Goal: Task Accomplishment & Management: Complete application form

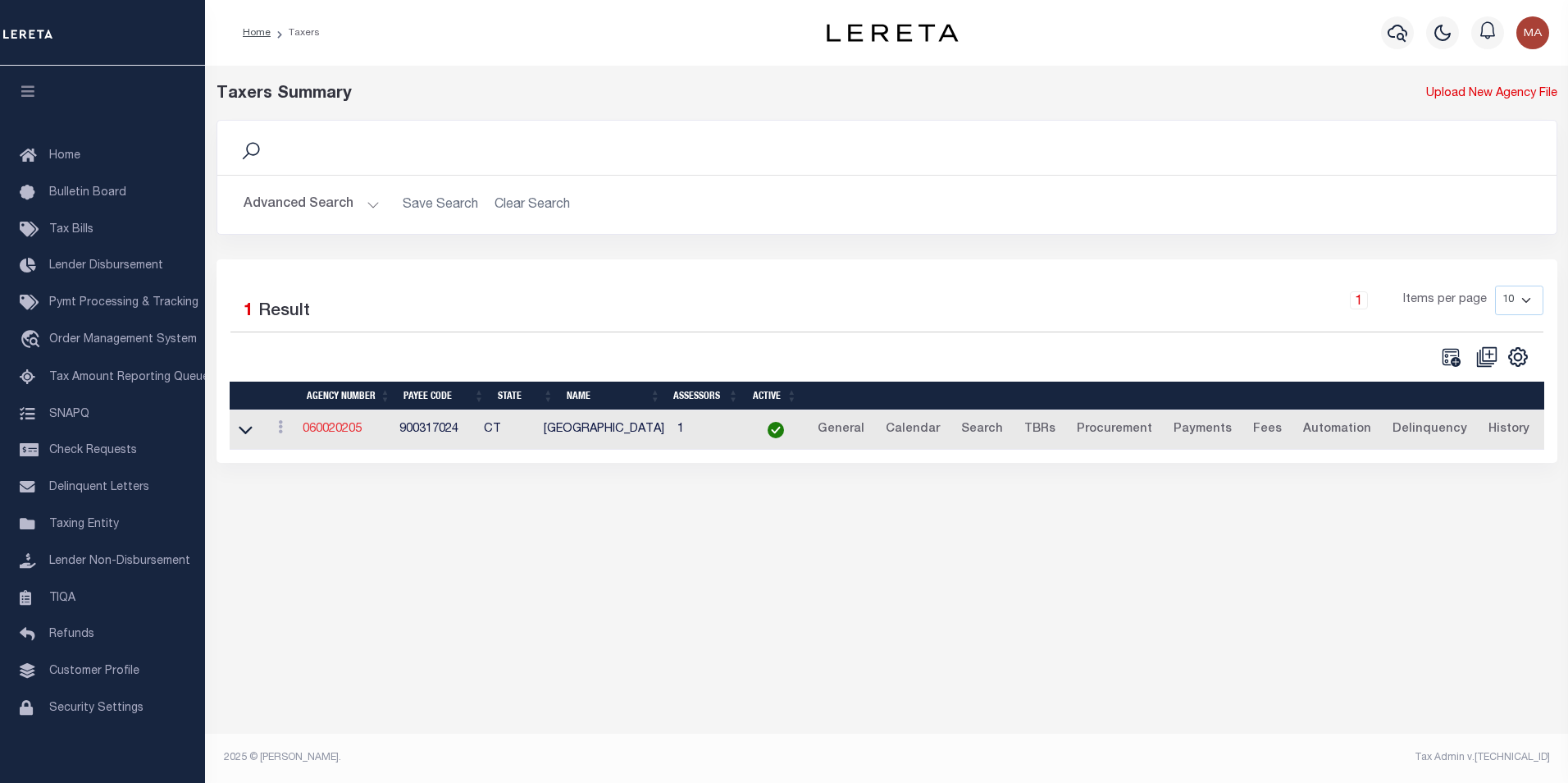
click at [340, 432] on link "060020205" at bounding box center [332, 429] width 59 height 11
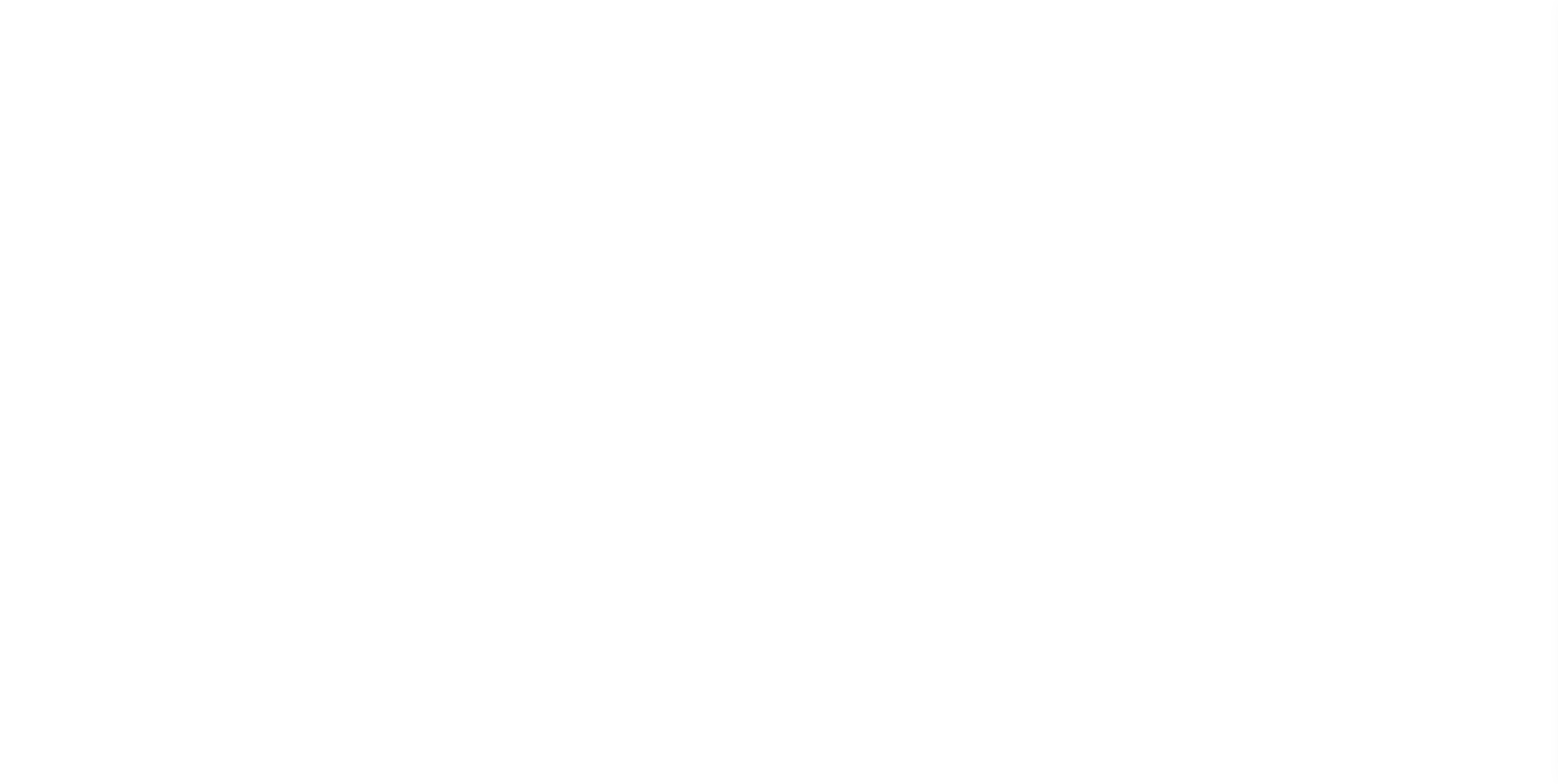
select select
checkbox input "false"
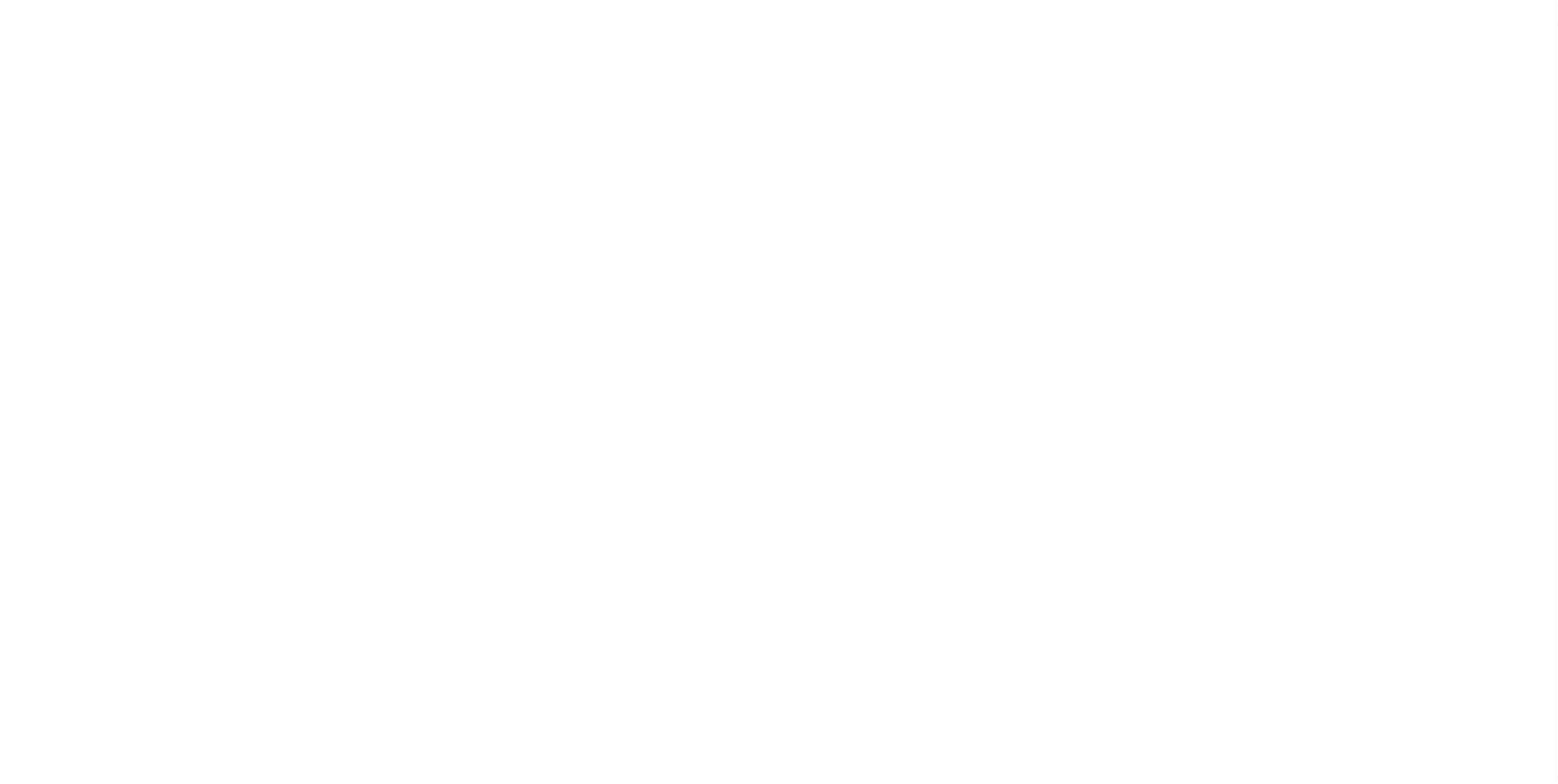
checkbox input "false"
type input "900317024"
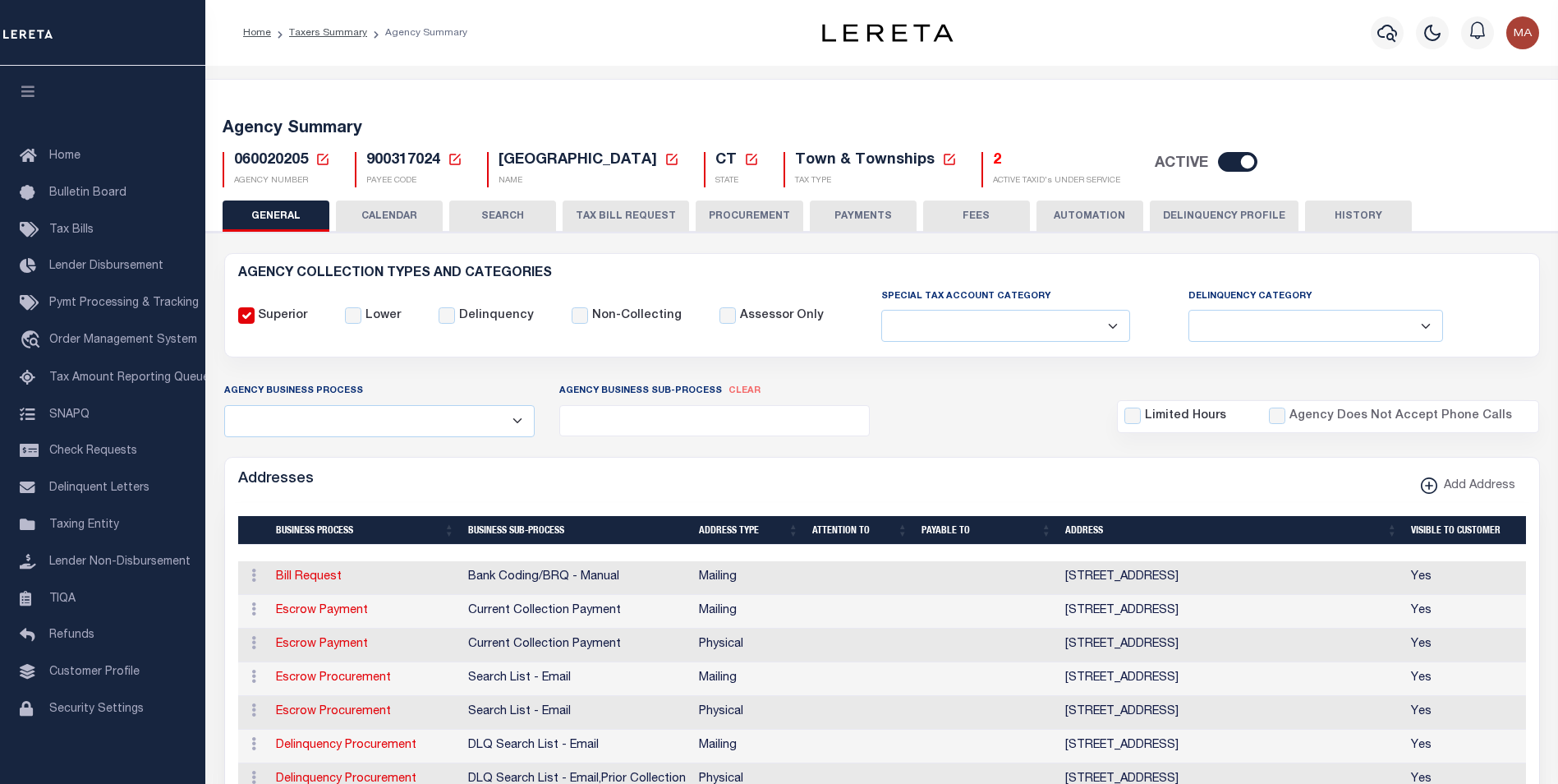
click at [865, 220] on button "PAYMENTS" at bounding box center [863, 216] width 107 height 31
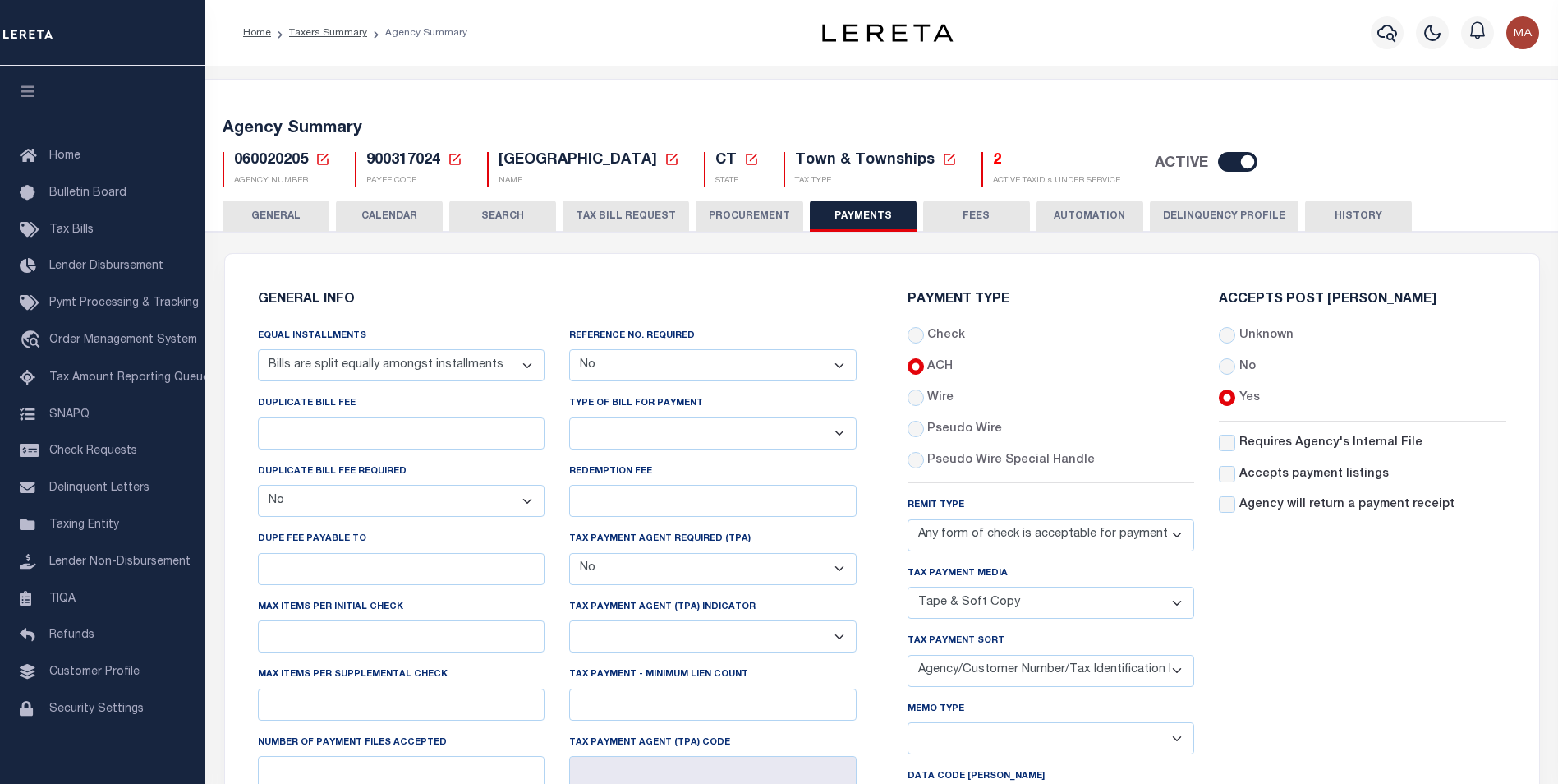
click at [721, 363] on select "Yes No" at bounding box center [713, 364] width 287 height 32
select select "1"
click at [570, 350] on select "Yes No" at bounding box center [713, 364] width 287 height 32
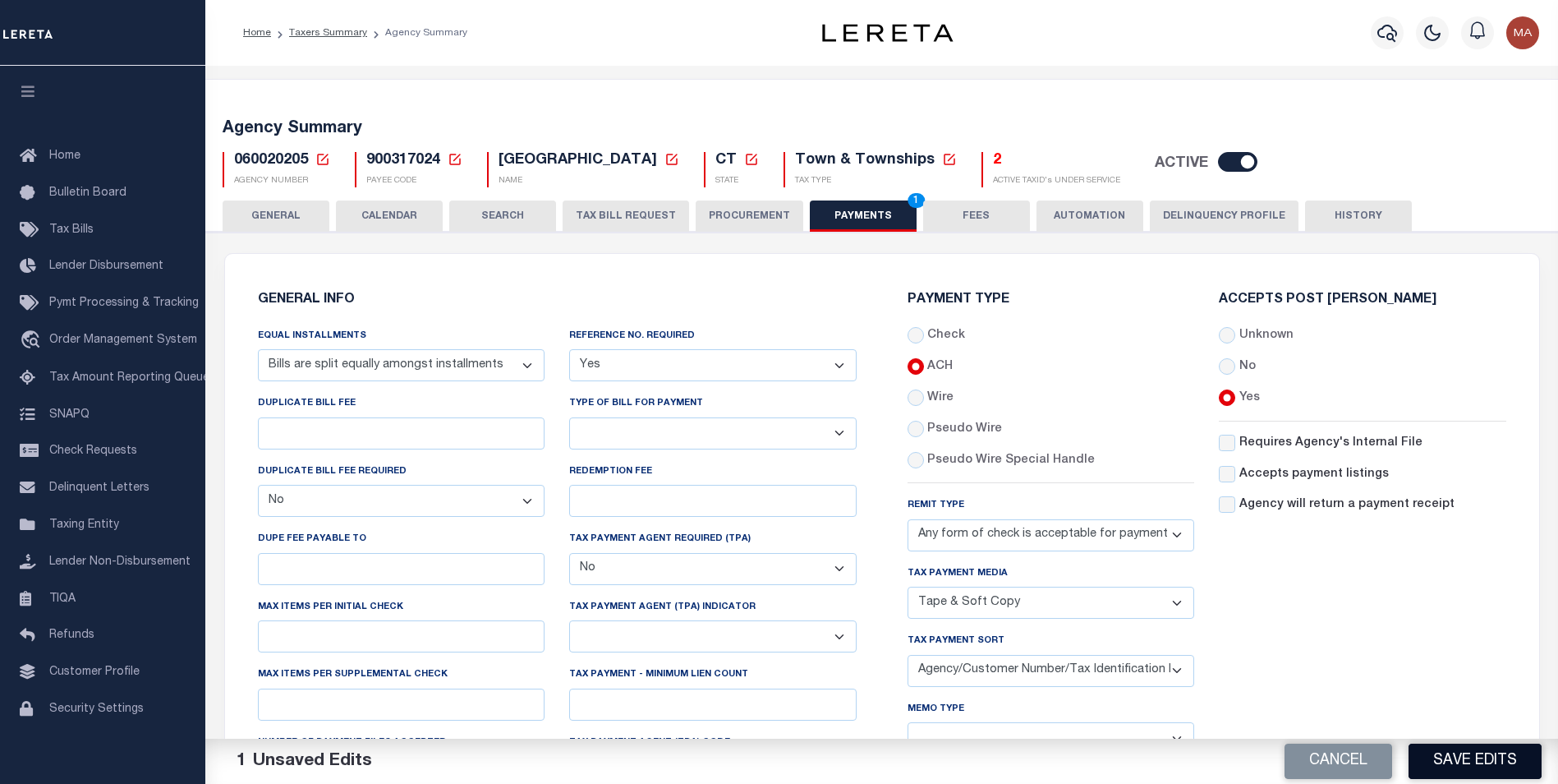
click at [1468, 764] on button "Save Edits" at bounding box center [1475, 761] width 133 height 35
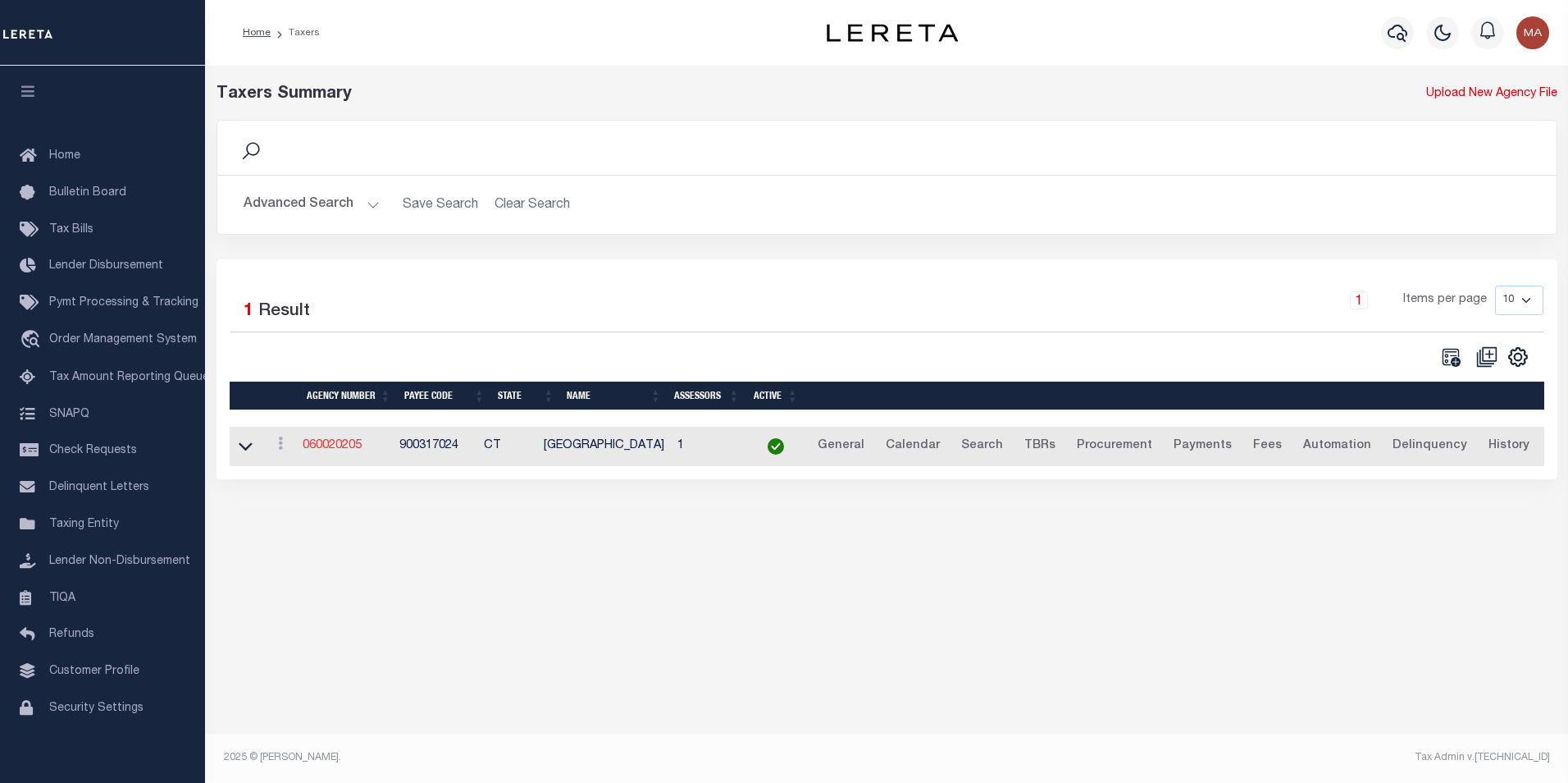
click at [350, 451] on link "060020205" at bounding box center [332, 445] width 59 height 11
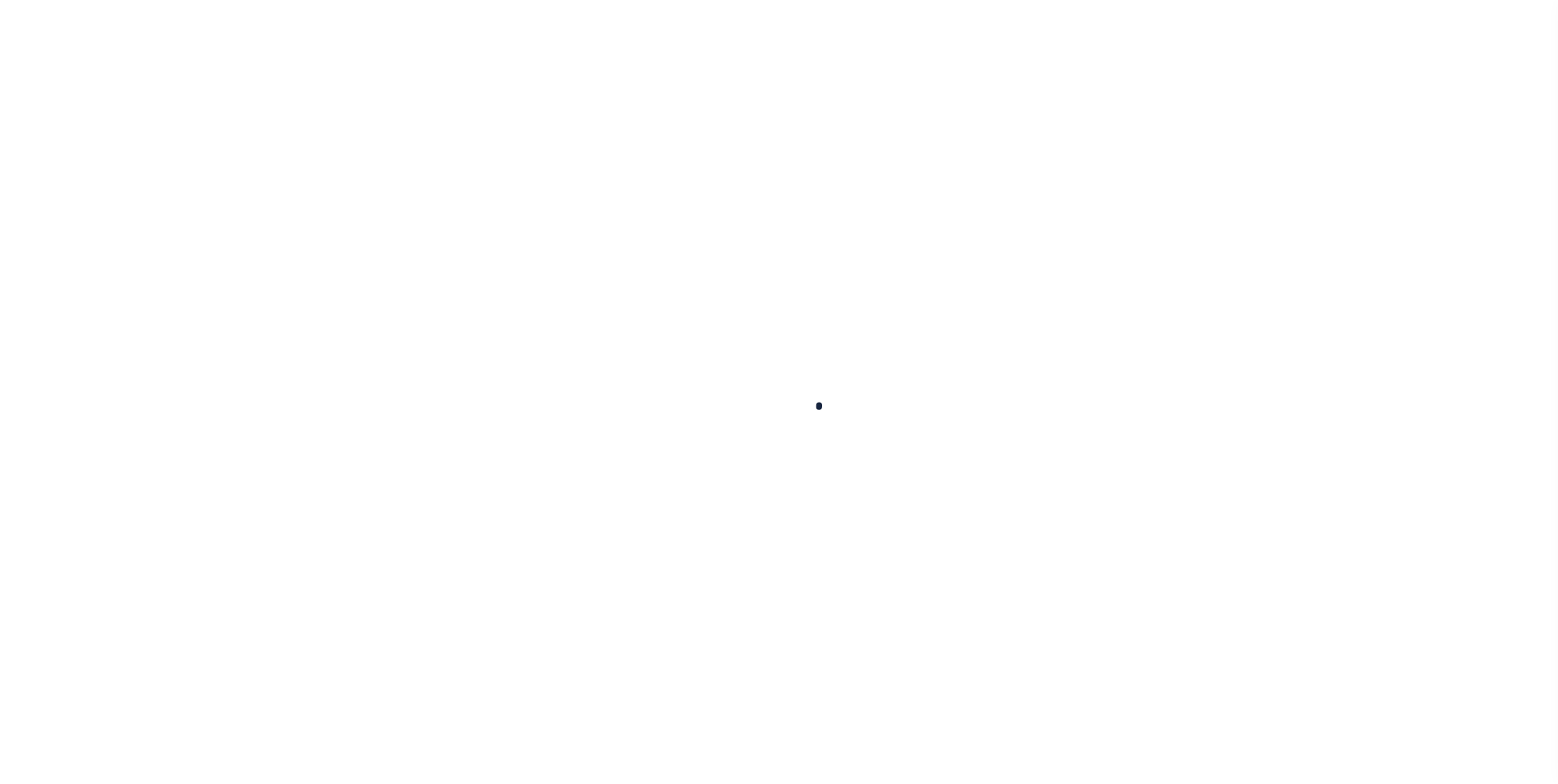
select select
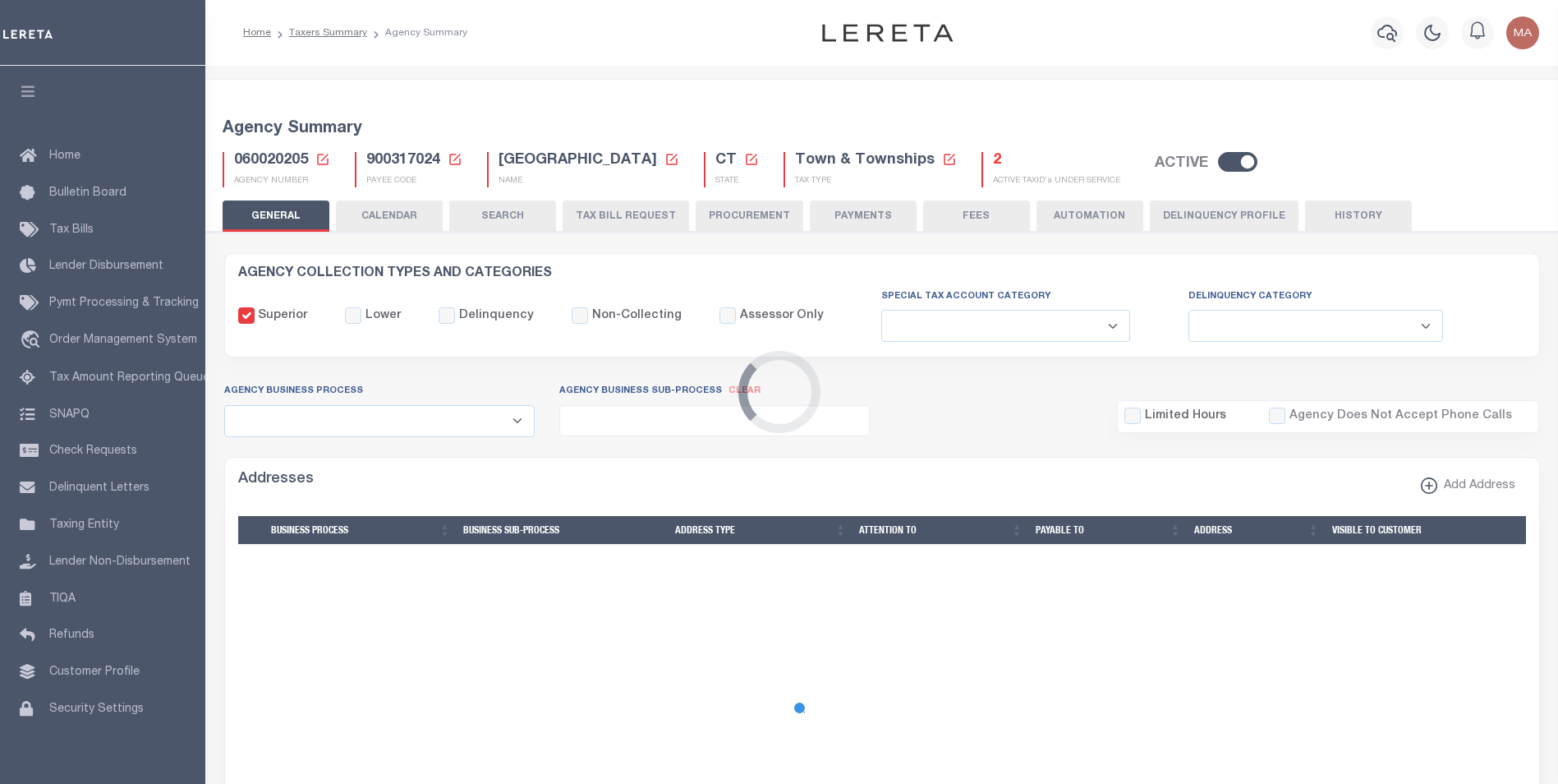
checkbox input "false"
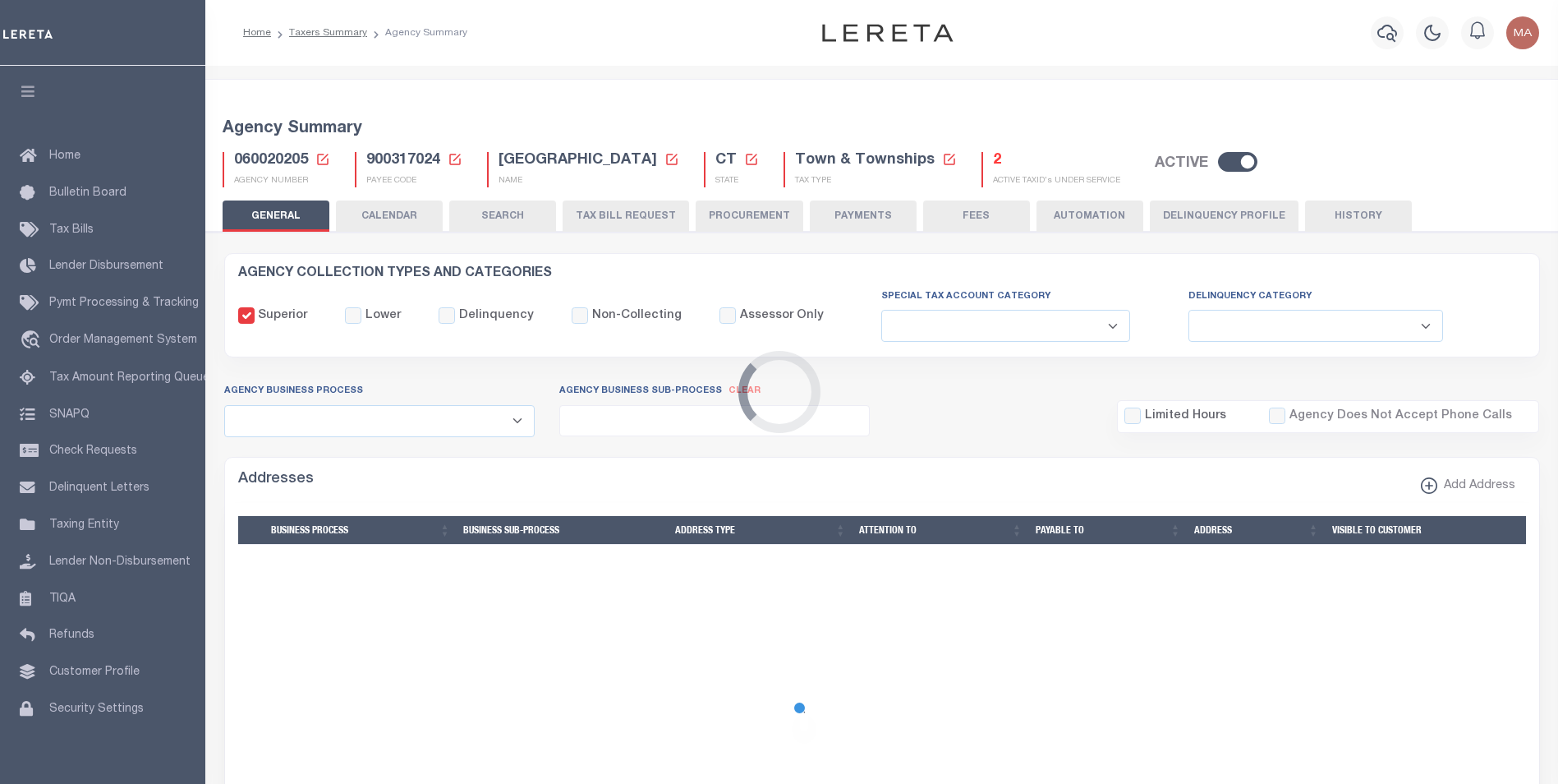
type input "900317024"
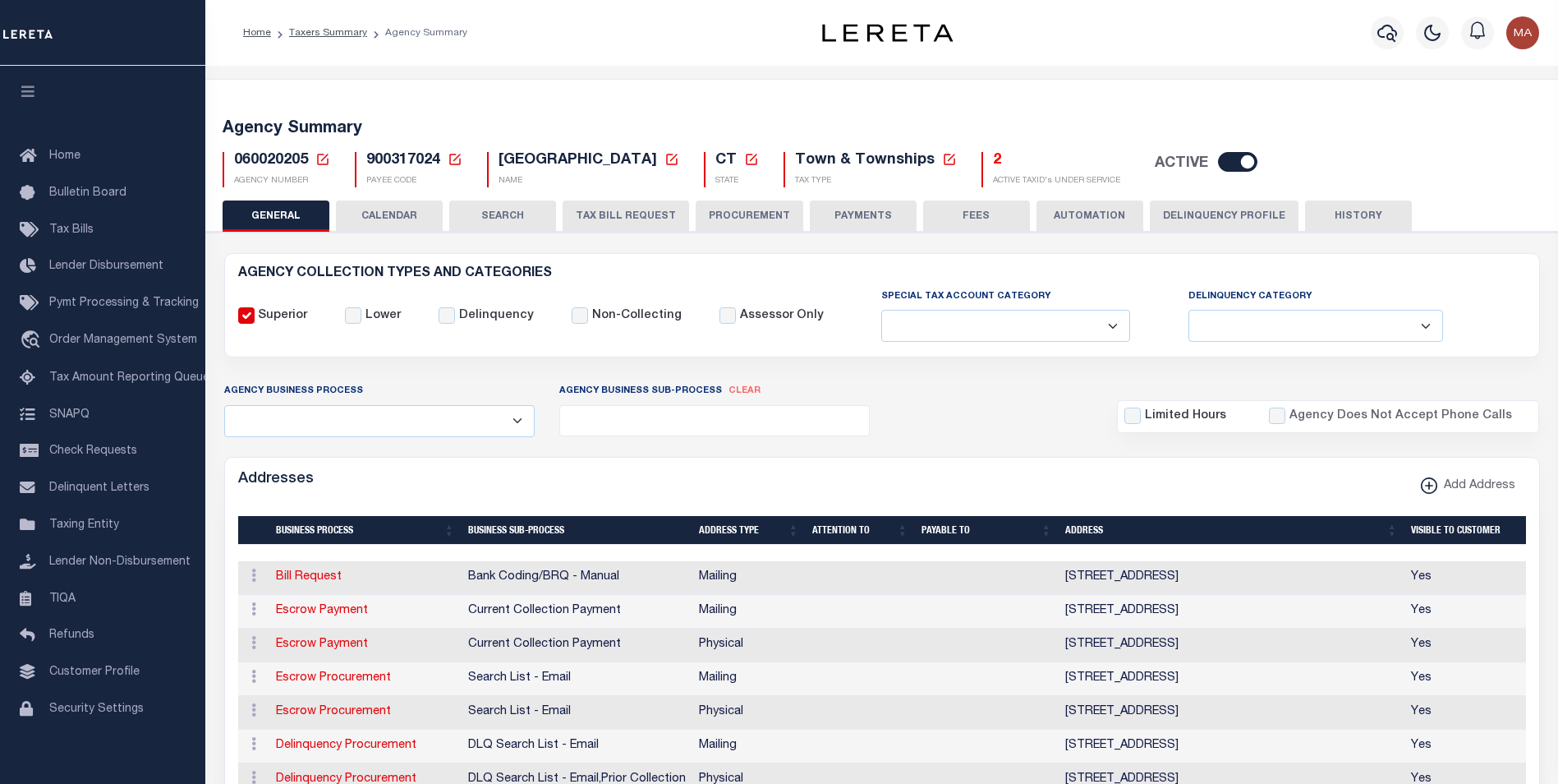
scroll to position [165, 0]
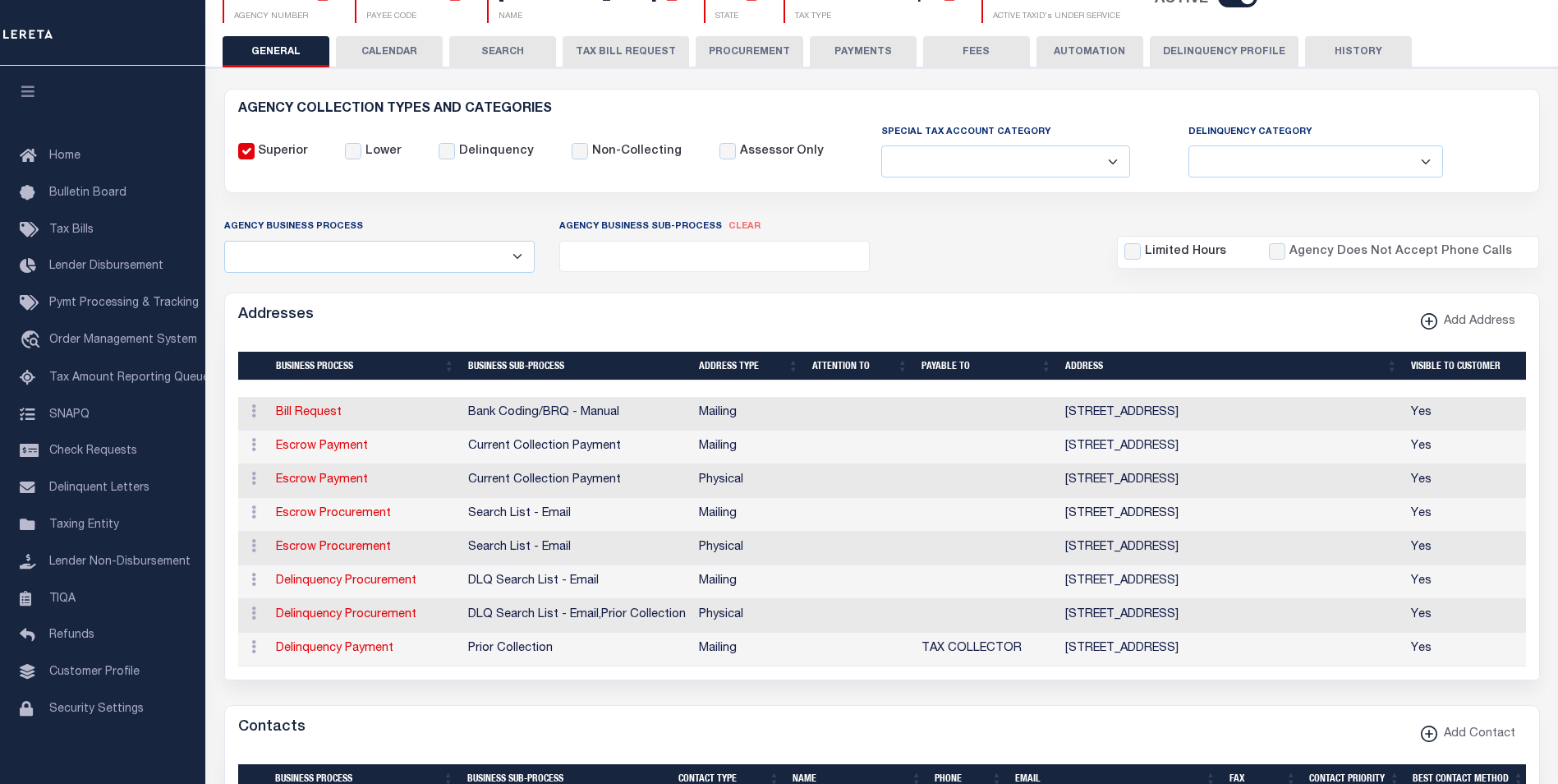
click at [838, 45] on button "PAYMENTS" at bounding box center [863, 52] width 107 height 31
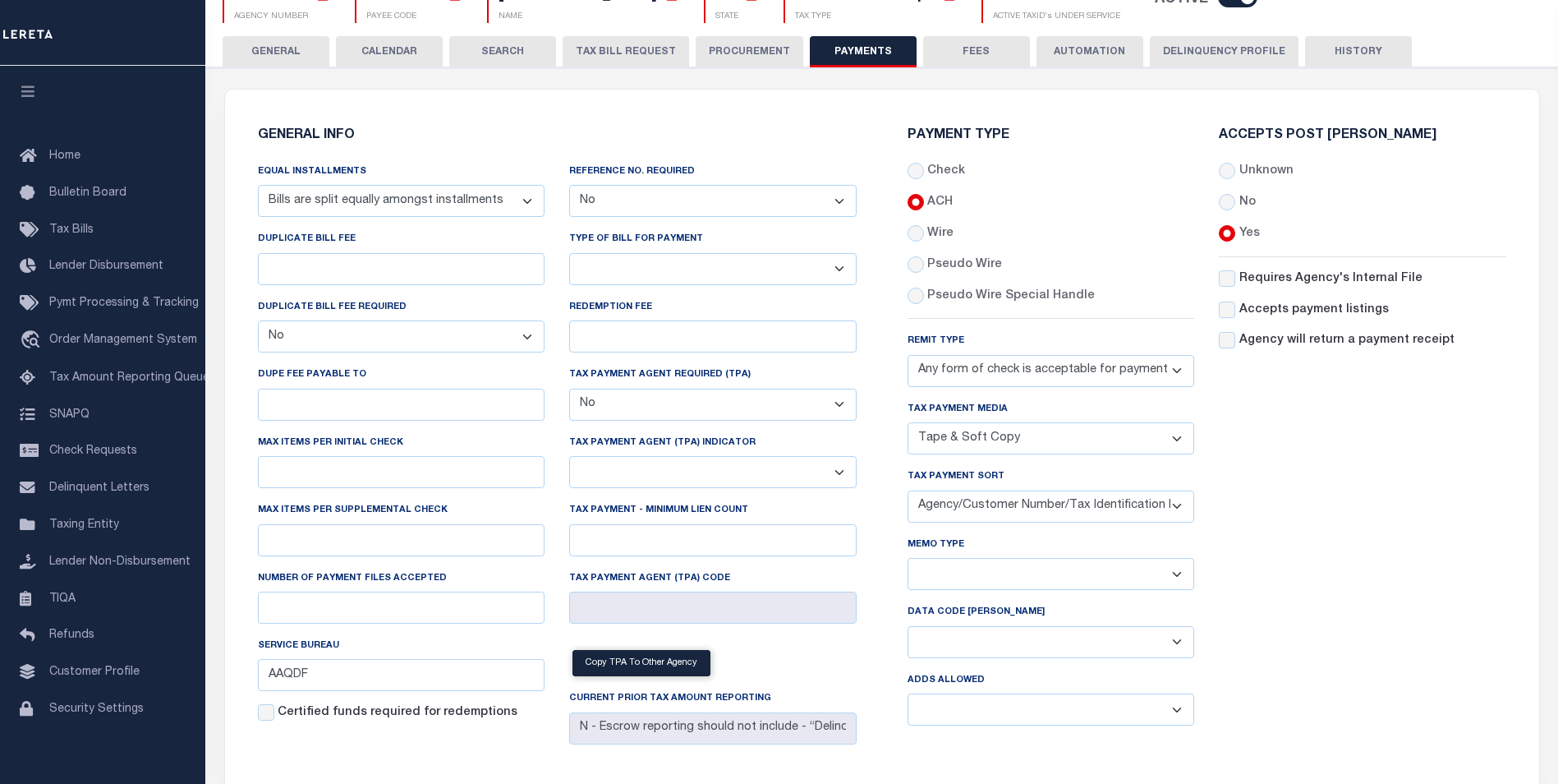
click at [629, 201] on select "Yes No" at bounding box center [713, 201] width 287 height 32
select select "1"
click at [570, 186] on select "Yes No" at bounding box center [713, 201] width 287 height 32
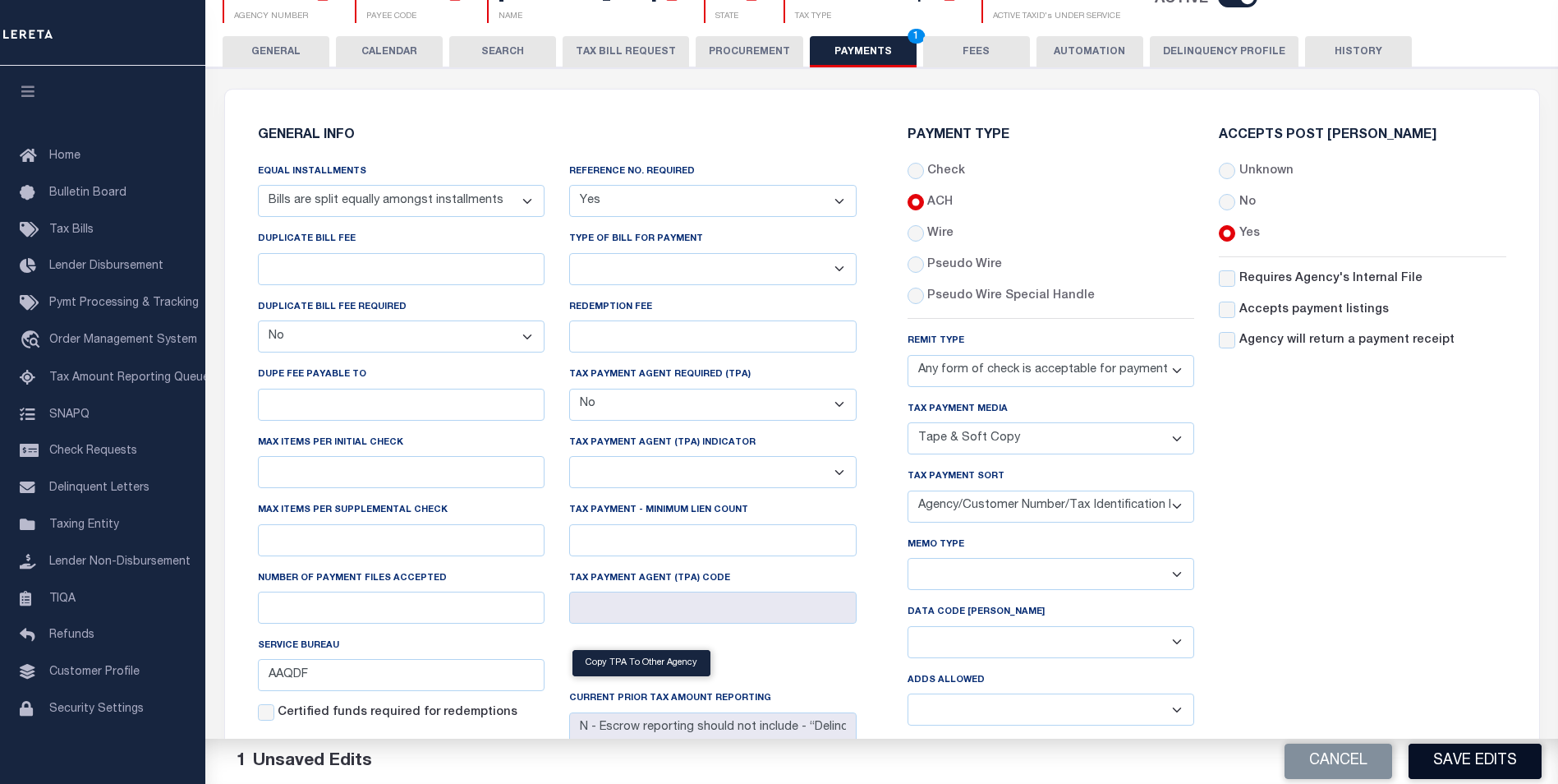
click at [1459, 767] on button "Save Edits" at bounding box center [1475, 761] width 133 height 35
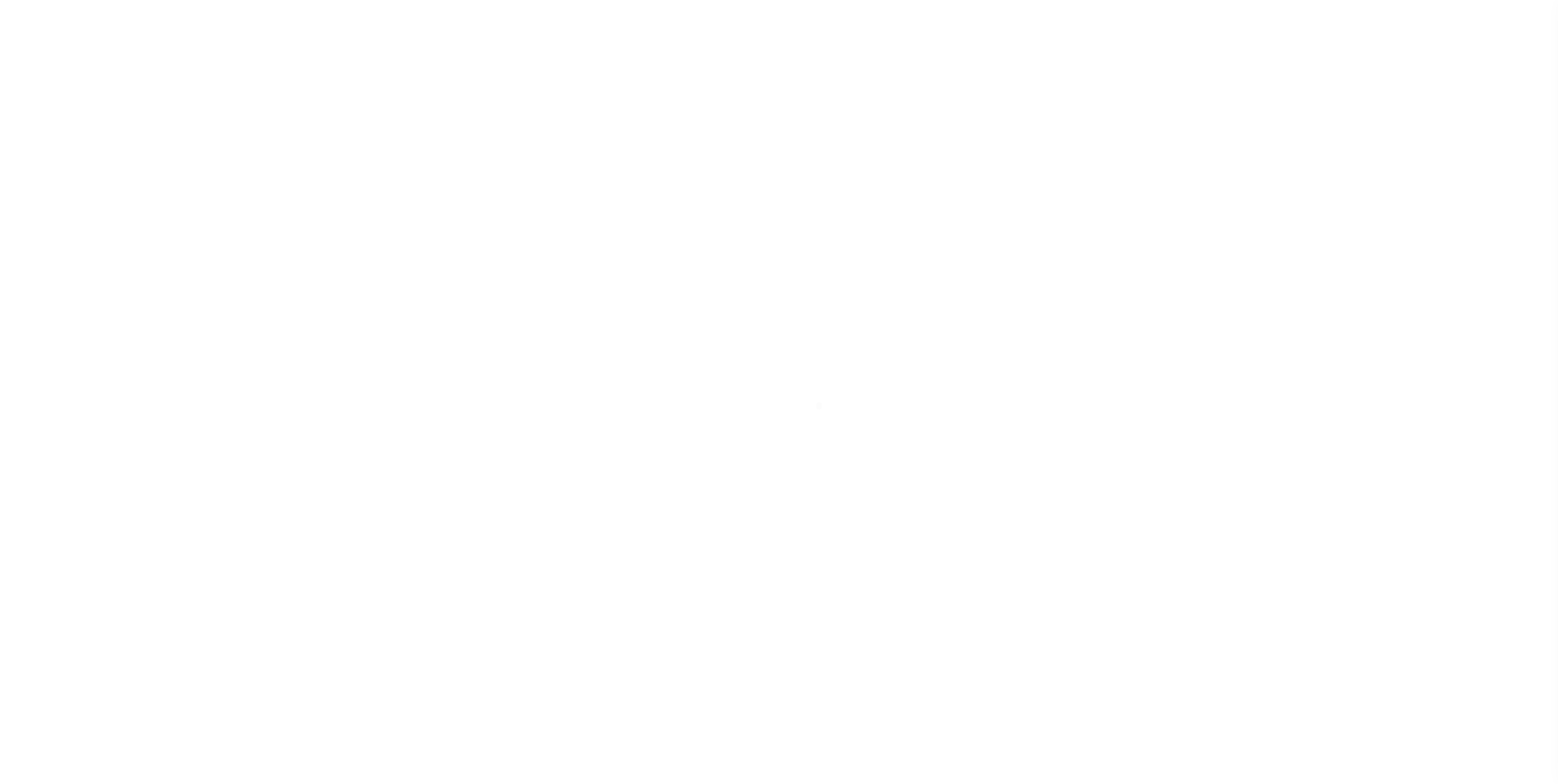
select select
checkbox input "false"
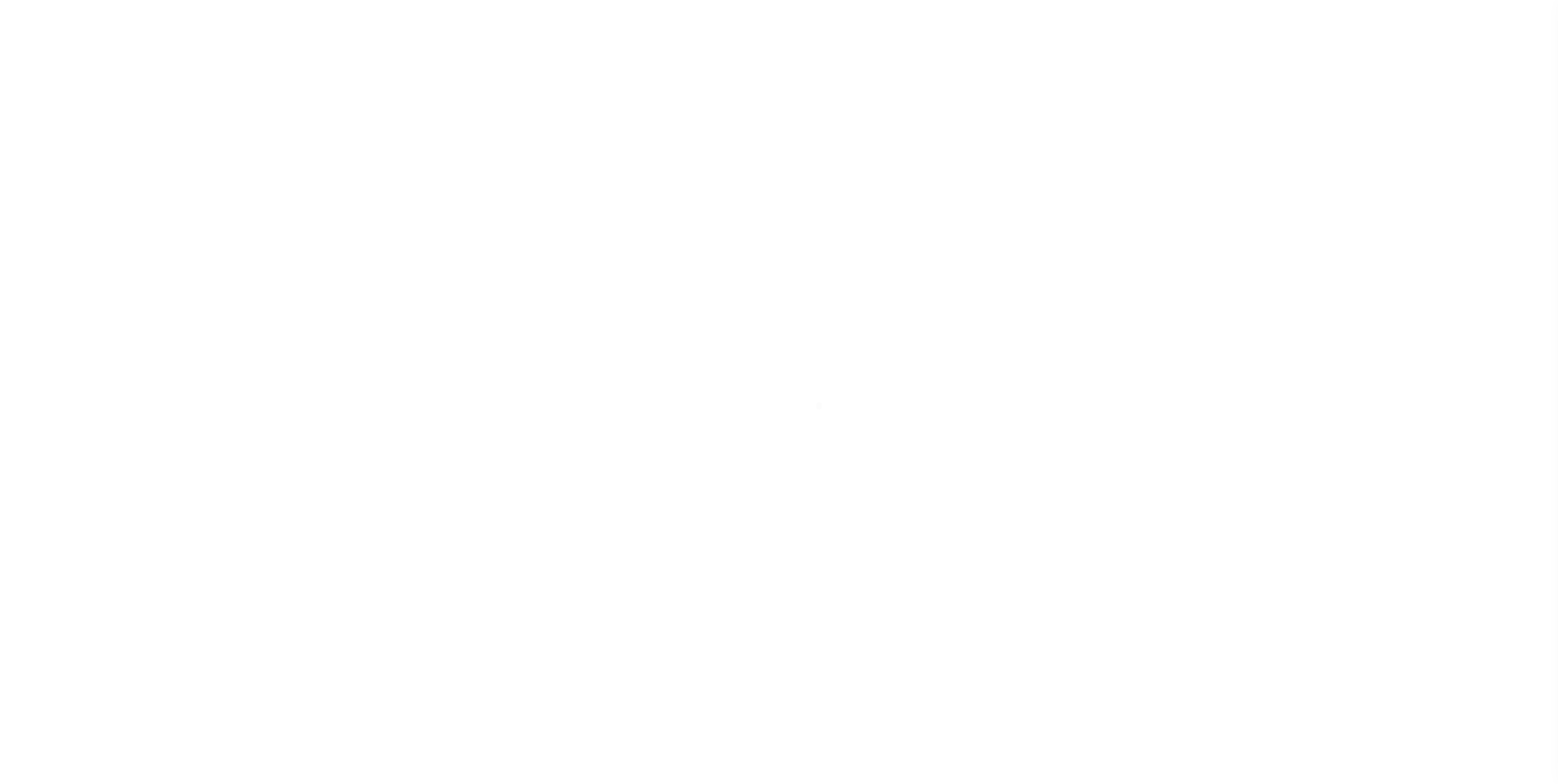
checkbox input "false"
type input "900317024"
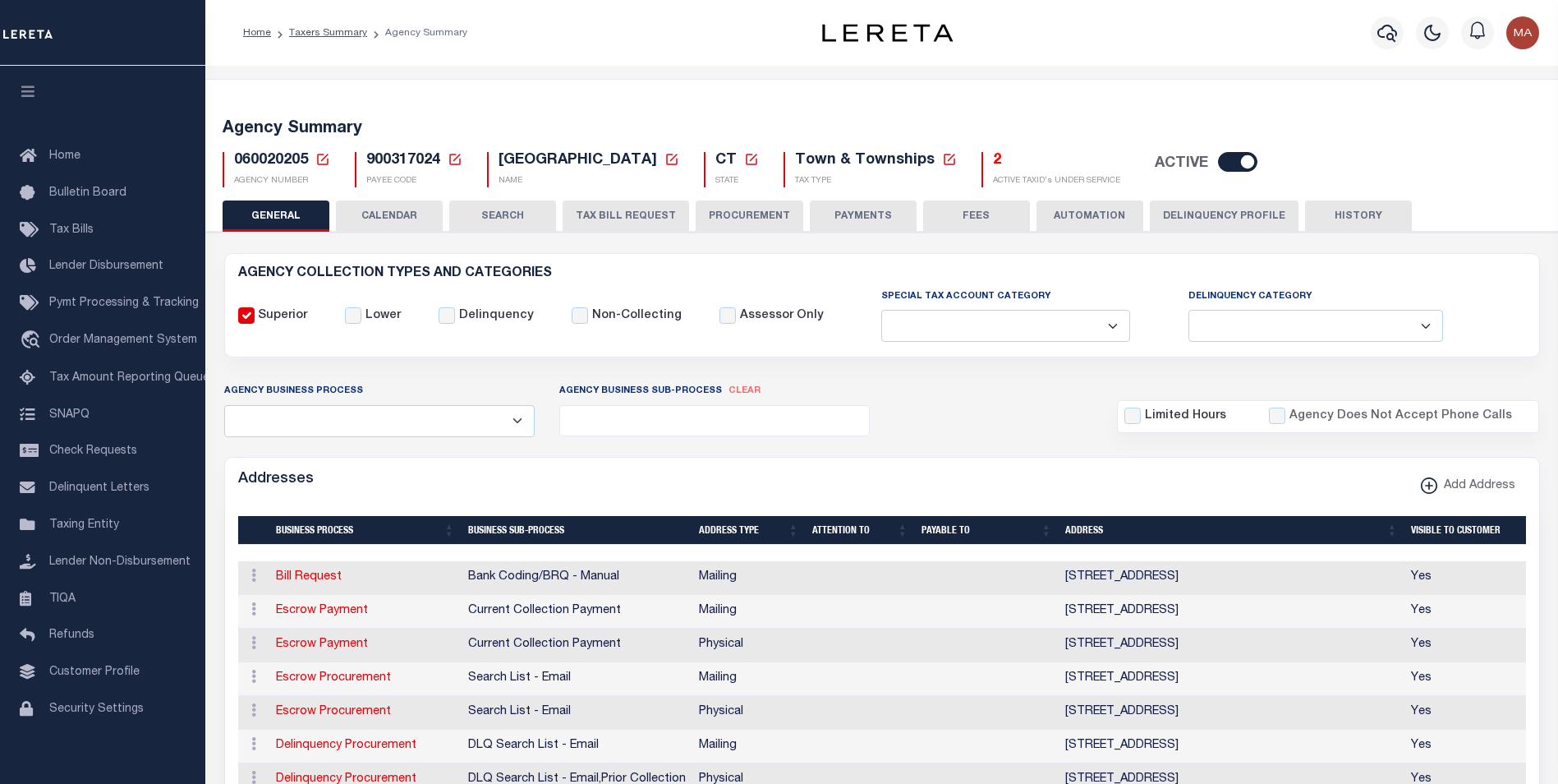
click at [851, 205] on button "PAYMENTS" at bounding box center [863, 216] width 107 height 31
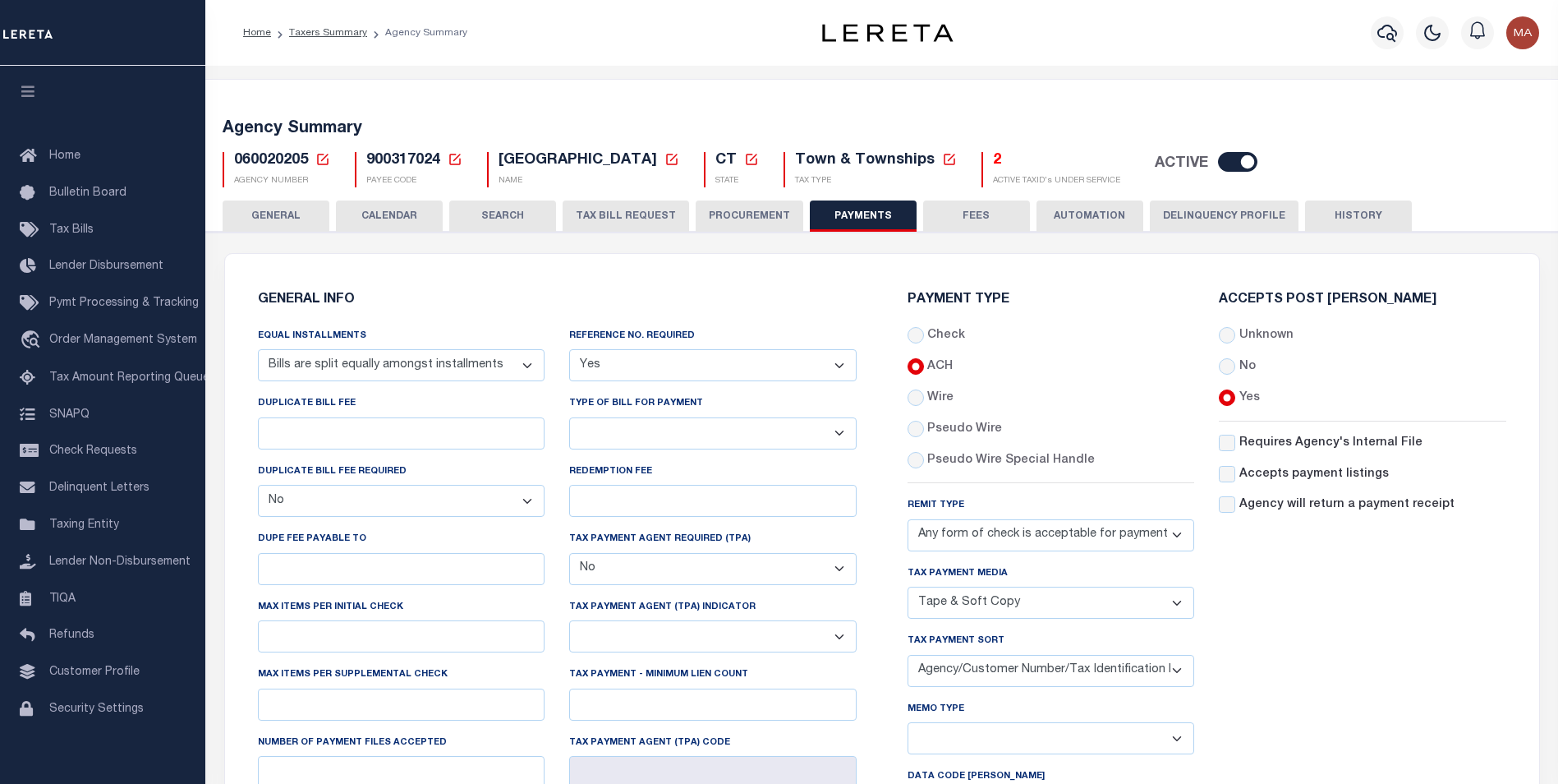
scroll to position [165, 0]
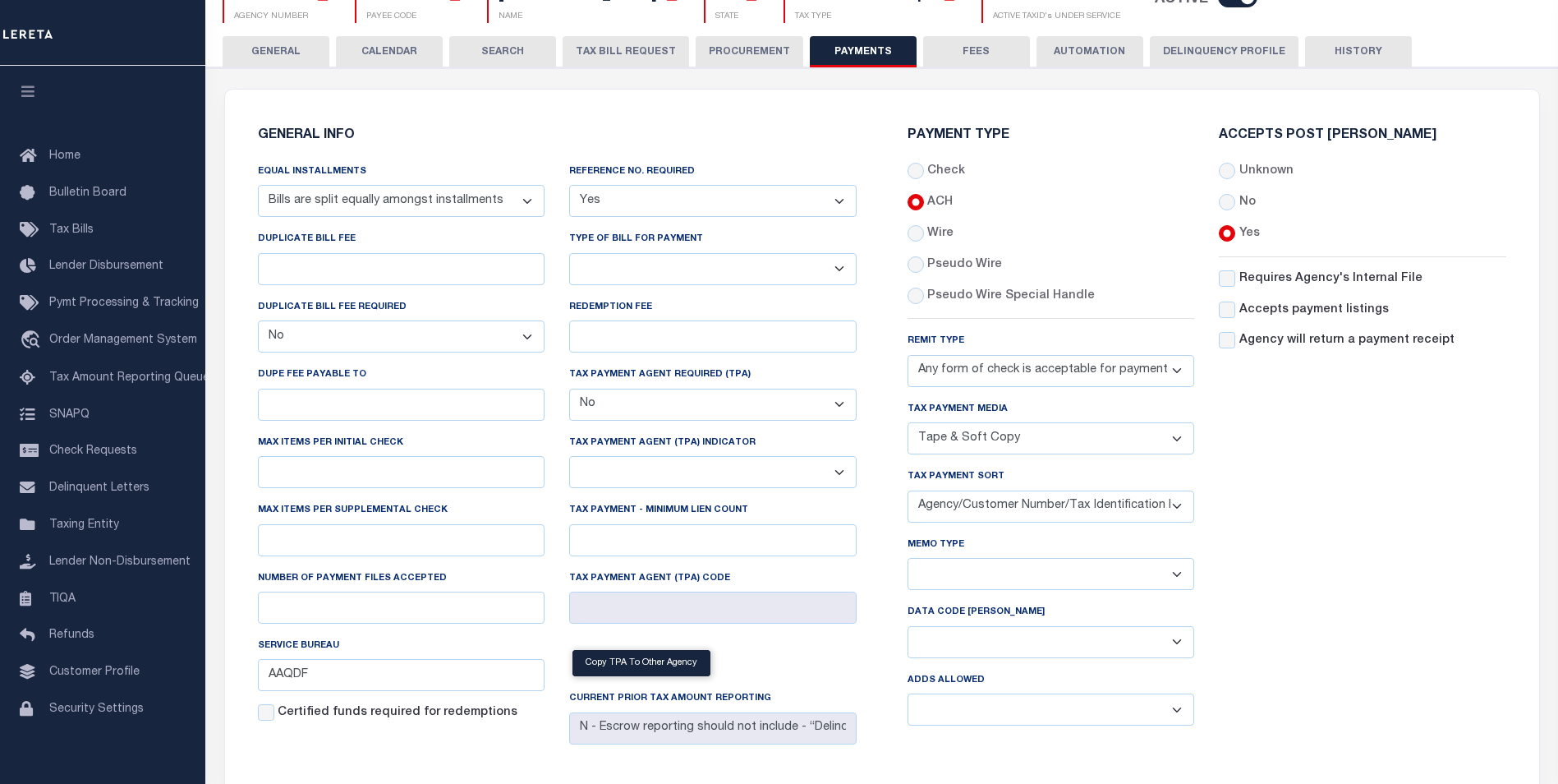
click at [739, 202] on select "Yes No" at bounding box center [713, 201] width 287 height 32
select select "0"
click at [570, 186] on select "Yes No" at bounding box center [713, 201] width 287 height 32
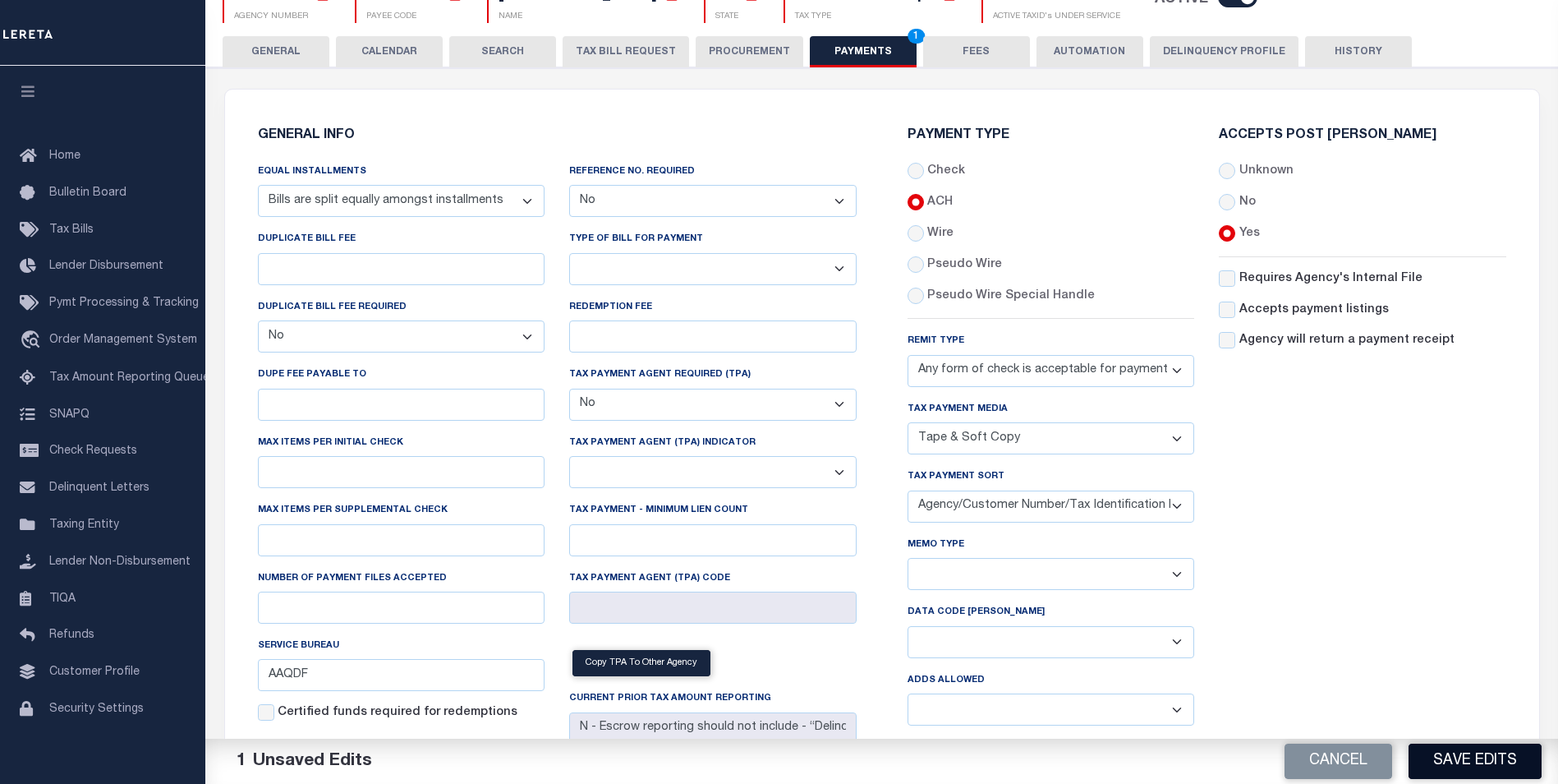
click at [1493, 760] on button "Save Edits" at bounding box center [1475, 761] width 133 height 35
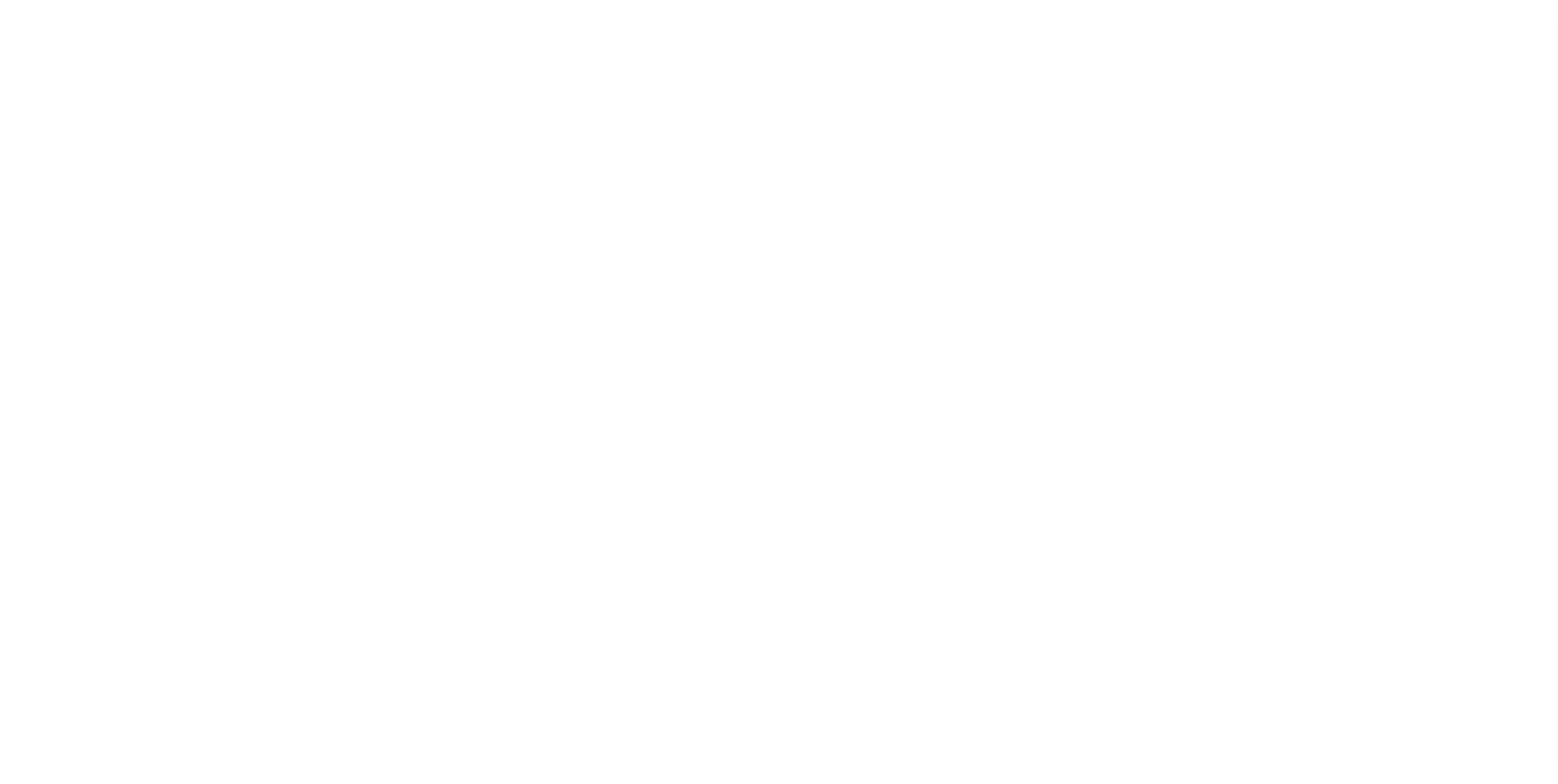
select select
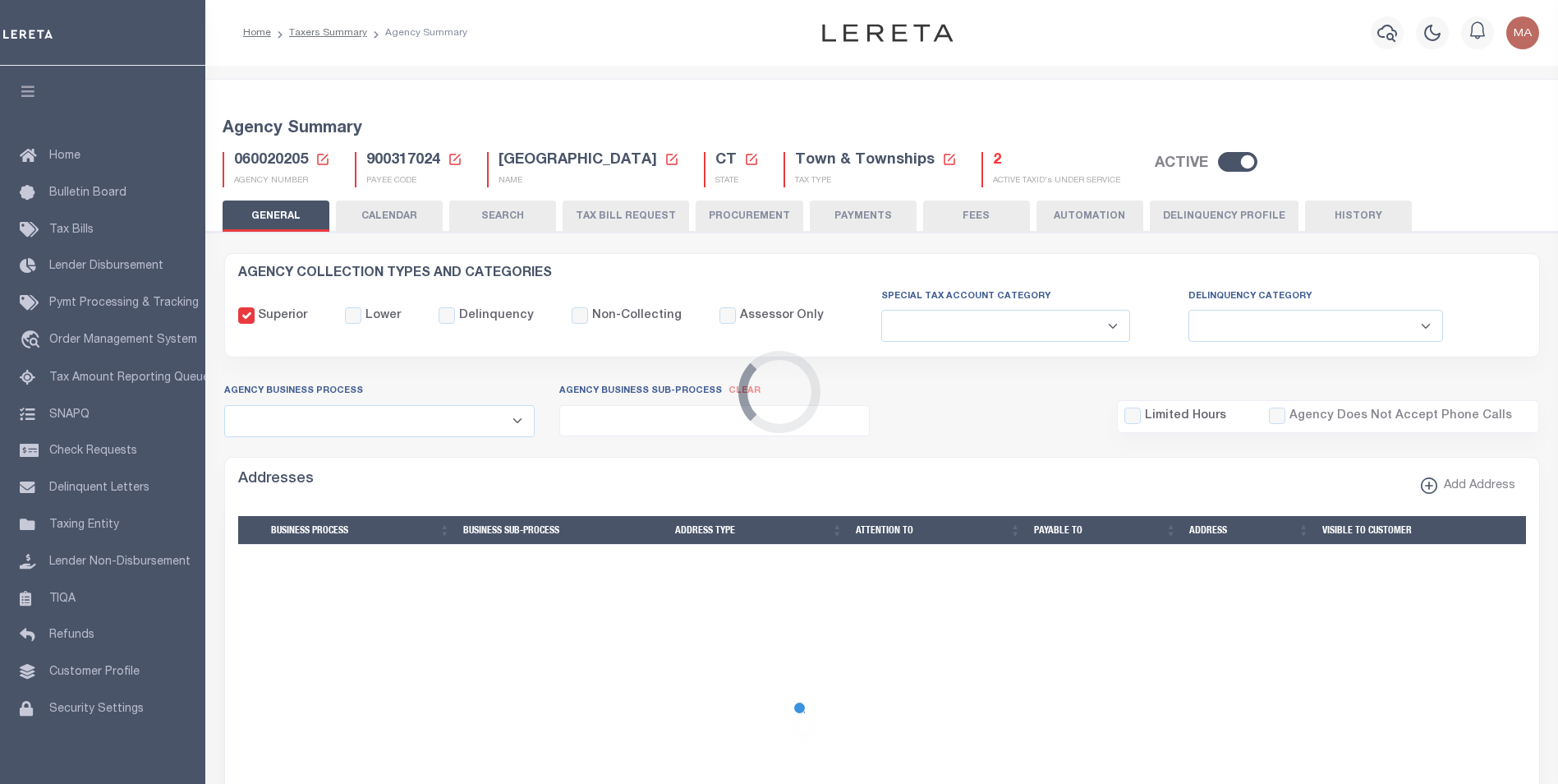
checkbox input "false"
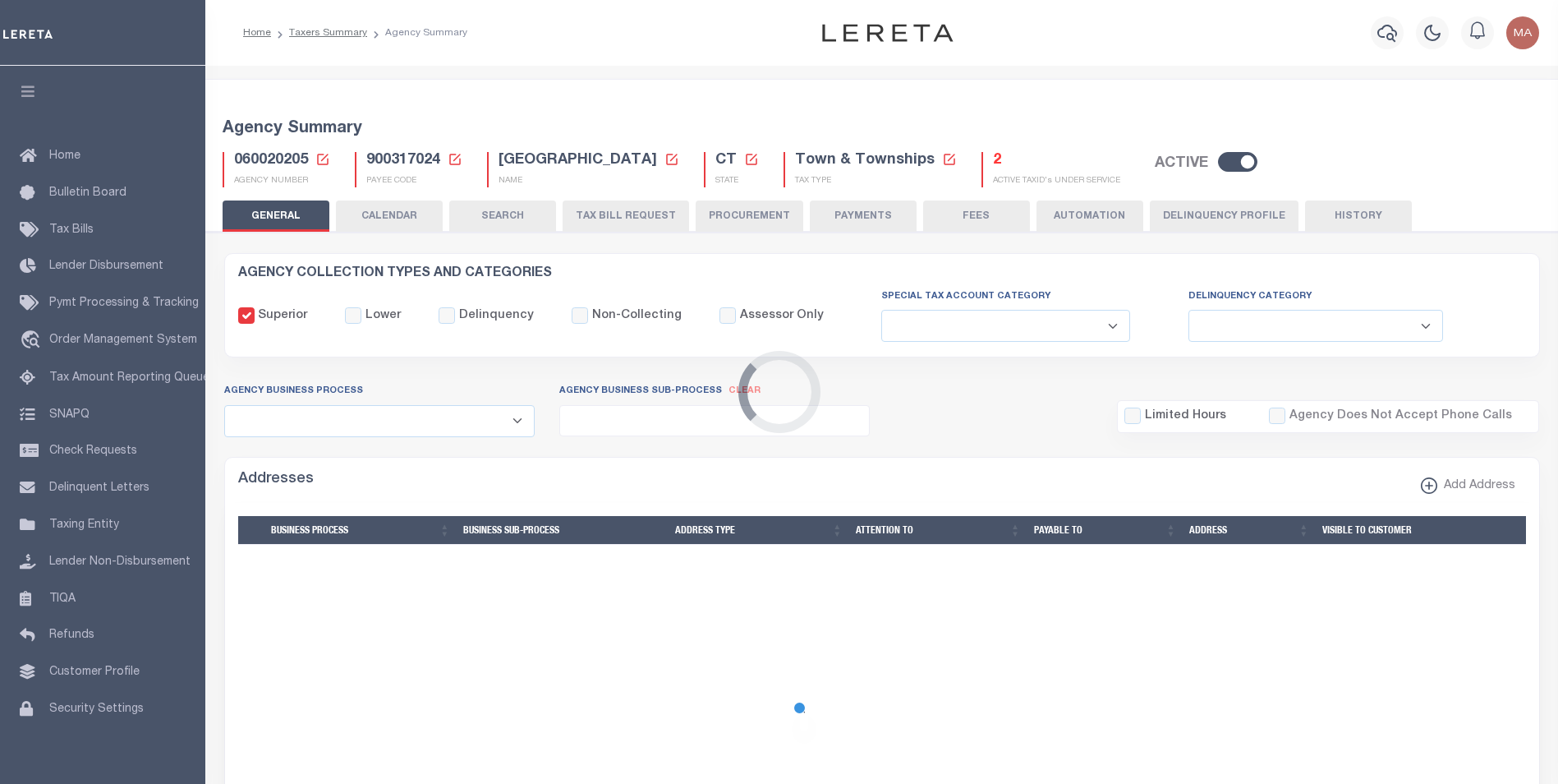
type input "900317024"
select select "69"
select select "false"
type input "AAQDF"
checkbox input "false"
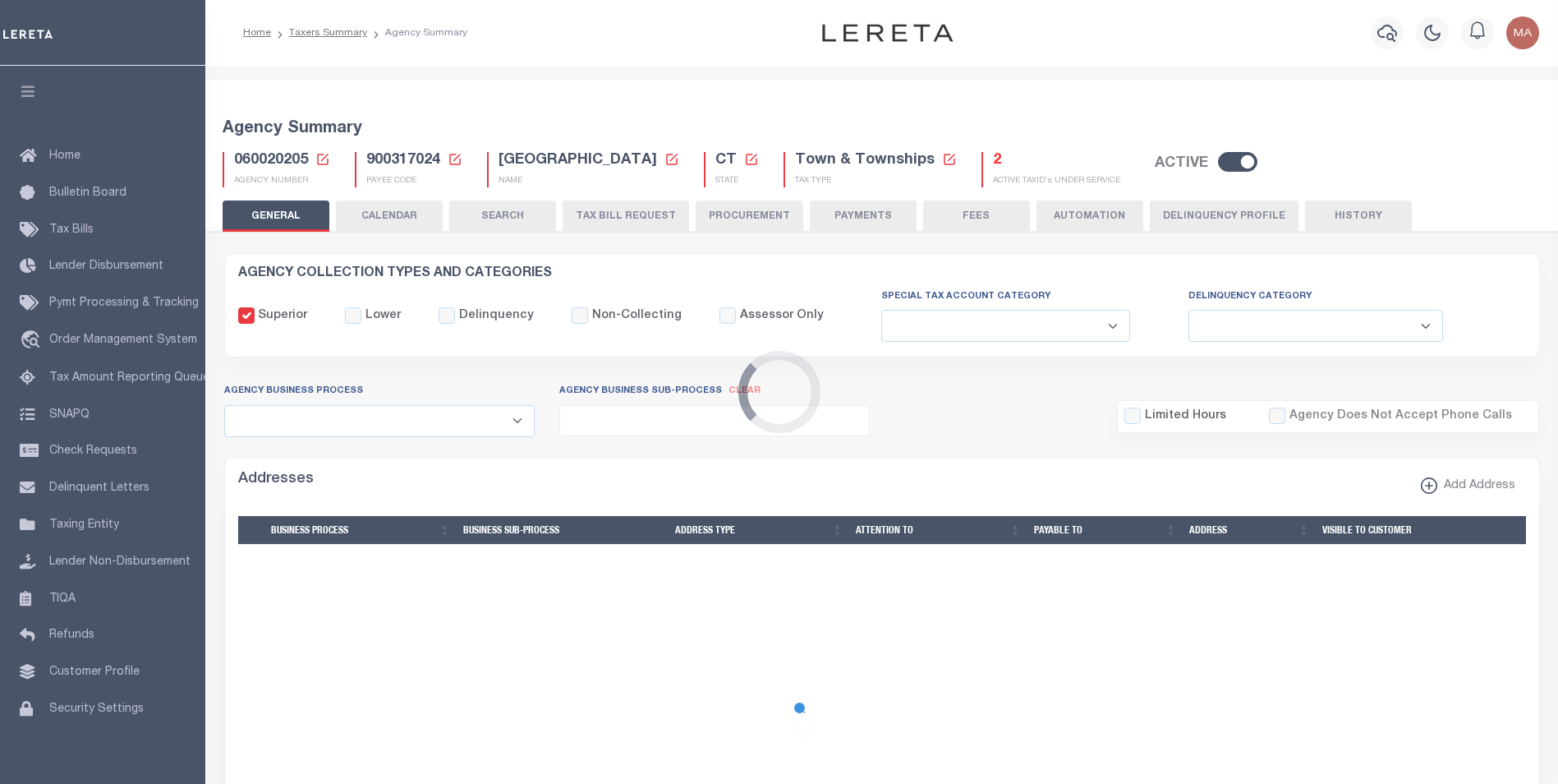
select select "0"
select select "false"
type input "N - Escrow reporting should not include - “Delinquent Prior Year(s) Exist”, “De…"
radio input "true"
select select "70"
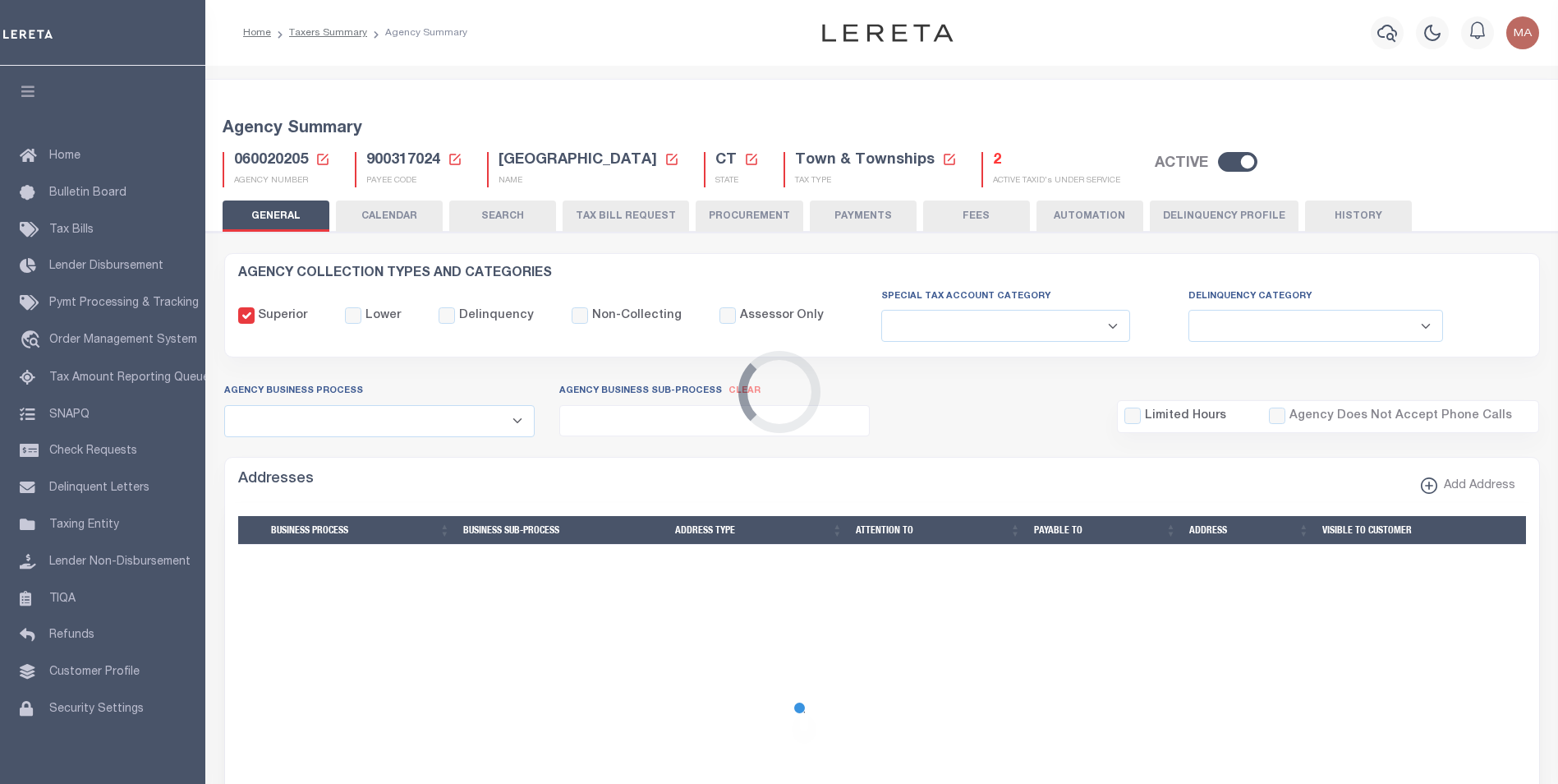
select select "44"
select select "49"
radio input "true"
checkbox input "false"
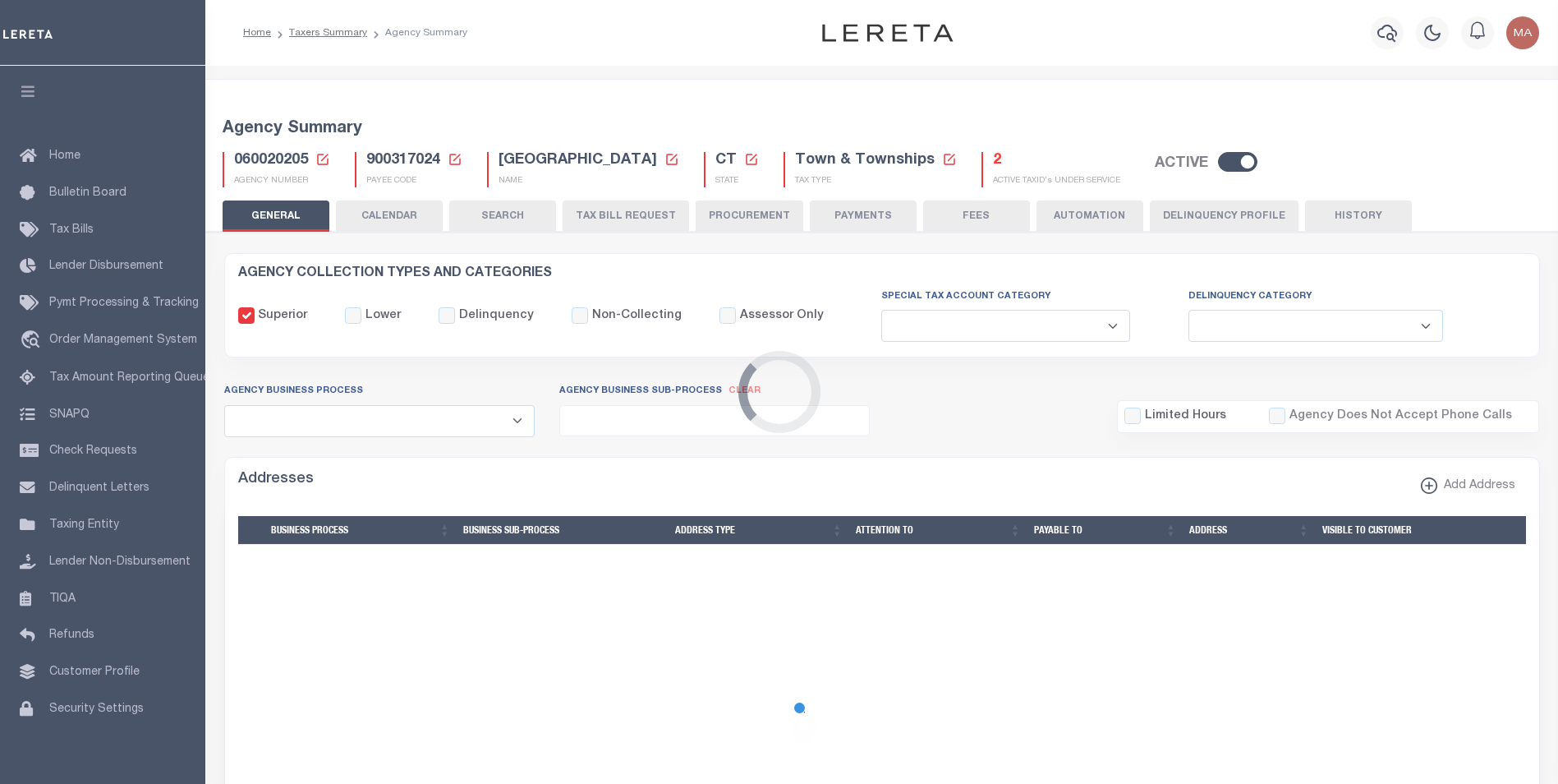
checkbox input "false"
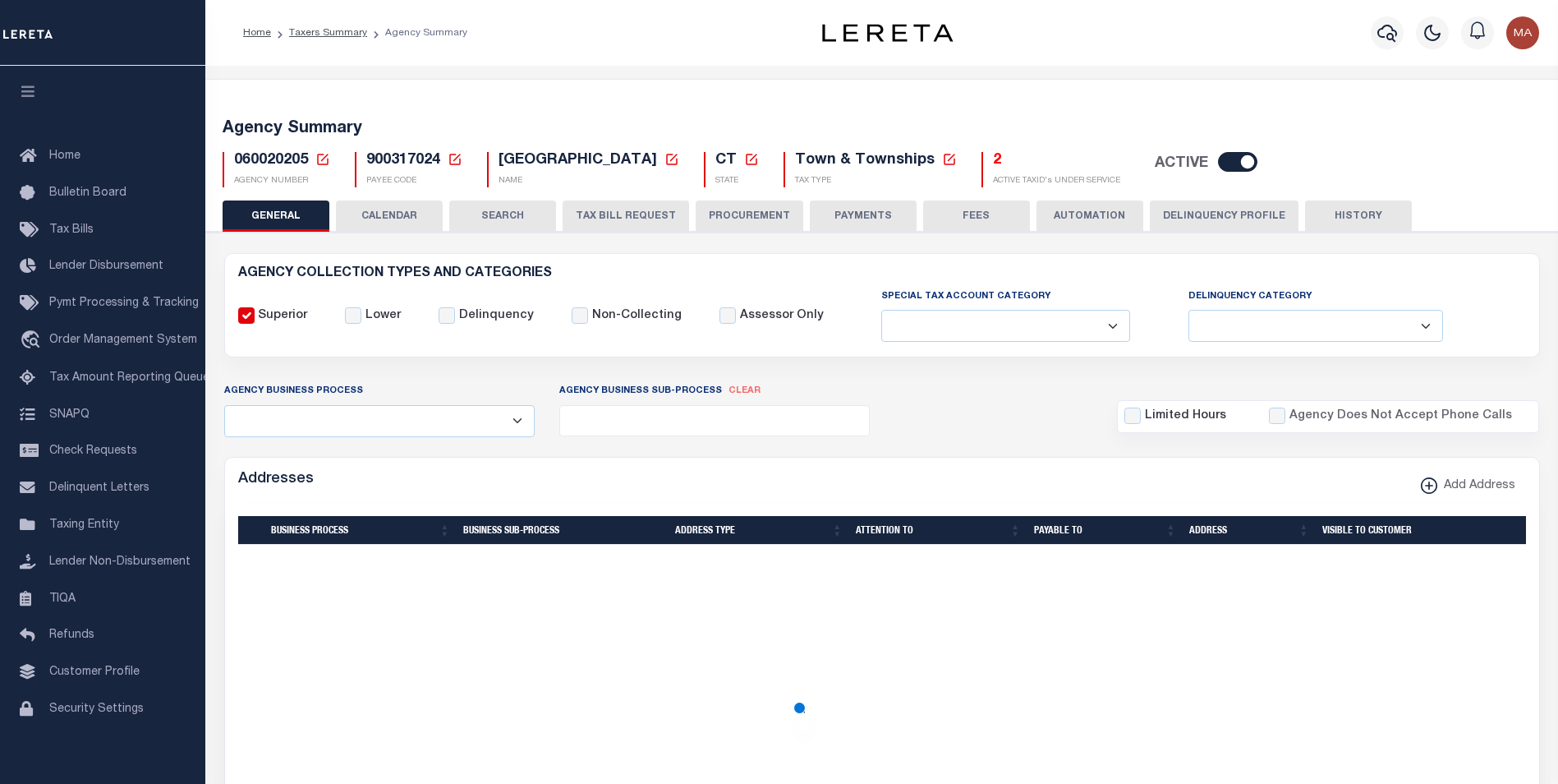
click at [859, 222] on button "PAYMENTS" at bounding box center [863, 216] width 107 height 31
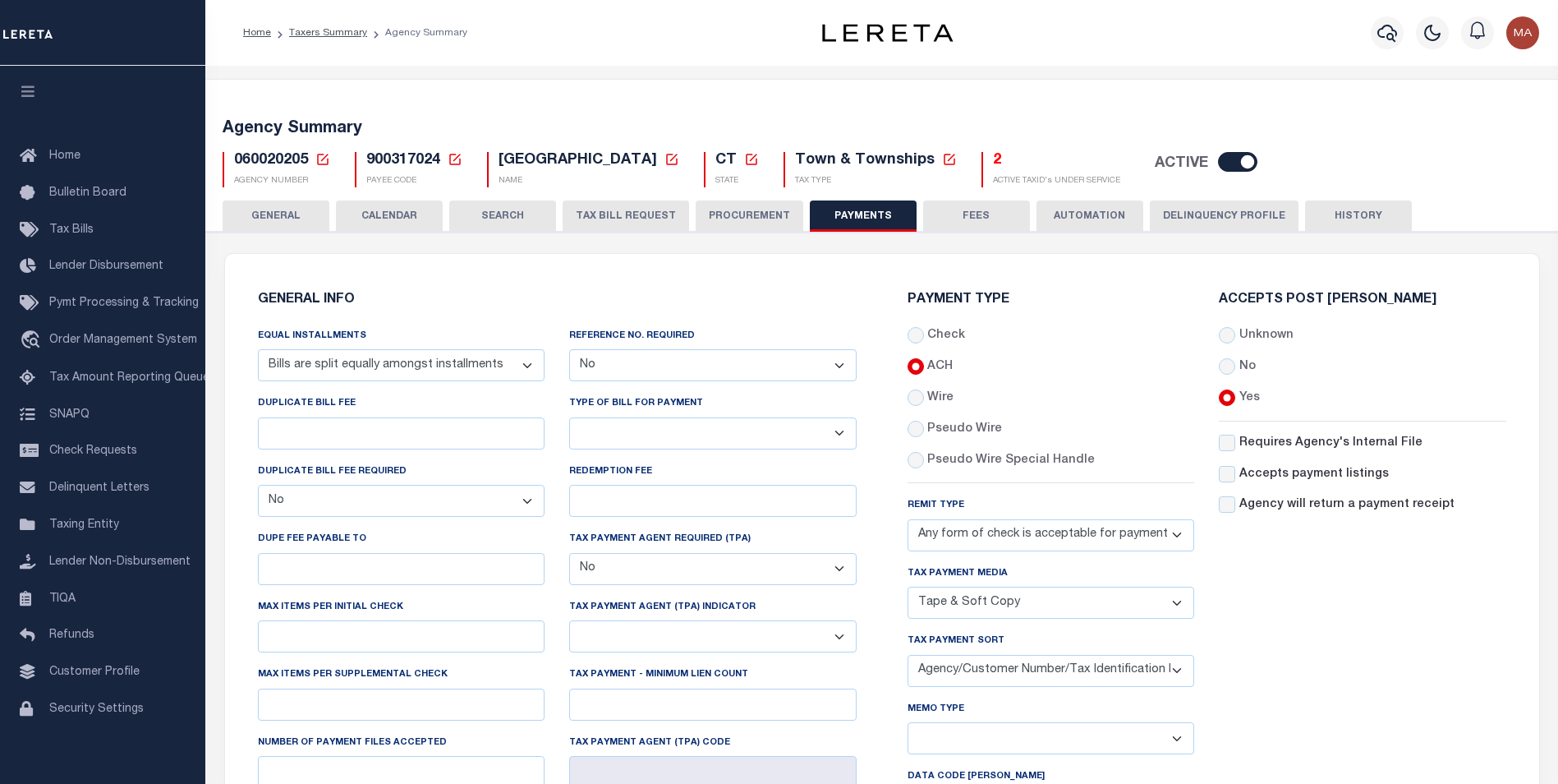
scroll to position [165, 0]
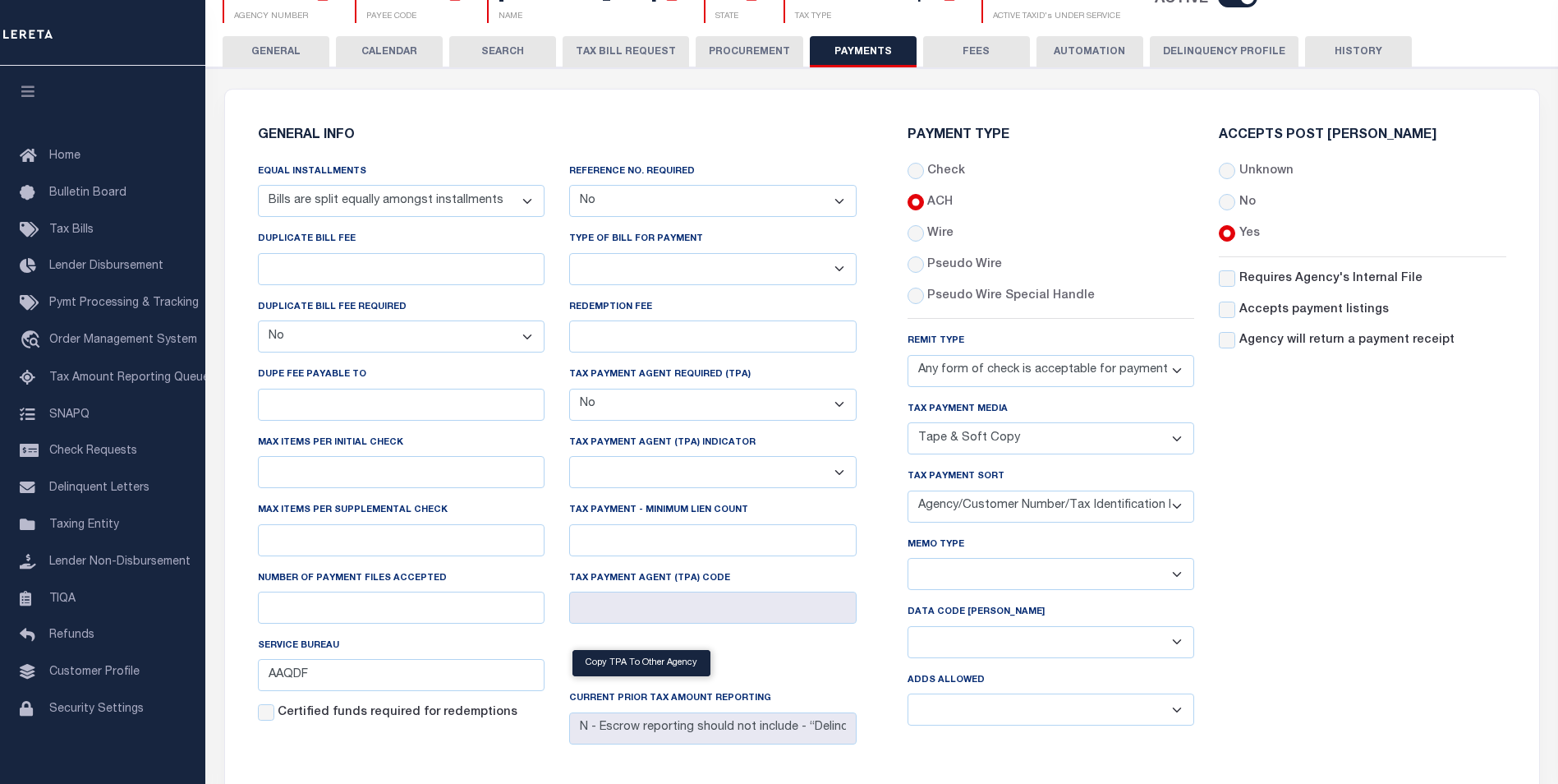
click at [639, 203] on select "Yes No" at bounding box center [713, 201] width 287 height 32
select select "1"
click at [570, 186] on select "Yes No" at bounding box center [713, 201] width 287 height 32
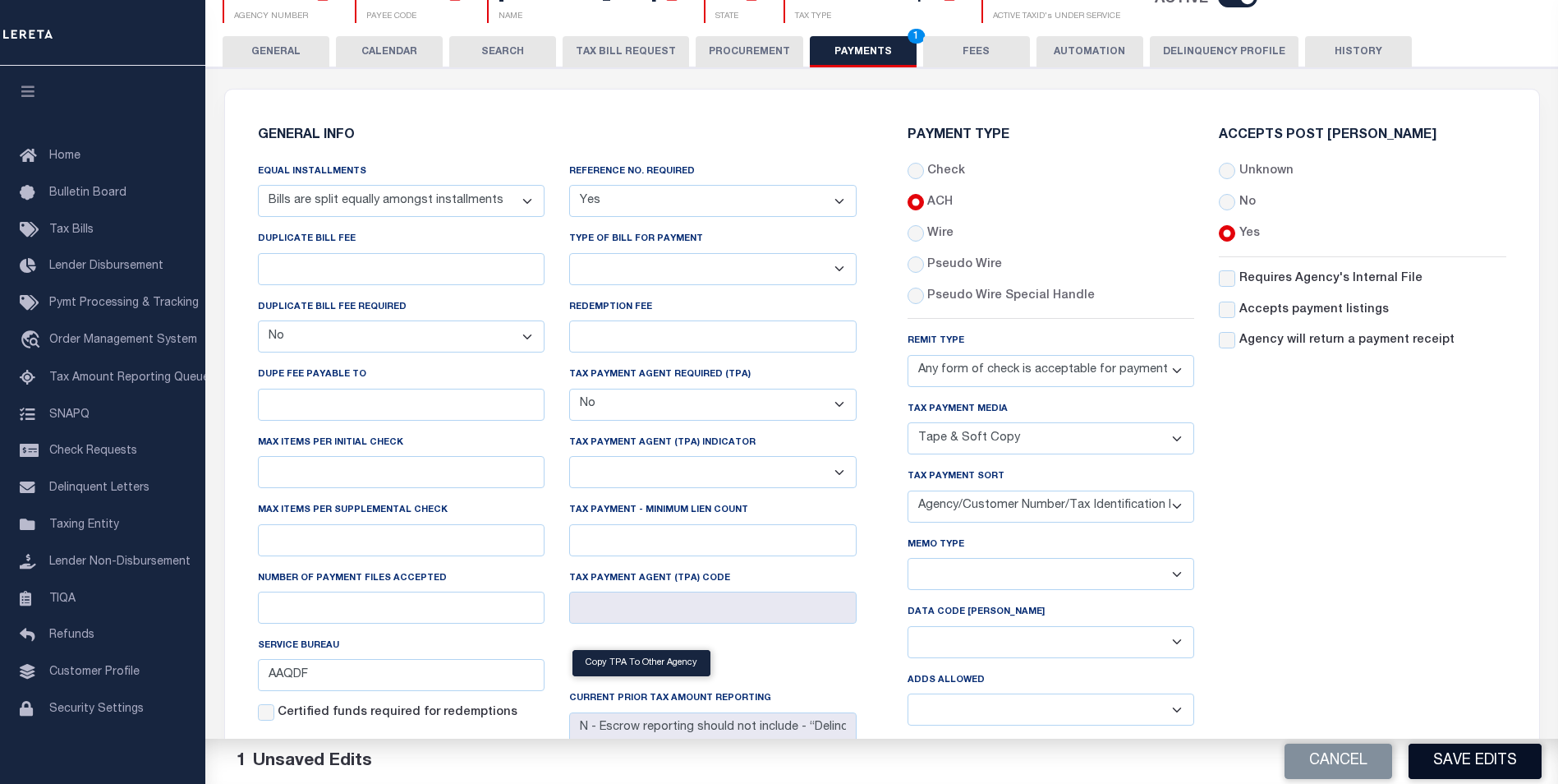
click at [1473, 767] on button "Save Edits" at bounding box center [1475, 761] width 133 height 35
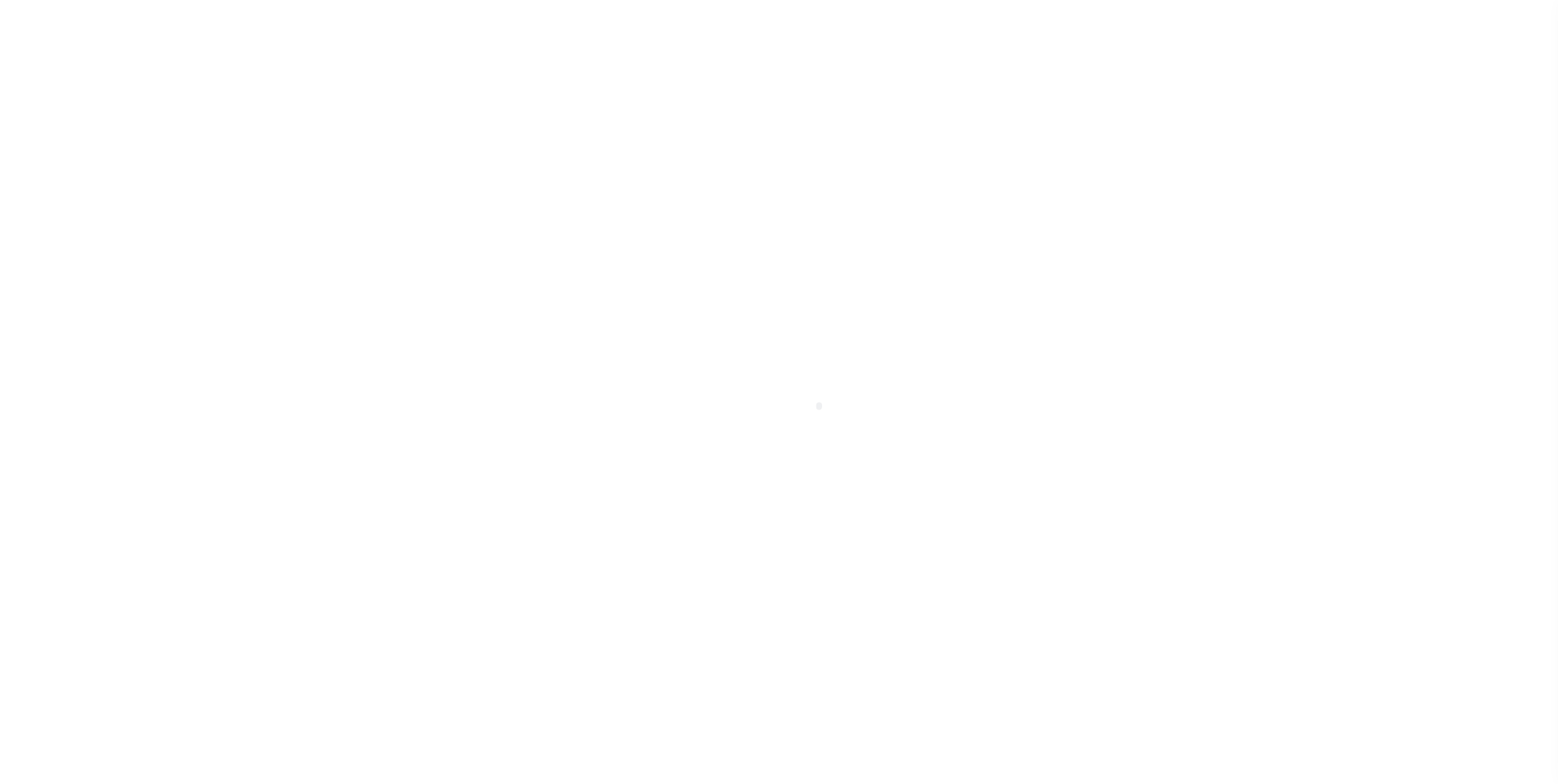
select select
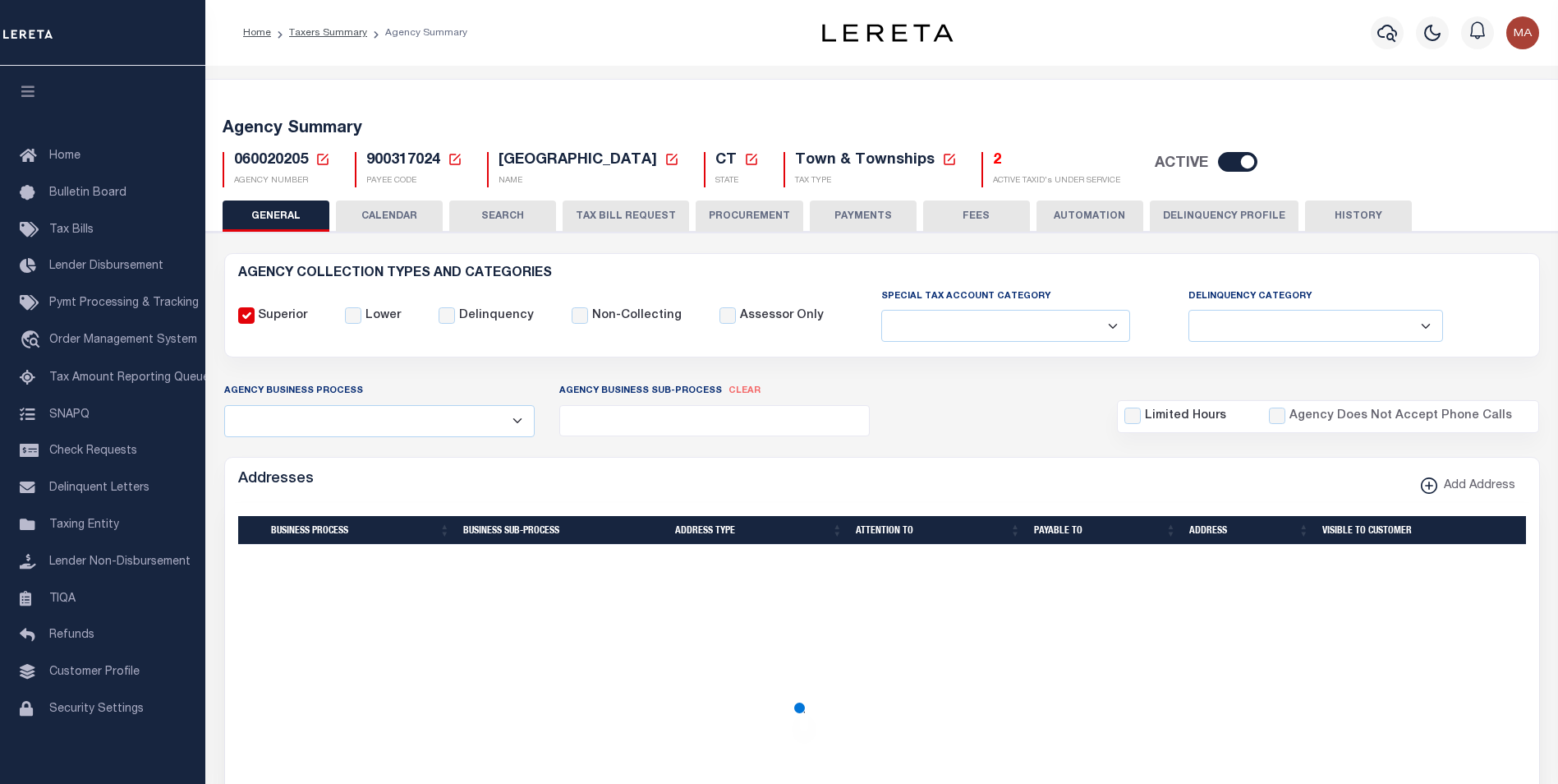
checkbox input "false"
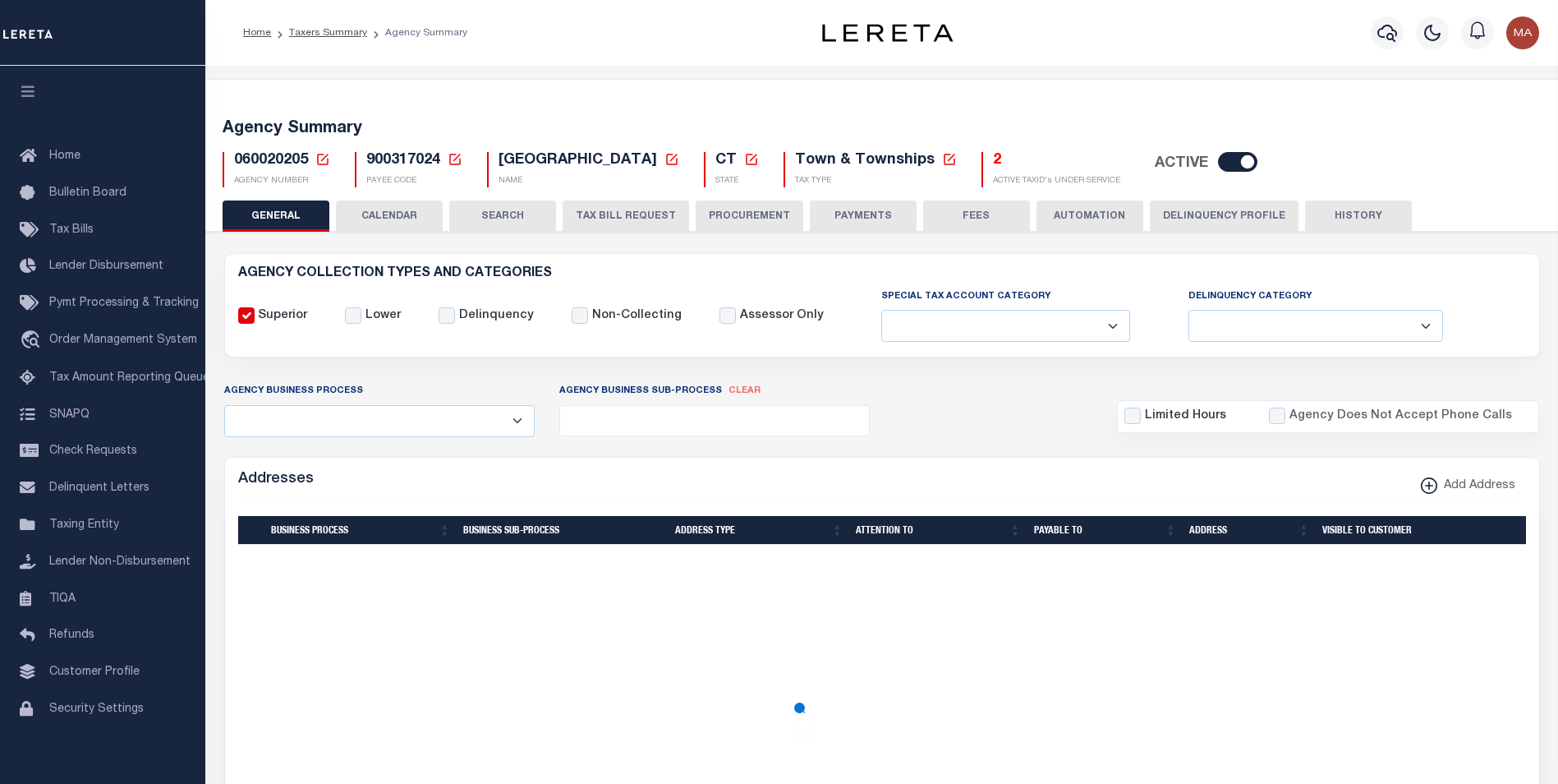
type input "900317024"
select select "69"
select select "false"
type input "AAQDF"
checkbox input "false"
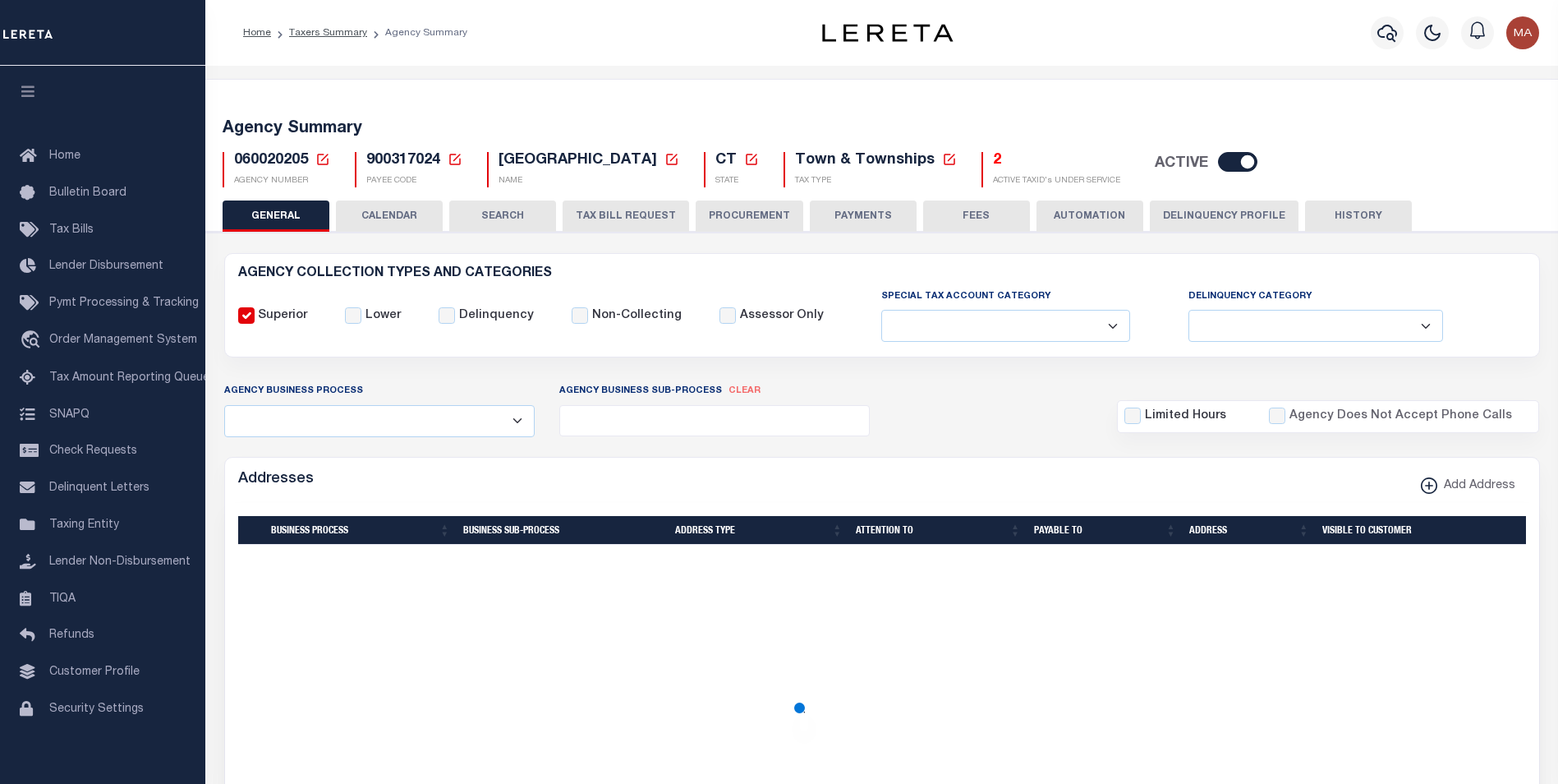
select select "1"
select select "false"
type input "N - Escrow reporting should not include - “Delinquent Prior Year(s) Exist”, “De…"
radio input "true"
select select "70"
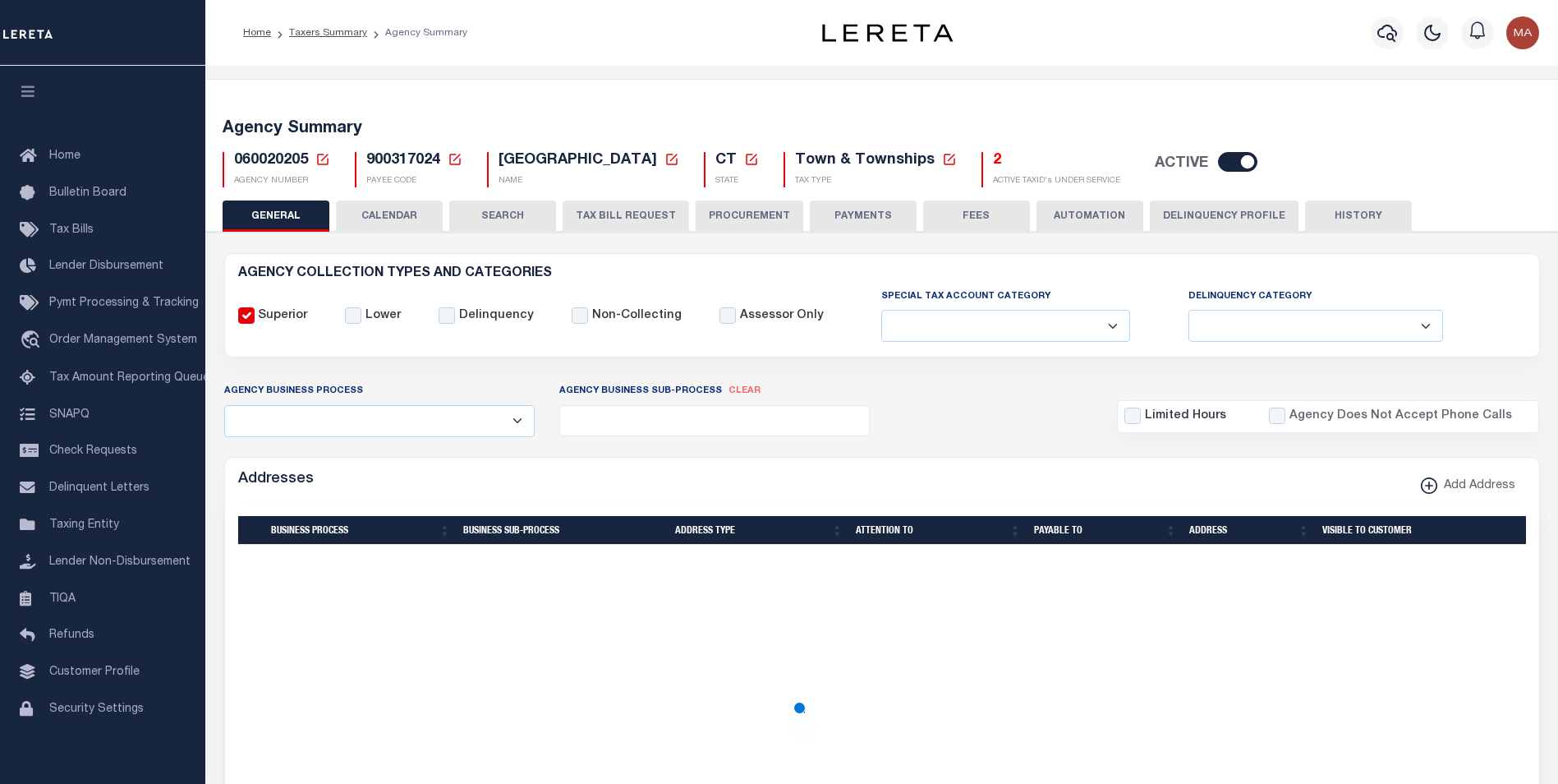
select select "44"
select select "49"
radio input "true"
checkbox input "false"
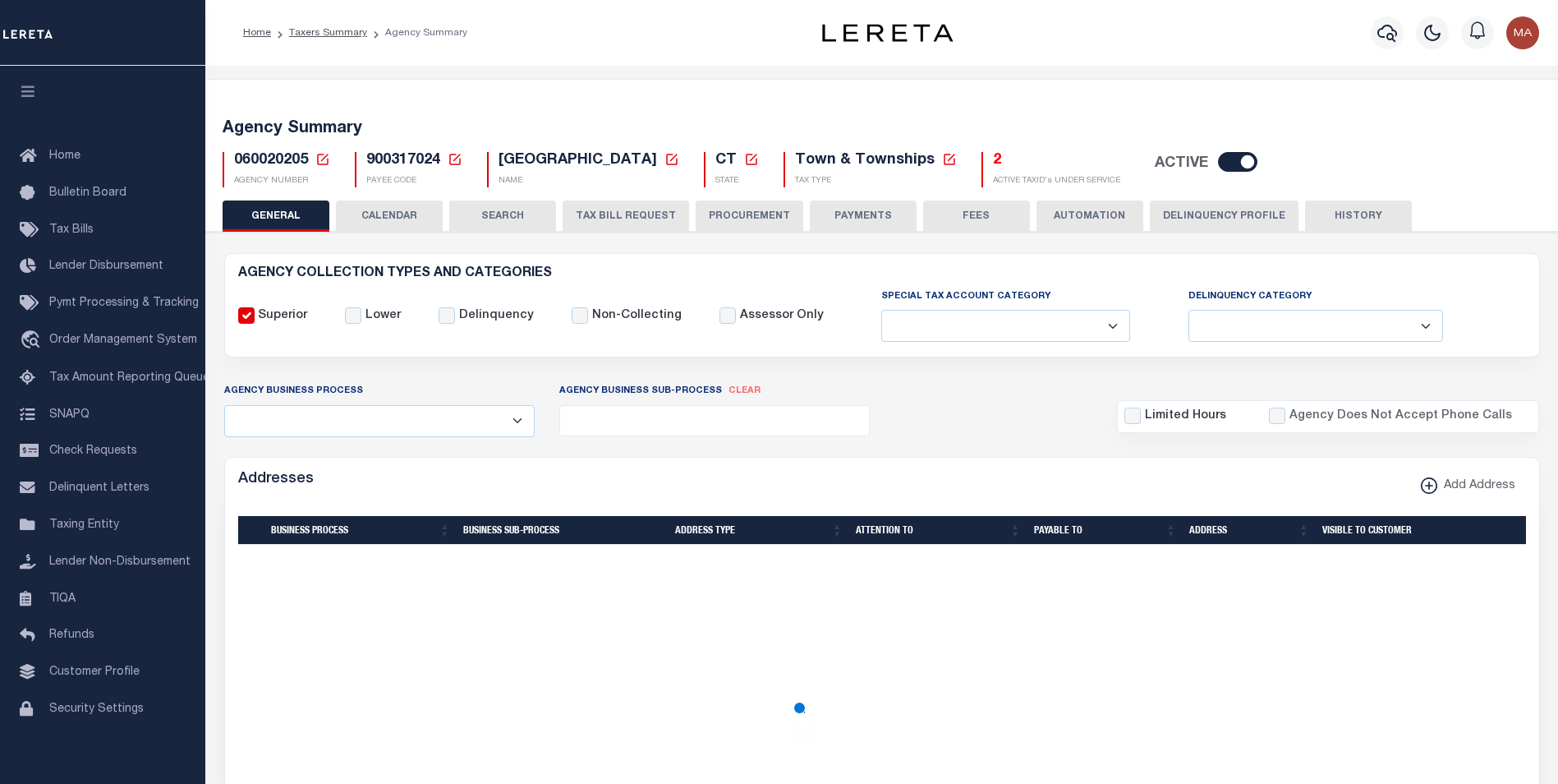
checkbox input "false"
click at [862, 218] on button "PAYMENTS" at bounding box center [863, 216] width 107 height 31
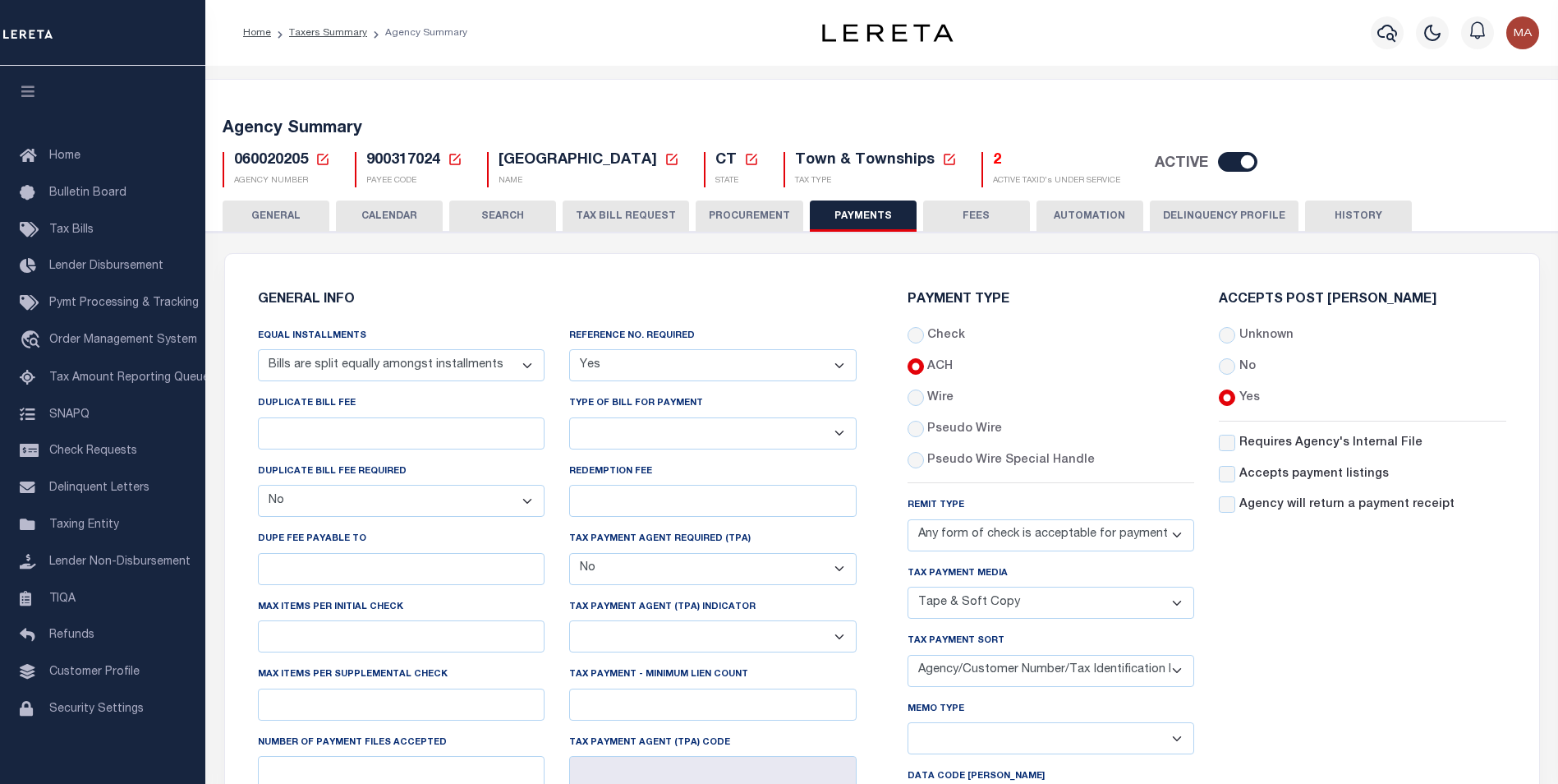
click at [669, 365] on select "Yes No" at bounding box center [713, 364] width 287 height 32
select select "0"
click at [570, 350] on select "Yes No" at bounding box center [713, 364] width 287 height 32
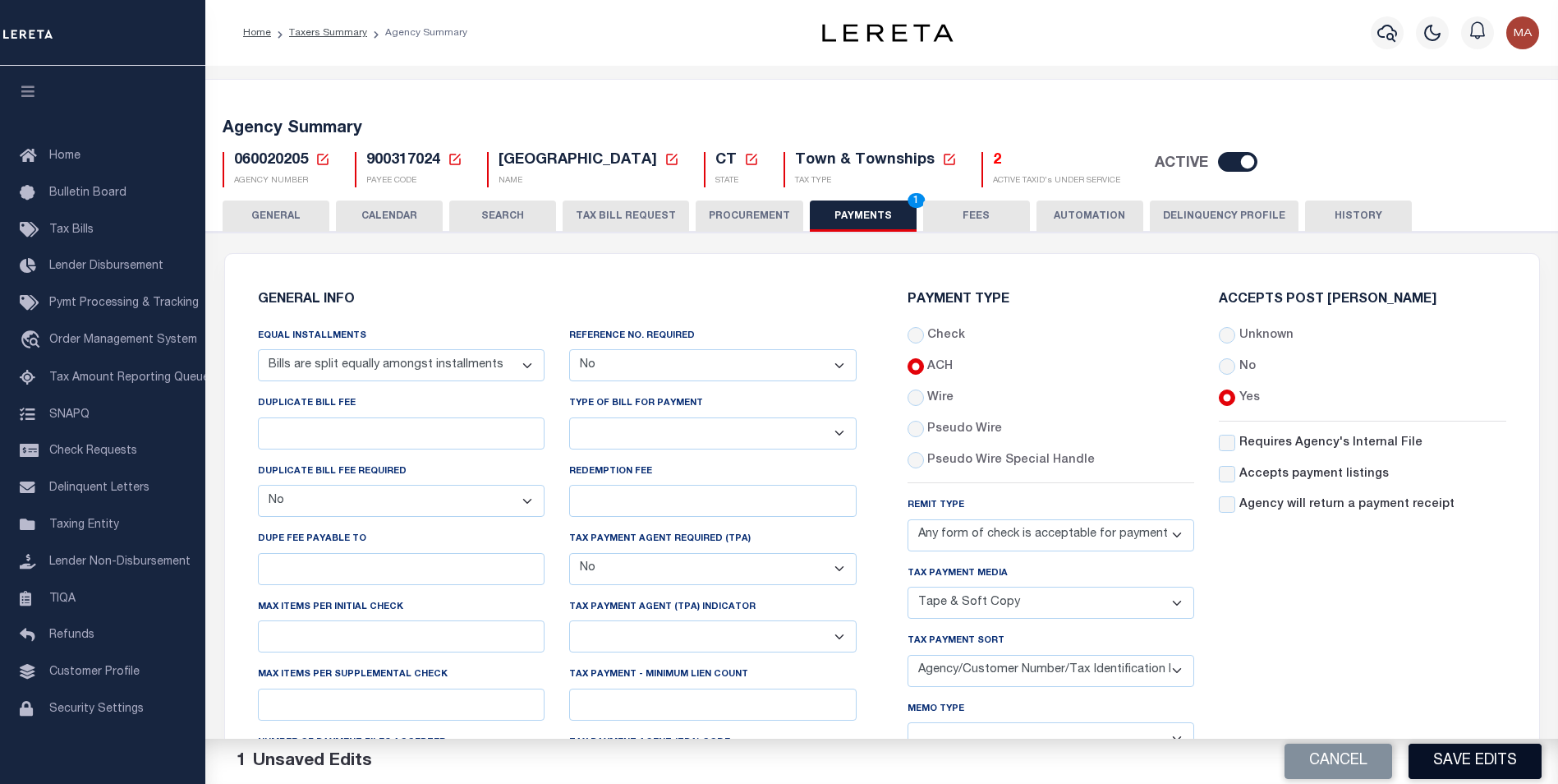
click at [1479, 765] on button "Save Edits" at bounding box center [1475, 761] width 133 height 35
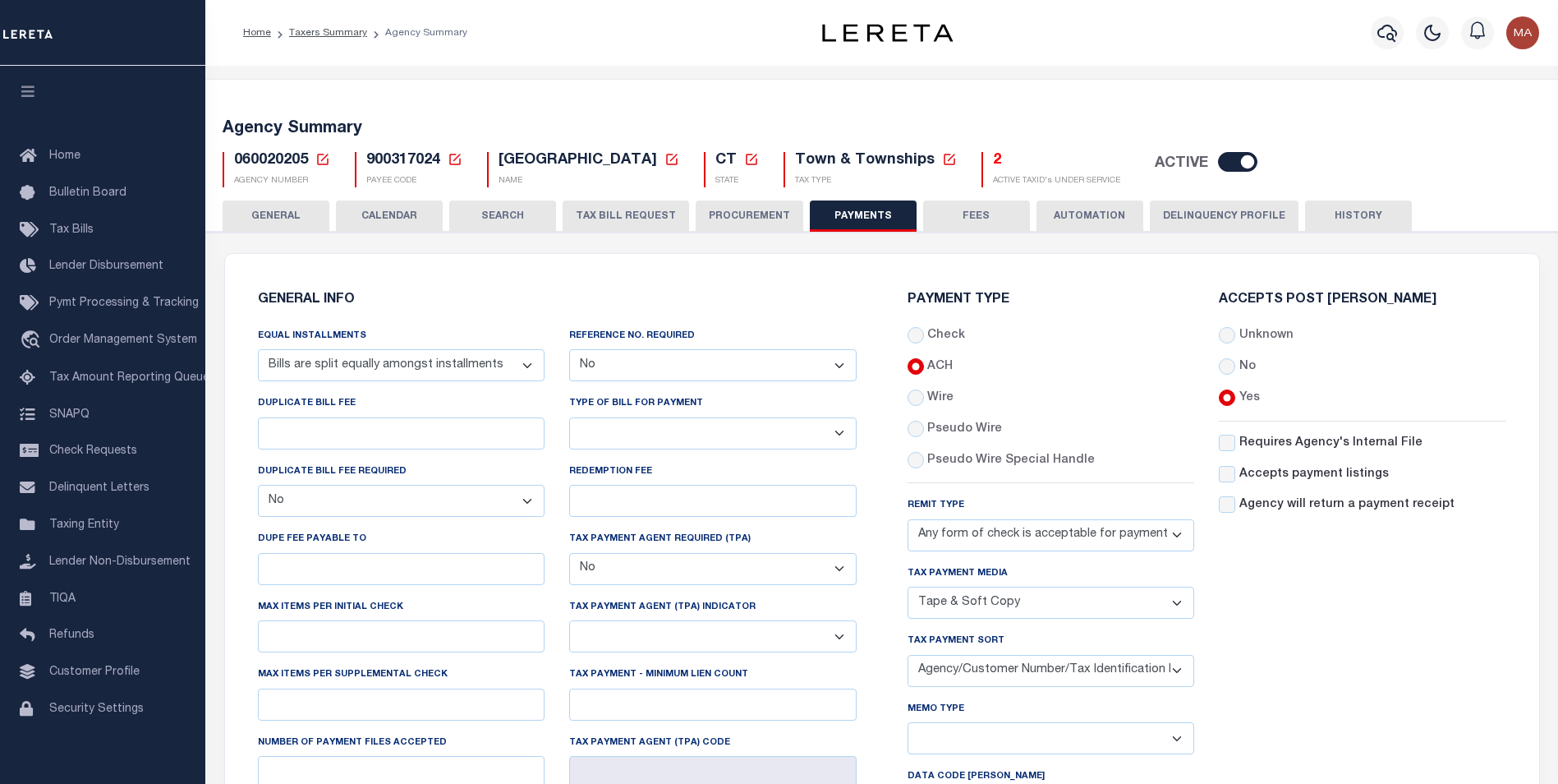
click at [986, 519] on select "Any form of check is acceptable for payment of current and prior year taxes. On…" at bounding box center [1051, 535] width 287 height 32
click at [1256, 337] on div "Accepts Post Mark Unknown No Yes" at bounding box center [1362, 598] width 312 height 609
click at [1007, 519] on select "Any form of check is acceptable for payment of current and prior year taxes. On…" at bounding box center [1051, 535] width 287 height 32
select select "71"
click at [907, 519] on select "Any form of check is acceptable for payment of current and prior year taxes. On…" at bounding box center [1051, 535] width 287 height 32
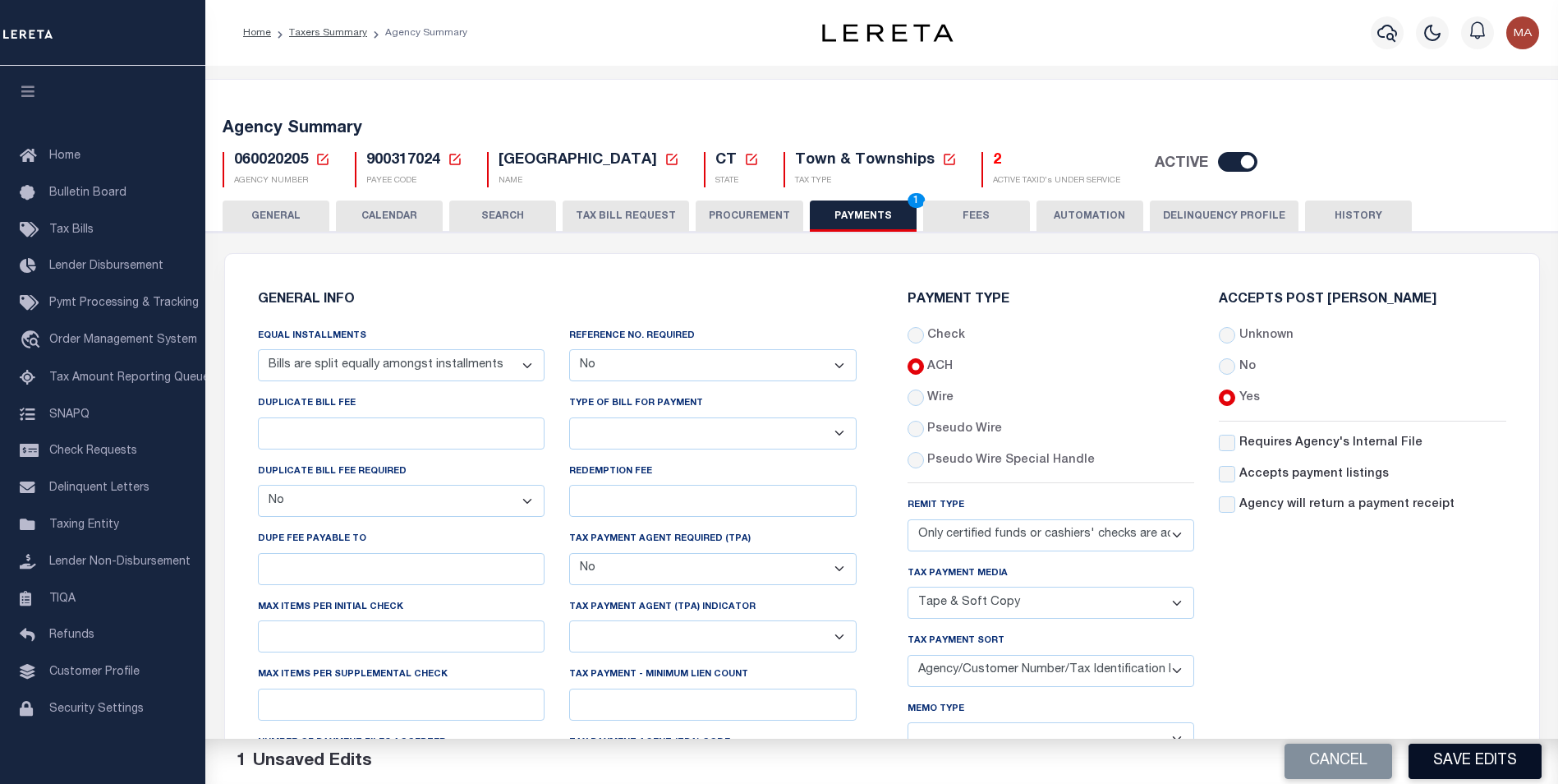
click at [1466, 762] on button "Save Edits" at bounding box center [1475, 761] width 133 height 35
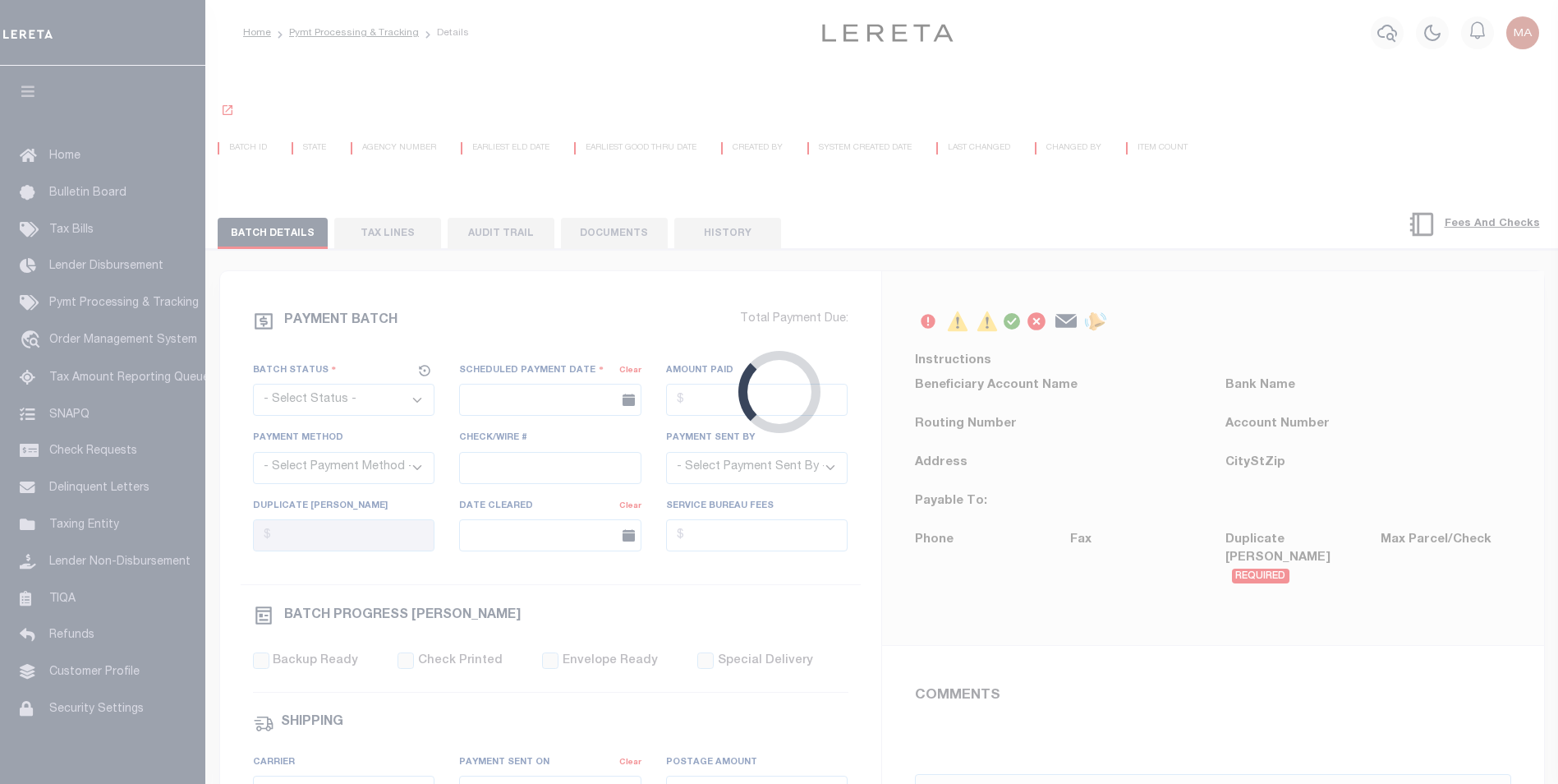
select select "SFP"
type input "[DATE]"
type input "[PERSON_NAME]"
type input "AAQDF"
select select
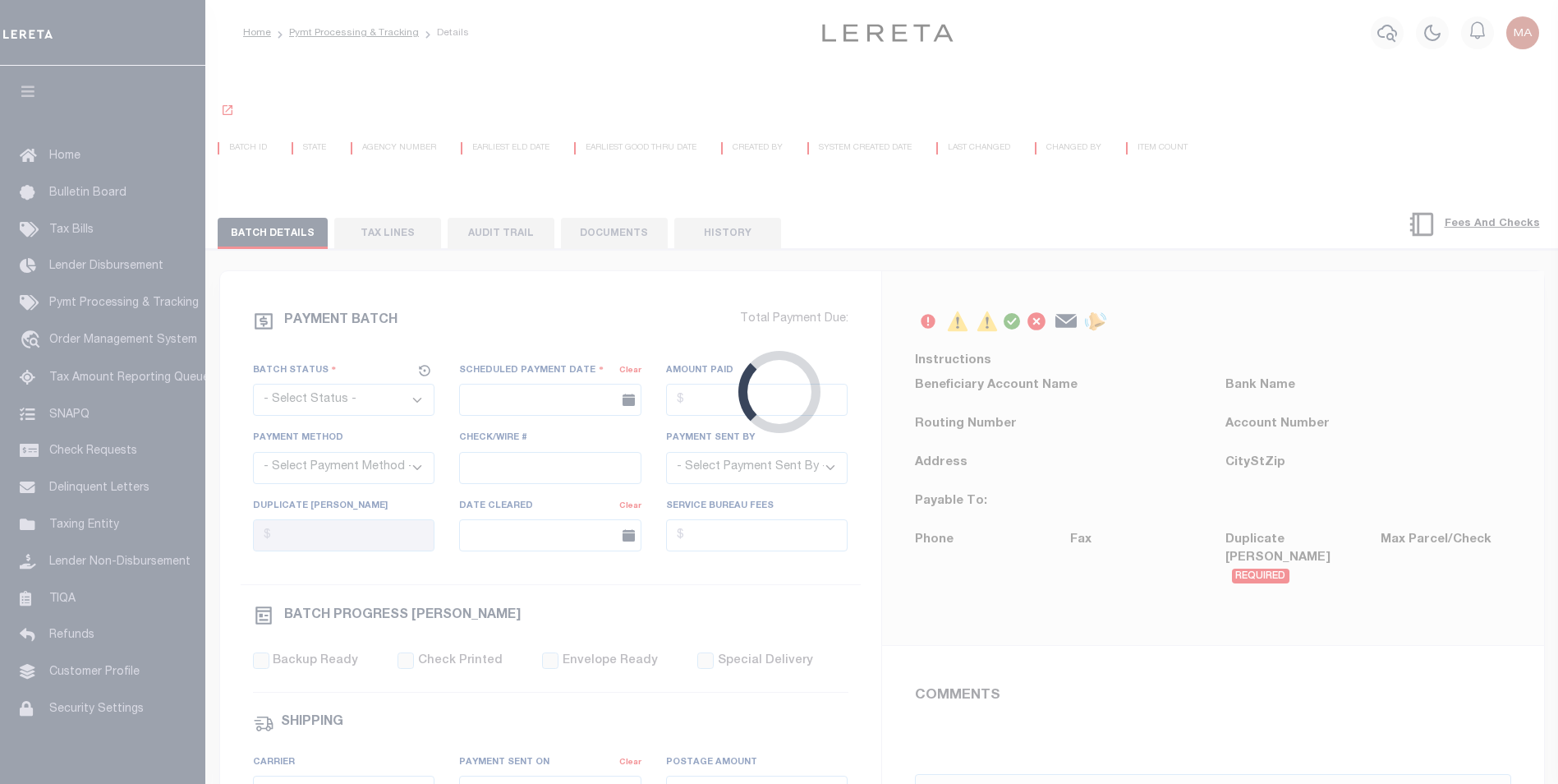
select select "0"
select select "44"
radio input "true"
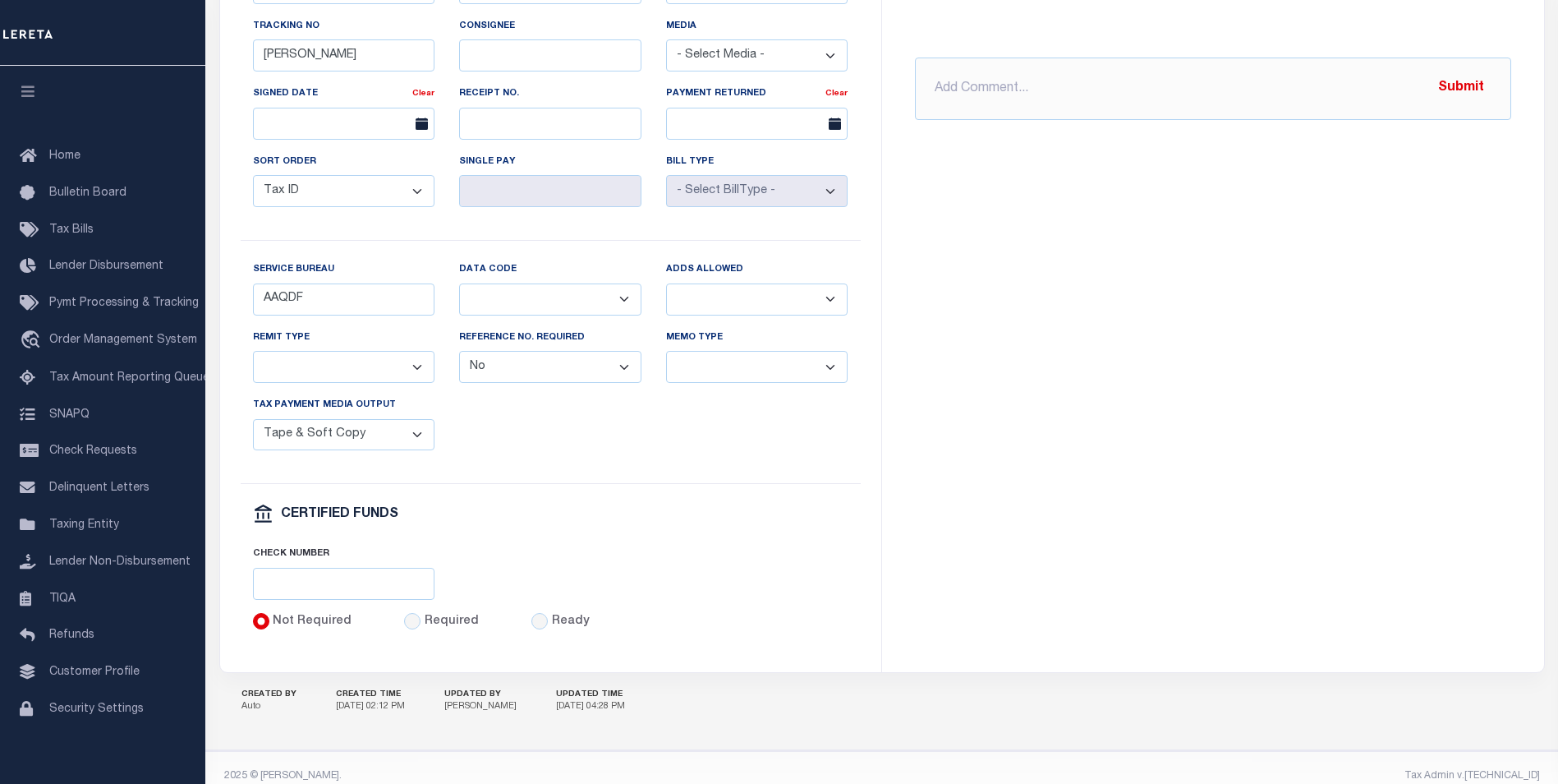
scroll to position [853, 0]
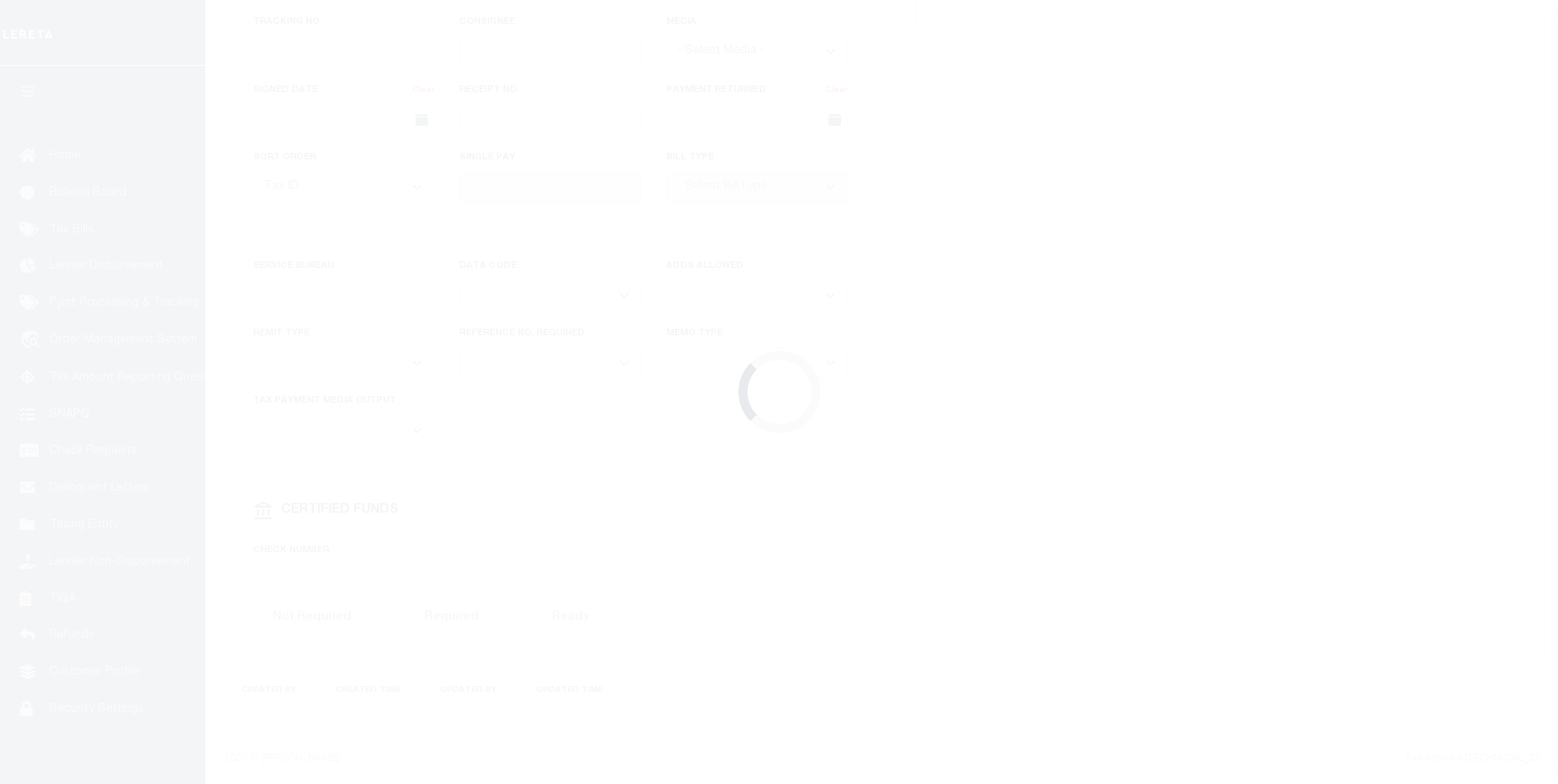
select select "SFP"
type input "[DATE]"
type input "[PERSON_NAME]"
type input "AAQDF"
select select
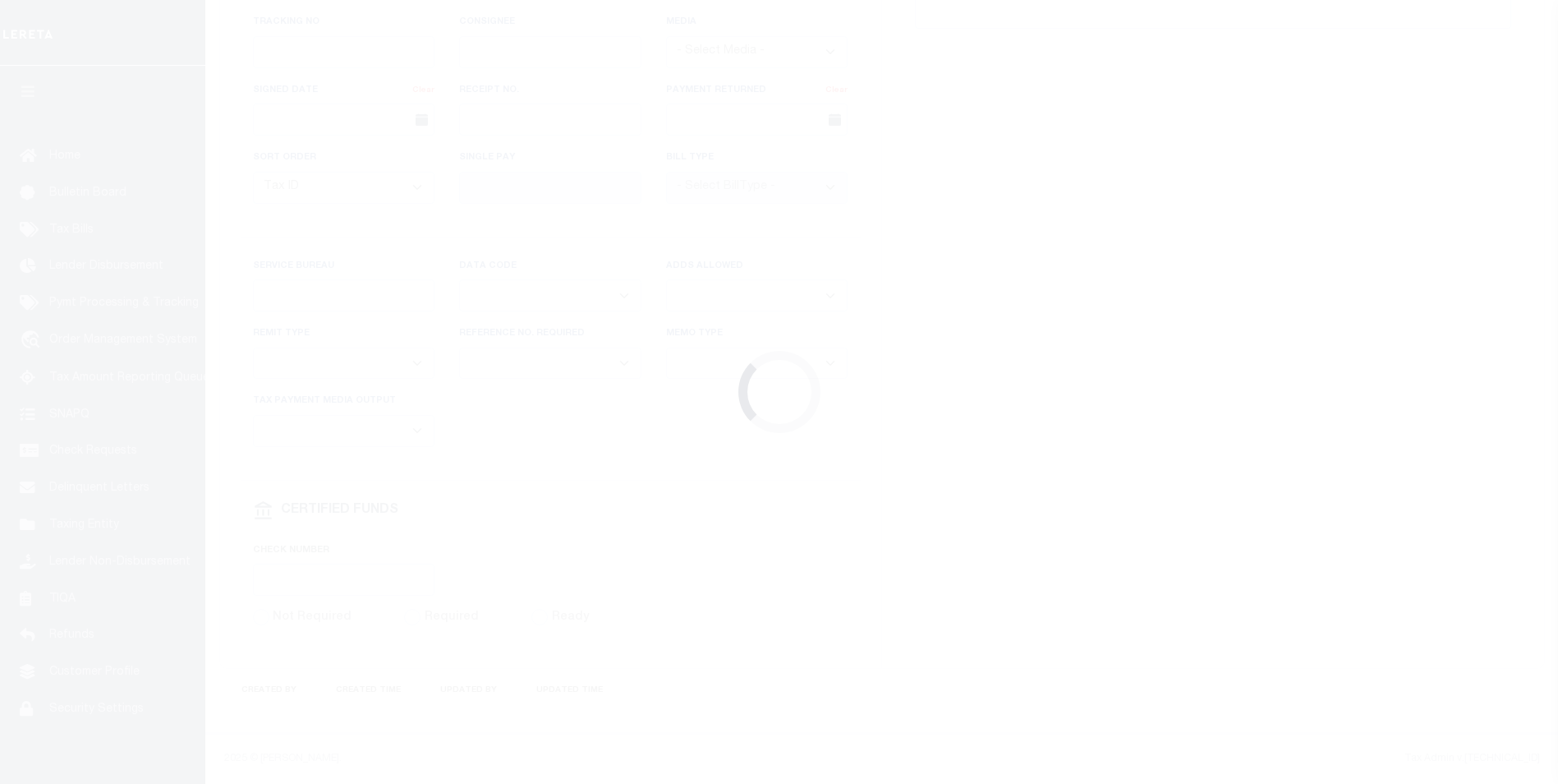
select select "0"
select select "44"
radio input "true"
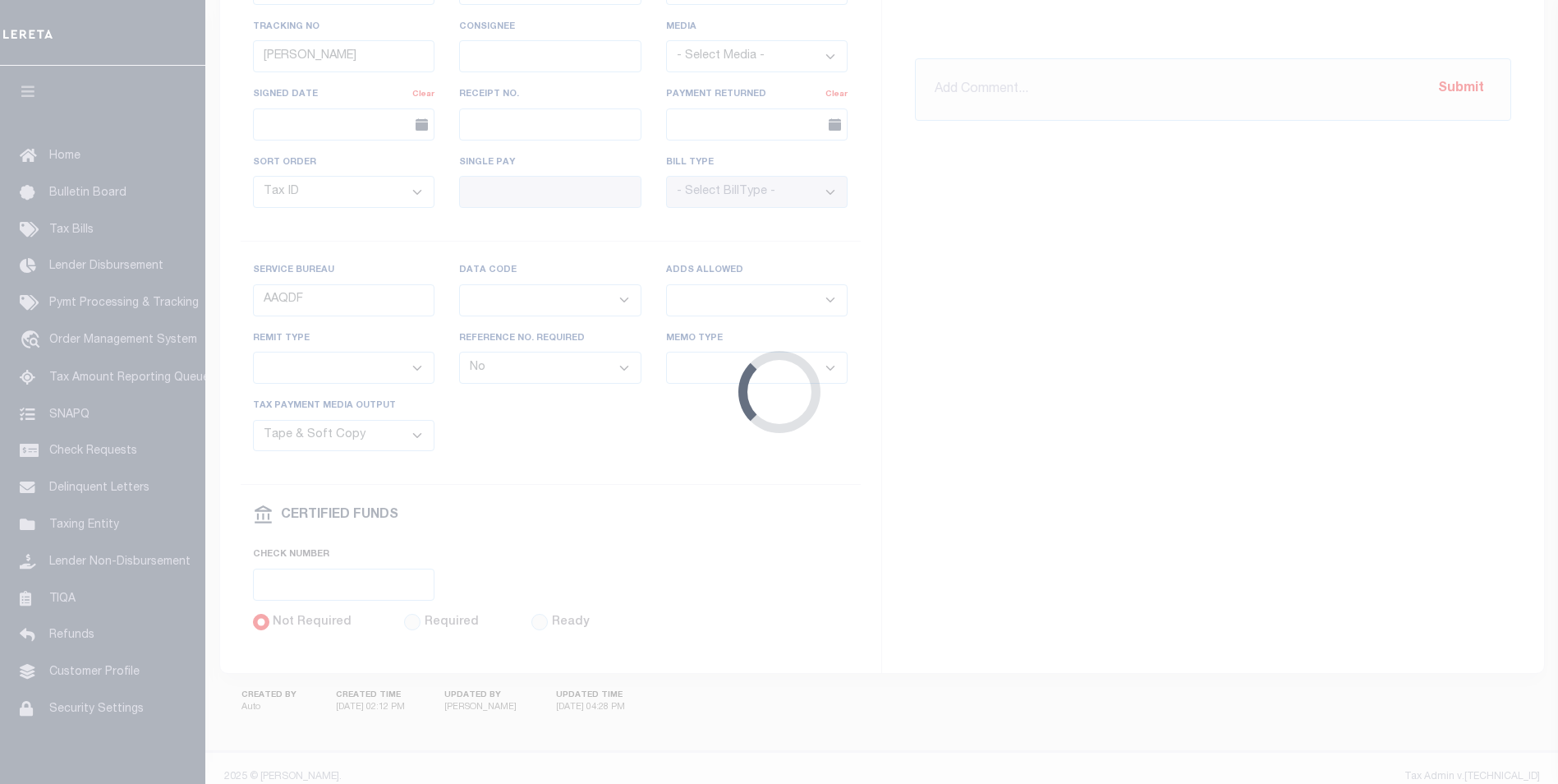
scroll to position [853, 0]
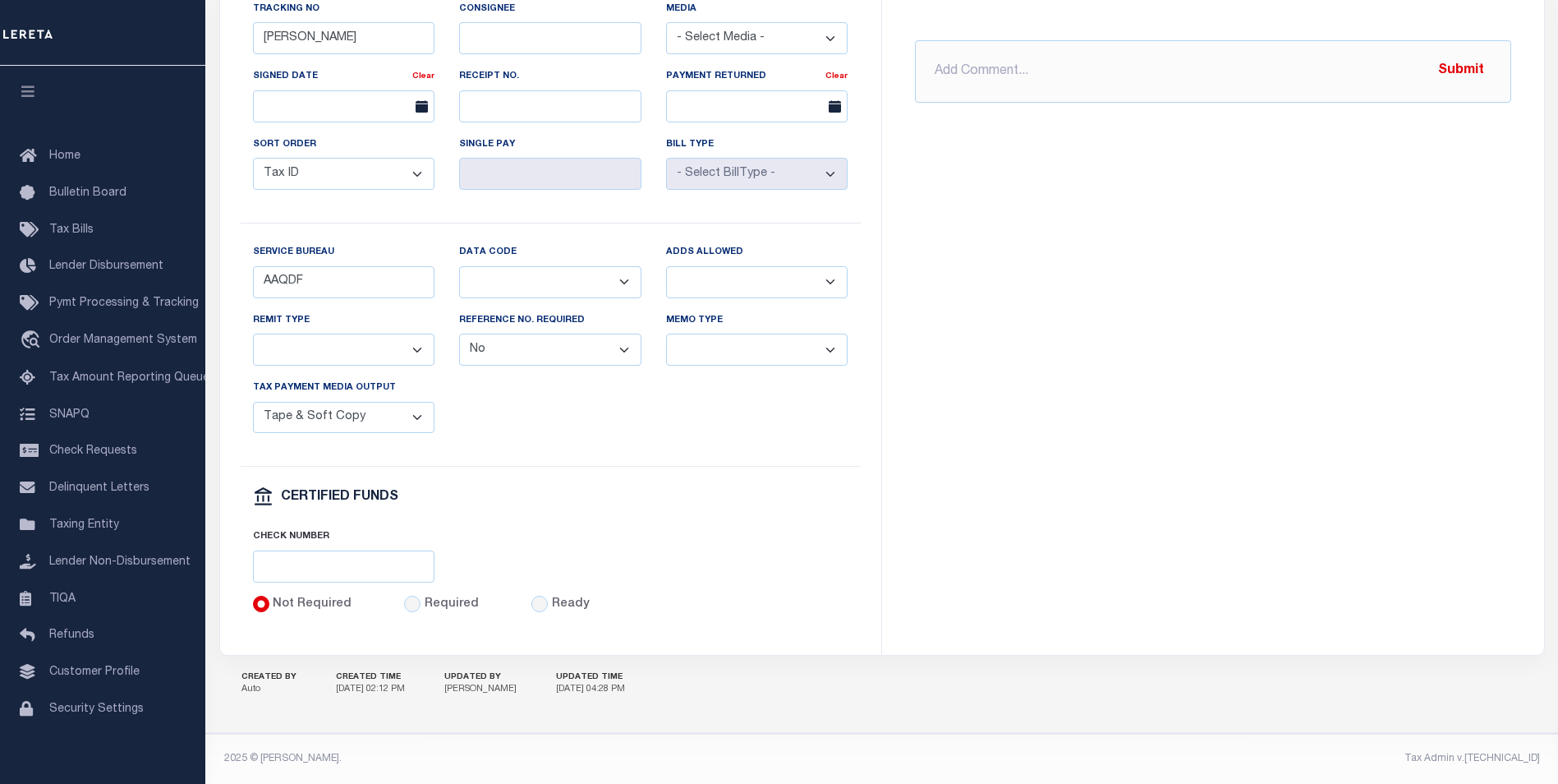
click at [317, 351] on select "Any form of check is acceptable for payment of current and prior year taxes. On…" at bounding box center [344, 349] width 182 height 32
click at [1149, 594] on div "[GEOGRAPHIC_DATA] Instructions - Beneficiary Account Name [GEOGRAPHIC_DATA] Ban…" at bounding box center [1214, 52] width 663 height 1205
click at [317, 347] on select "Any form of check is acceptable for payment of current and prior year taxes. On…" at bounding box center [344, 349] width 182 height 32
select select "1"
click at [253, 333] on select "Any form of check is acceptable for payment of current and prior year taxes. On…" at bounding box center [344, 349] width 182 height 32
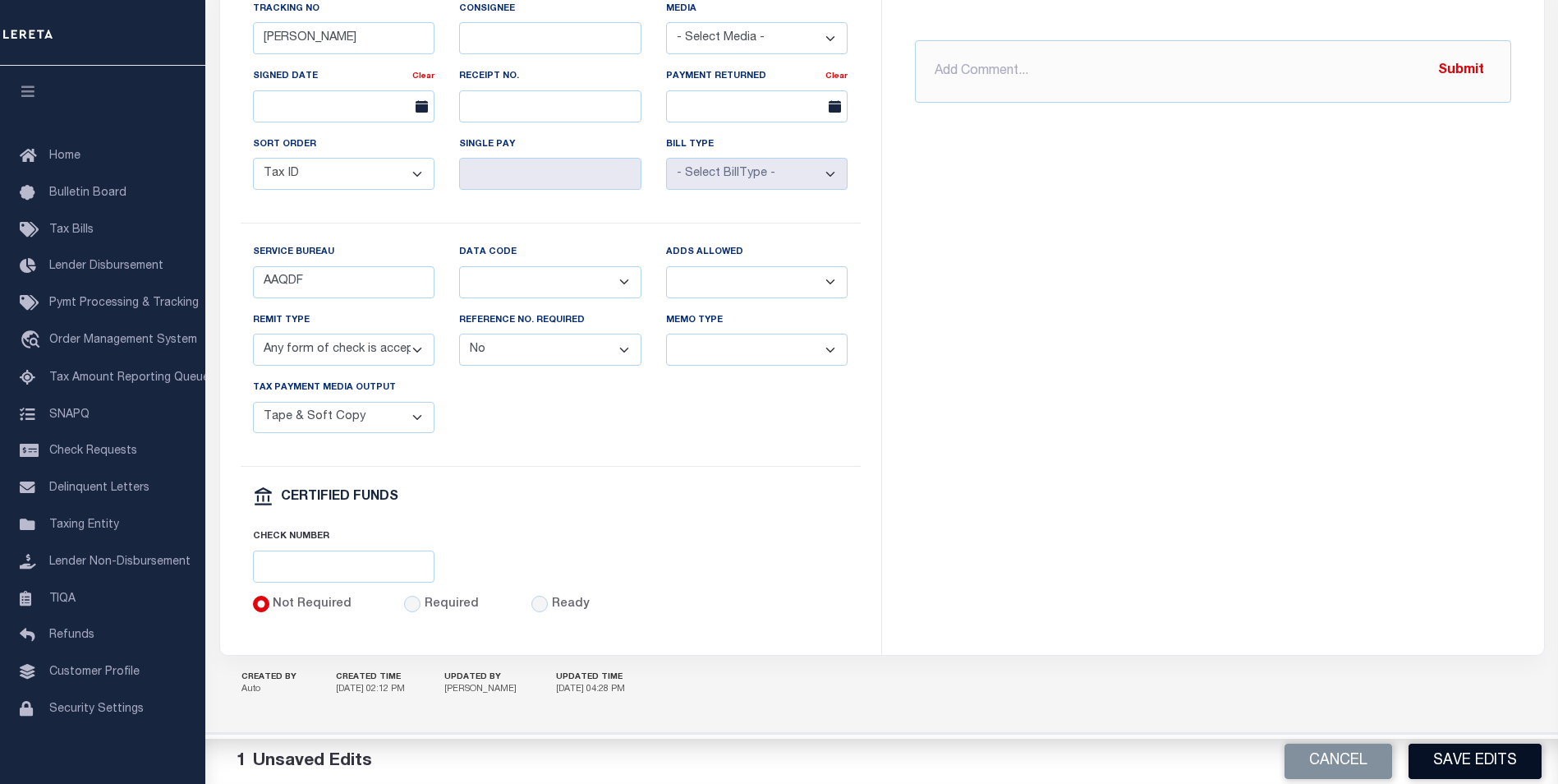
click at [1465, 755] on button "Save Edits" at bounding box center [1475, 761] width 133 height 35
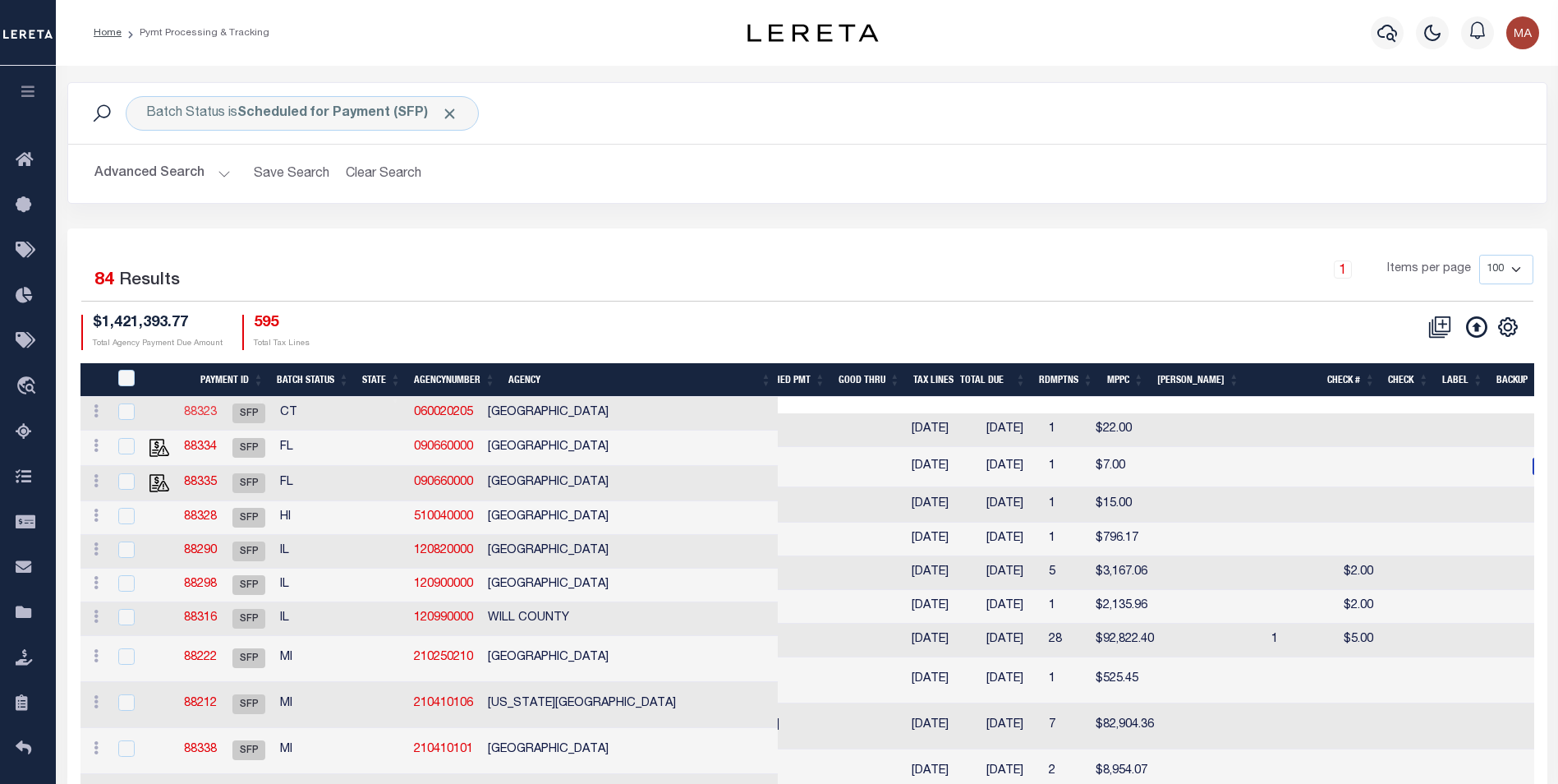
click at [217, 412] on link "88323" at bounding box center [201, 412] width 33 height 11
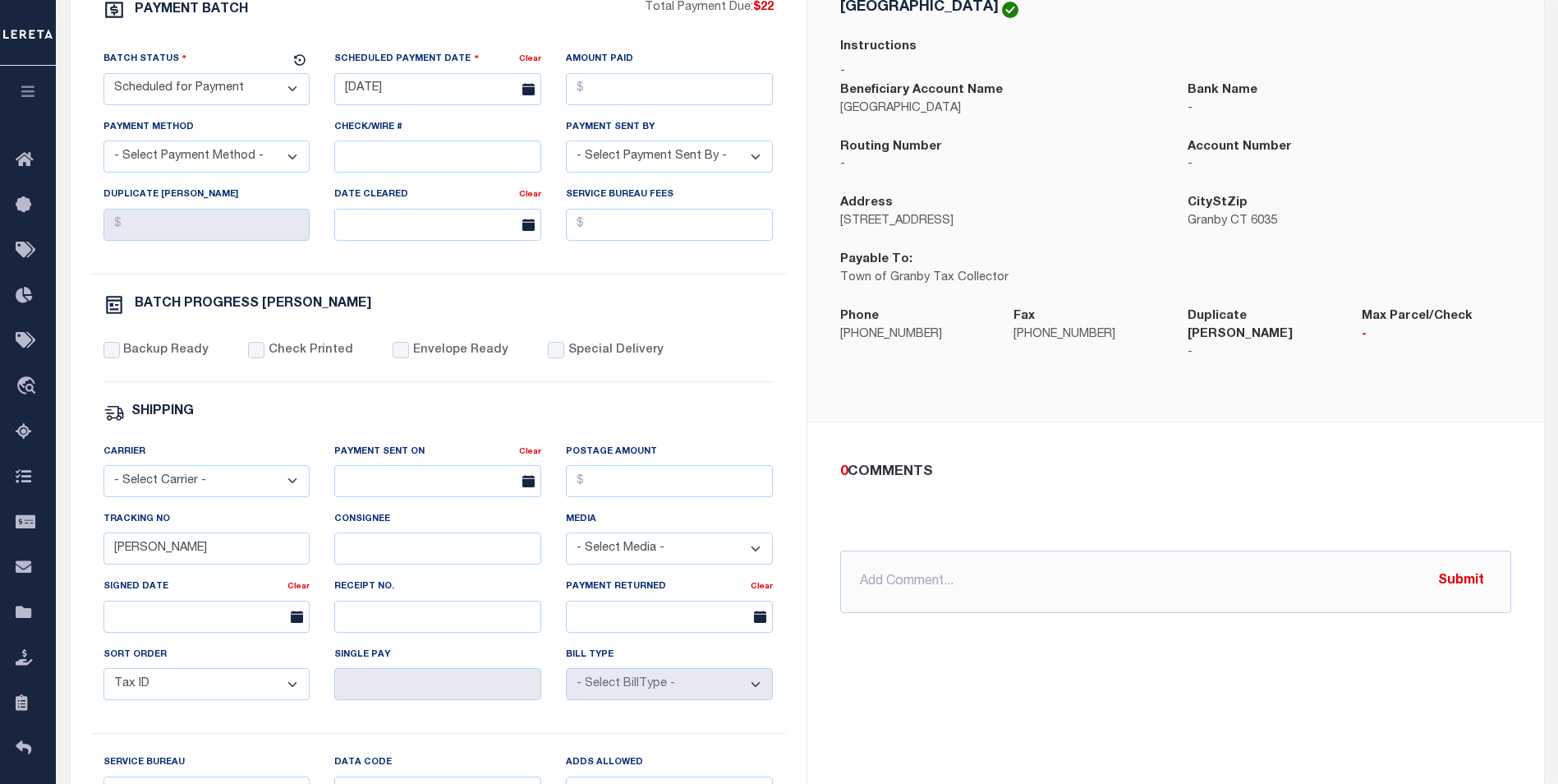
scroll to position [739, 0]
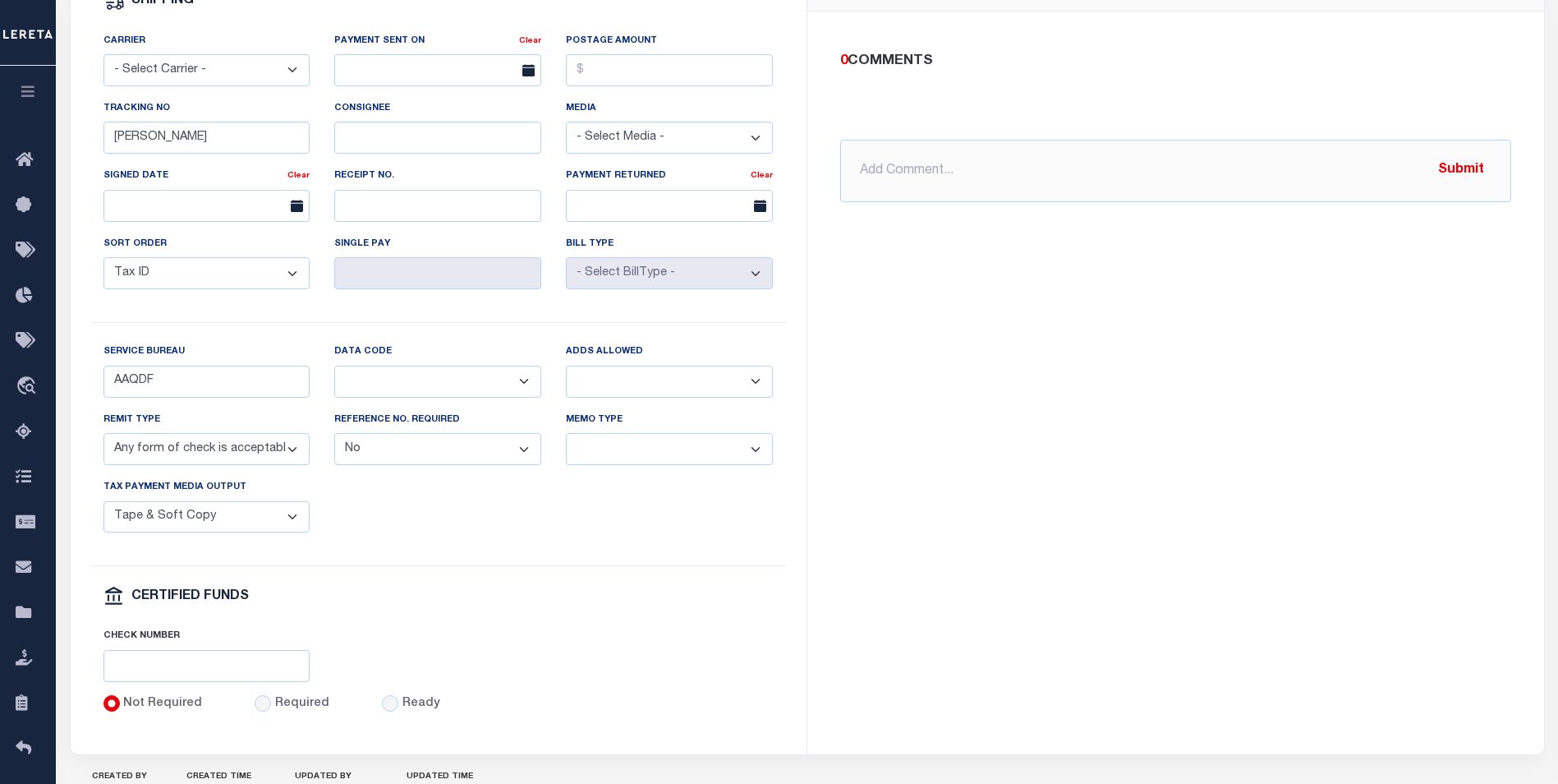
click at [638, 389] on select "Yes No" at bounding box center [669, 381] width 207 height 32
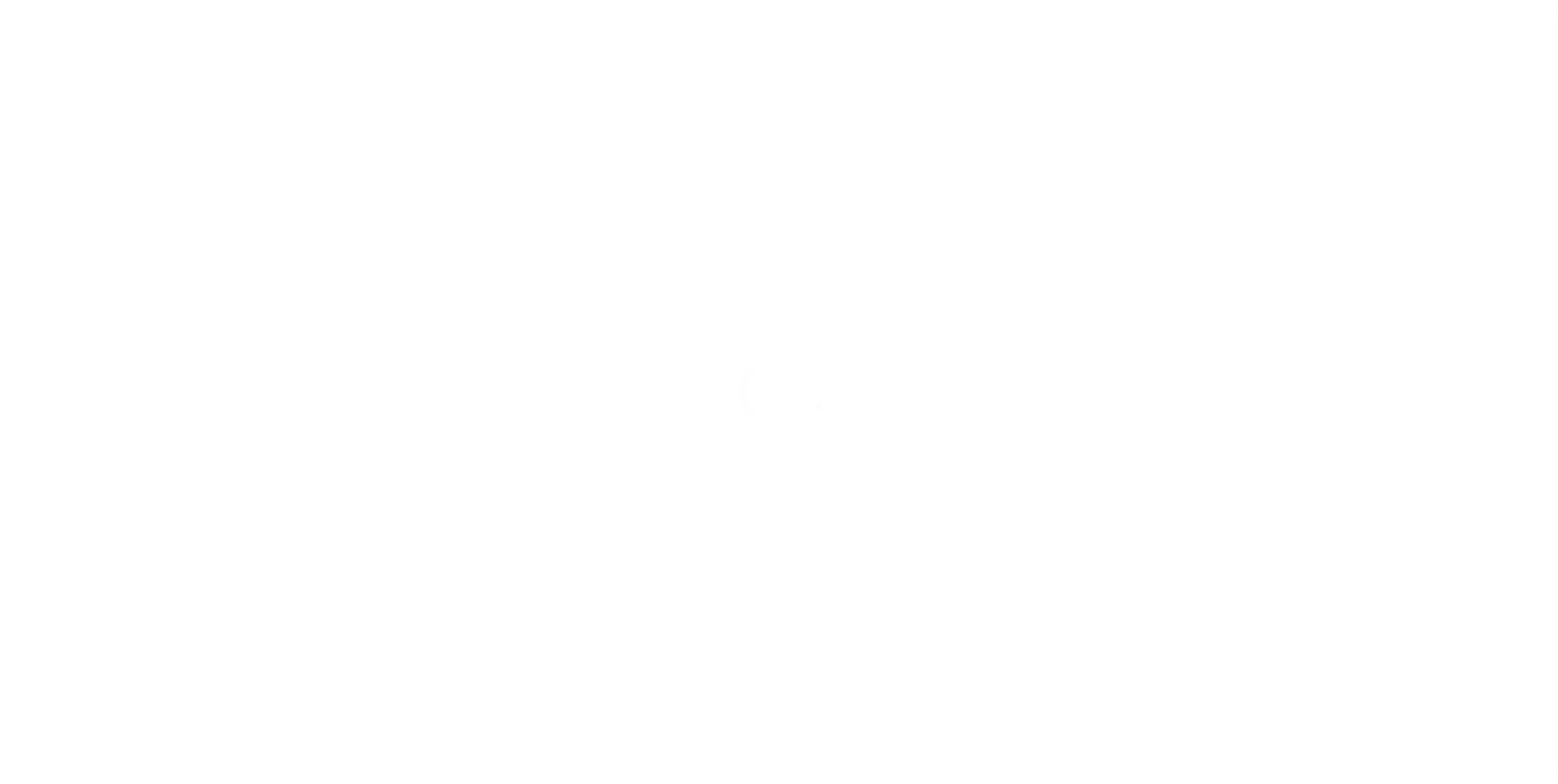
select select "SFP"
type input "[DATE]"
type input "[PERSON_NAME]"
type input "AAQDF"
select select
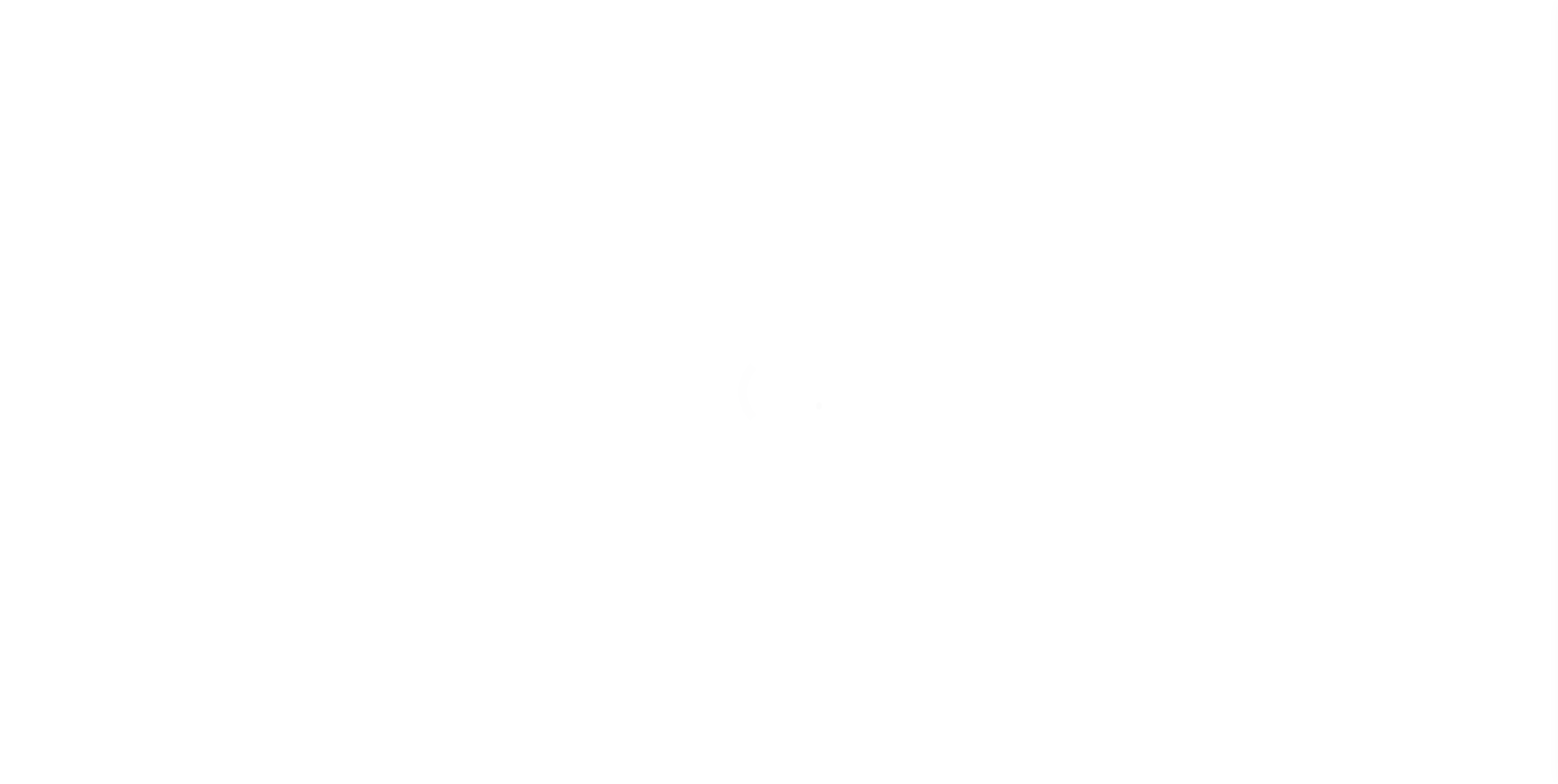
select select "0"
select select "44"
radio input "true"
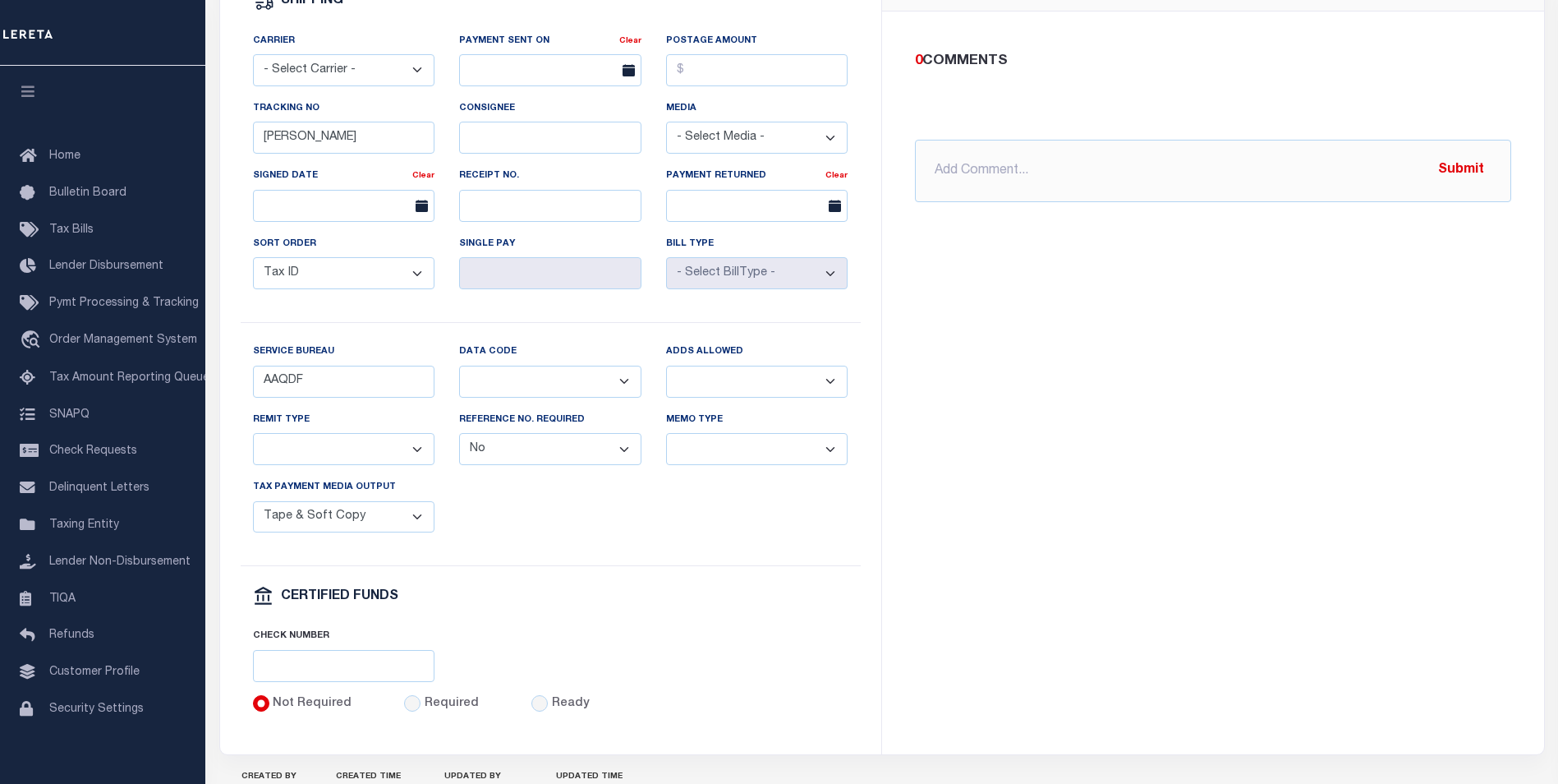
click at [385, 465] on select "Any form of check is acceptable for payment of current and prior year taxes. On…" at bounding box center [344, 448] width 182 height 32
drag, startPoint x: 1060, startPoint y: 707, endPoint x: 1040, endPoint y: 747, distance: 44.7
click at [1060, 707] on div "[GEOGRAPHIC_DATA] Instructions - Beneficiary Account Name [GEOGRAPHIC_DATA] Ban…" at bounding box center [1214, 151] width 663 height 1205
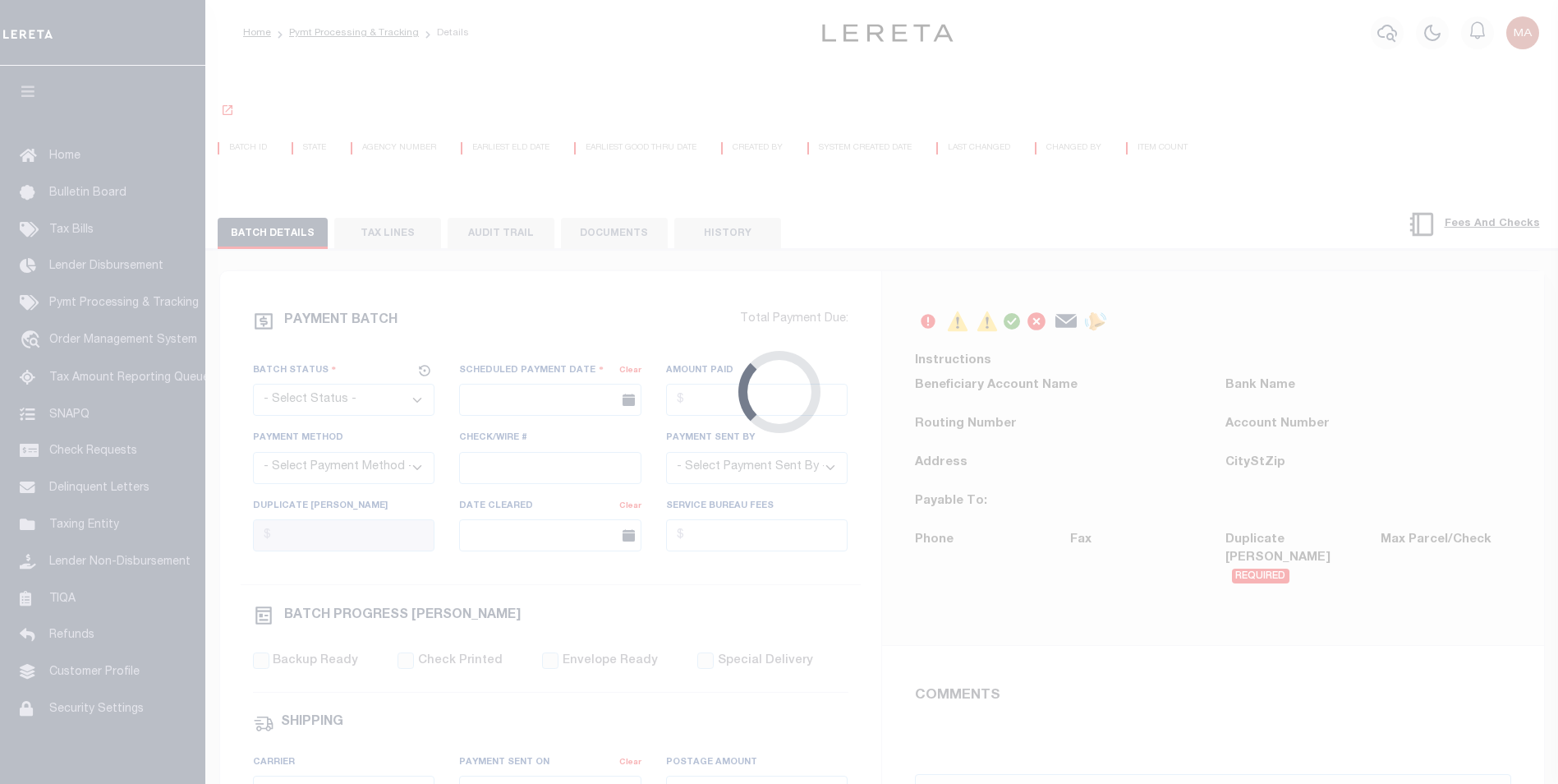
select select "SFP"
type input "[DATE]"
type input "[PERSON_NAME]"
type input "AAQDF"
select select "71"
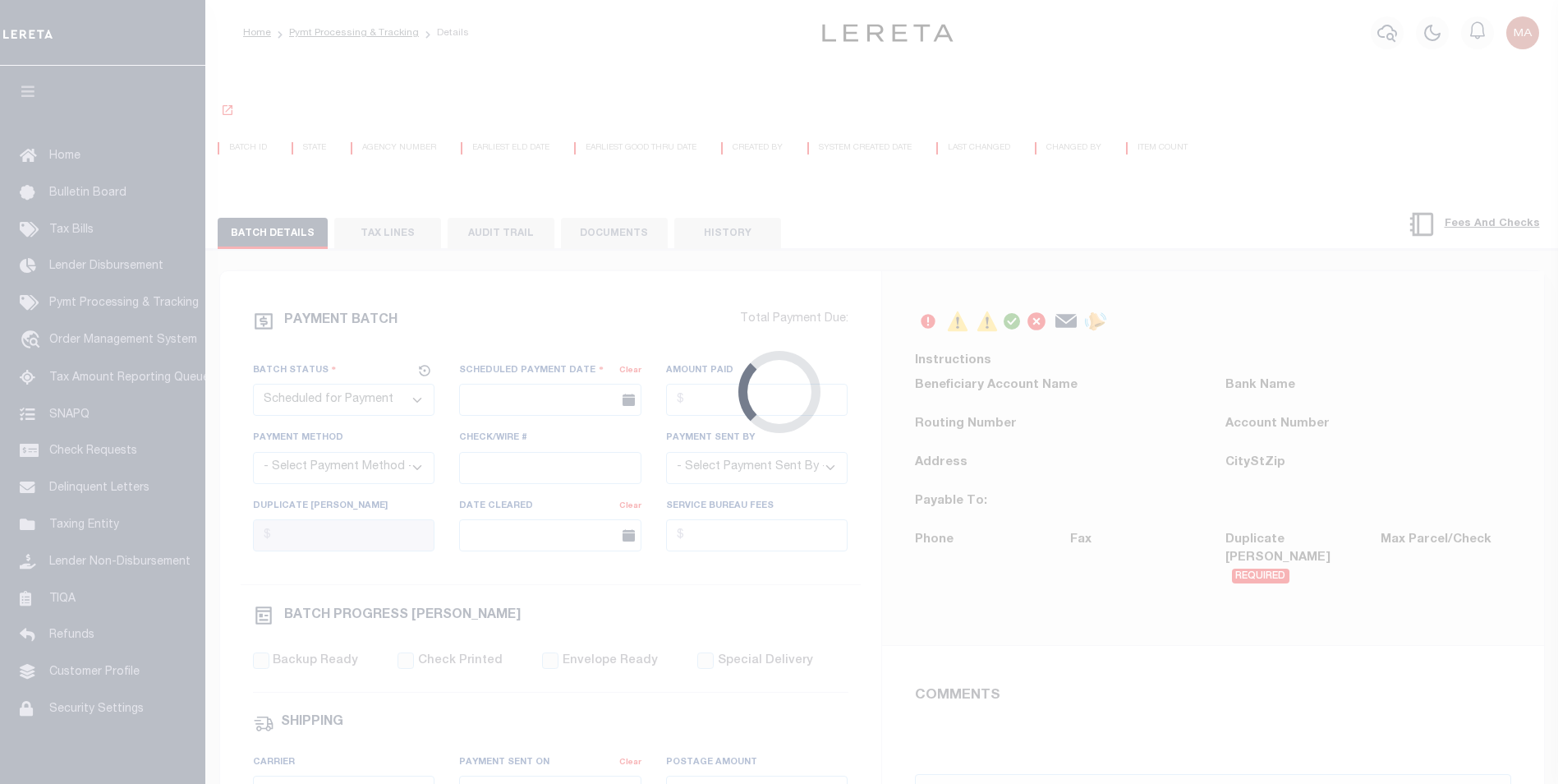
select select "0"
select select "44"
radio input "true"
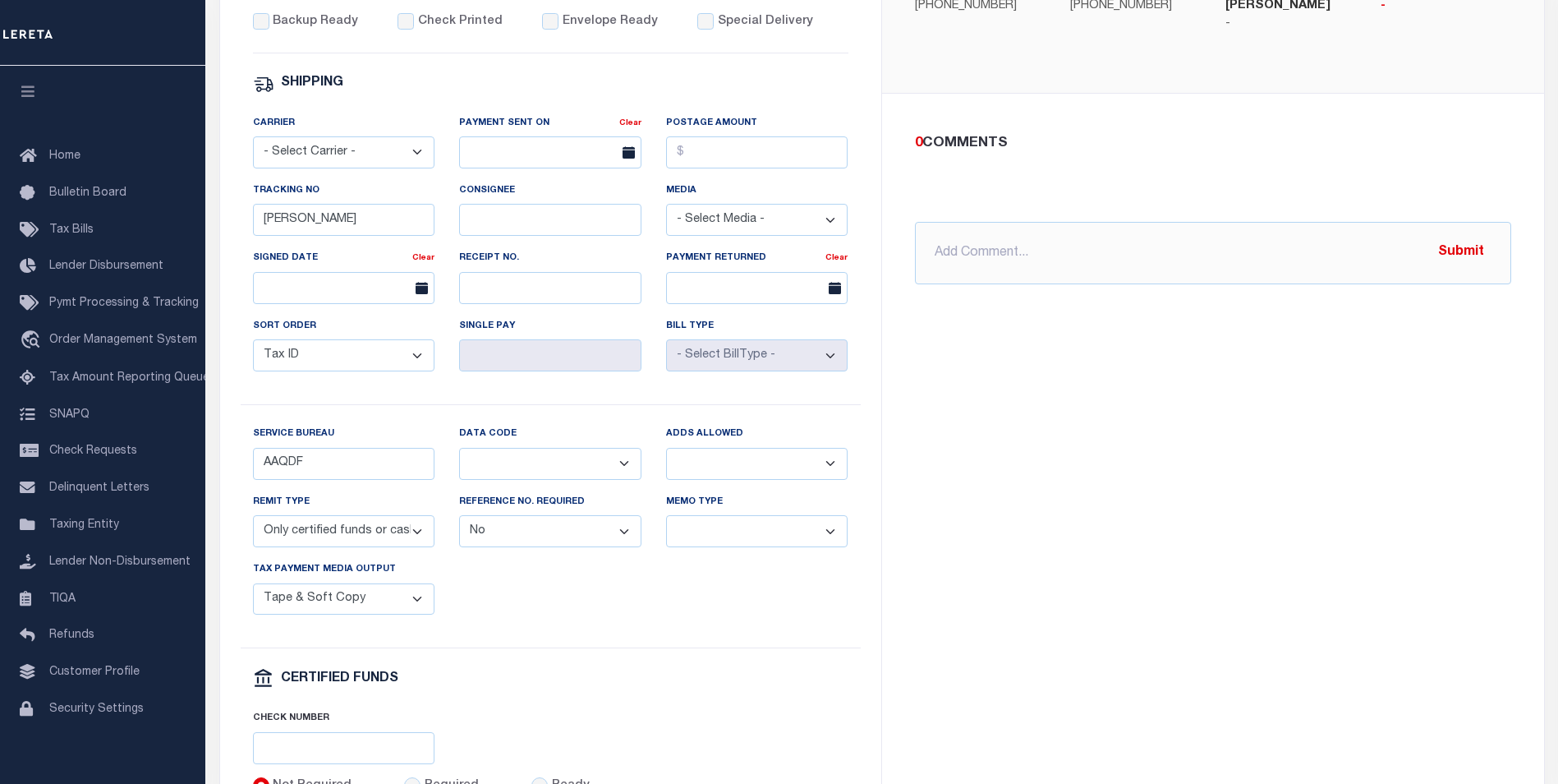
scroll to position [822, 0]
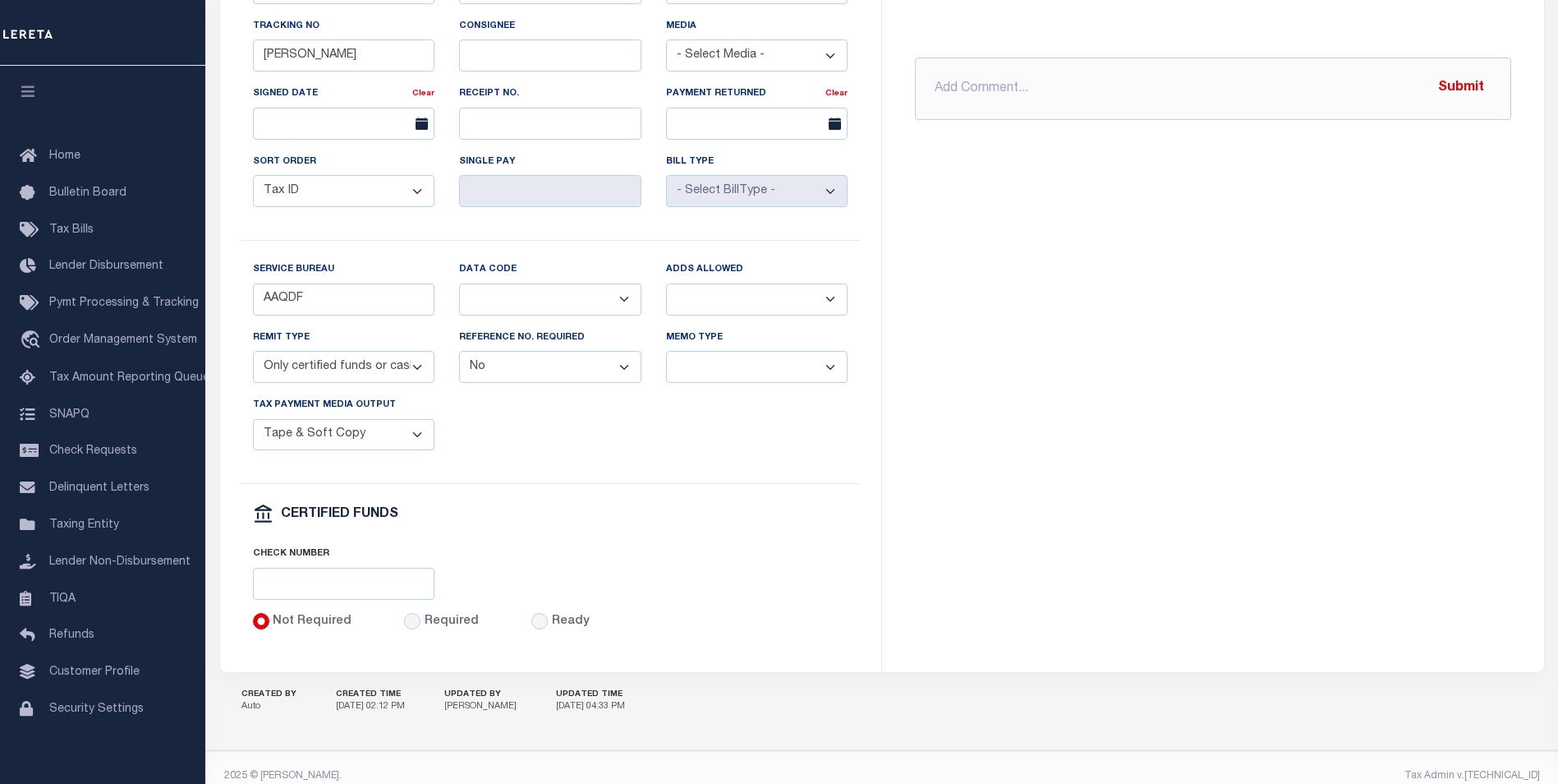
click at [327, 382] on select "Any form of check is acceptable for payment of current and prior year taxes. On…" at bounding box center [344, 366] width 182 height 32
select select "70"
click at [253, 363] on select "Any form of check is acceptable for payment of current and prior year taxes. On…" at bounding box center [344, 366] width 182 height 32
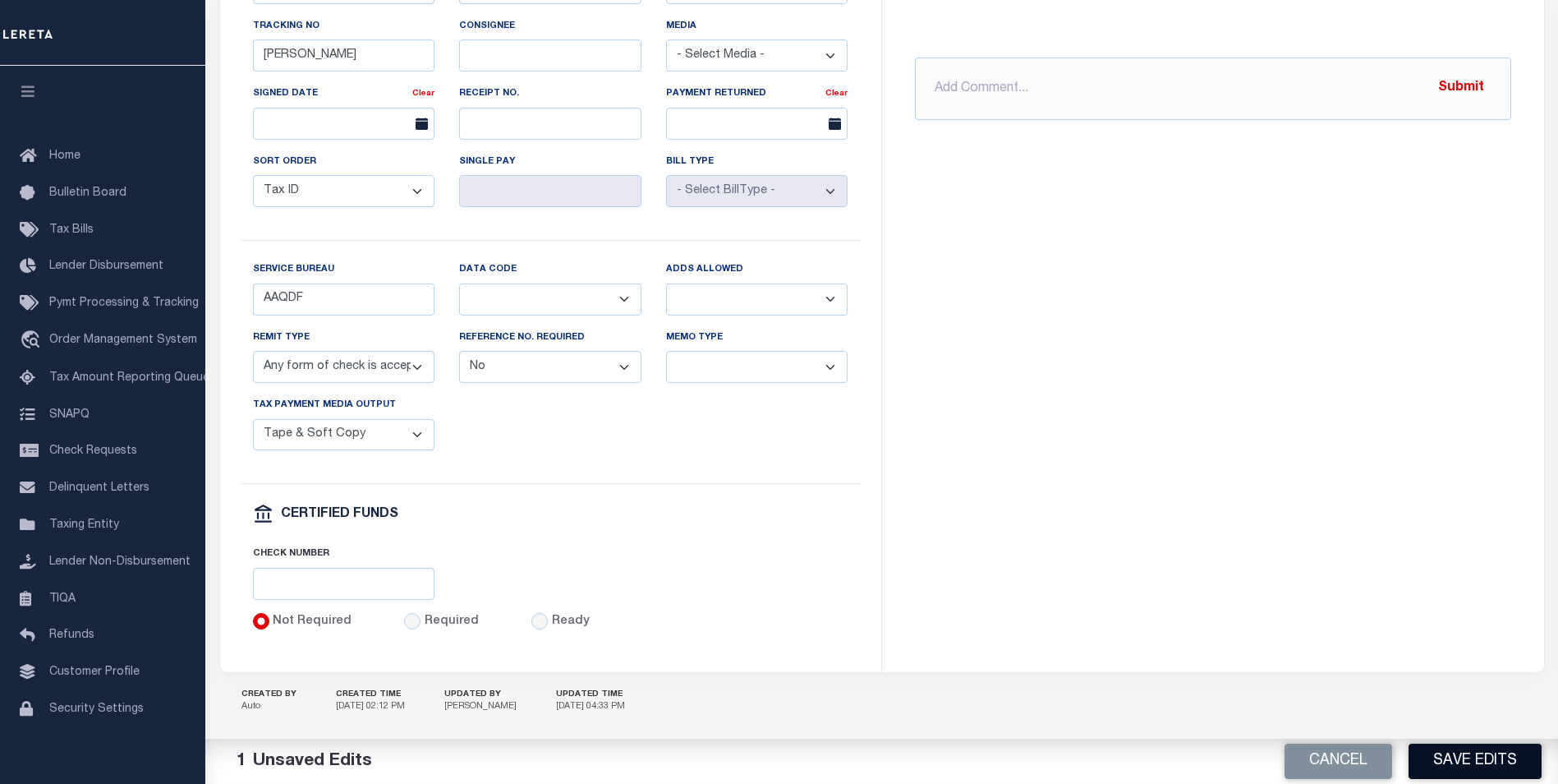
click at [1449, 767] on button "Save Edits" at bounding box center [1475, 761] width 133 height 35
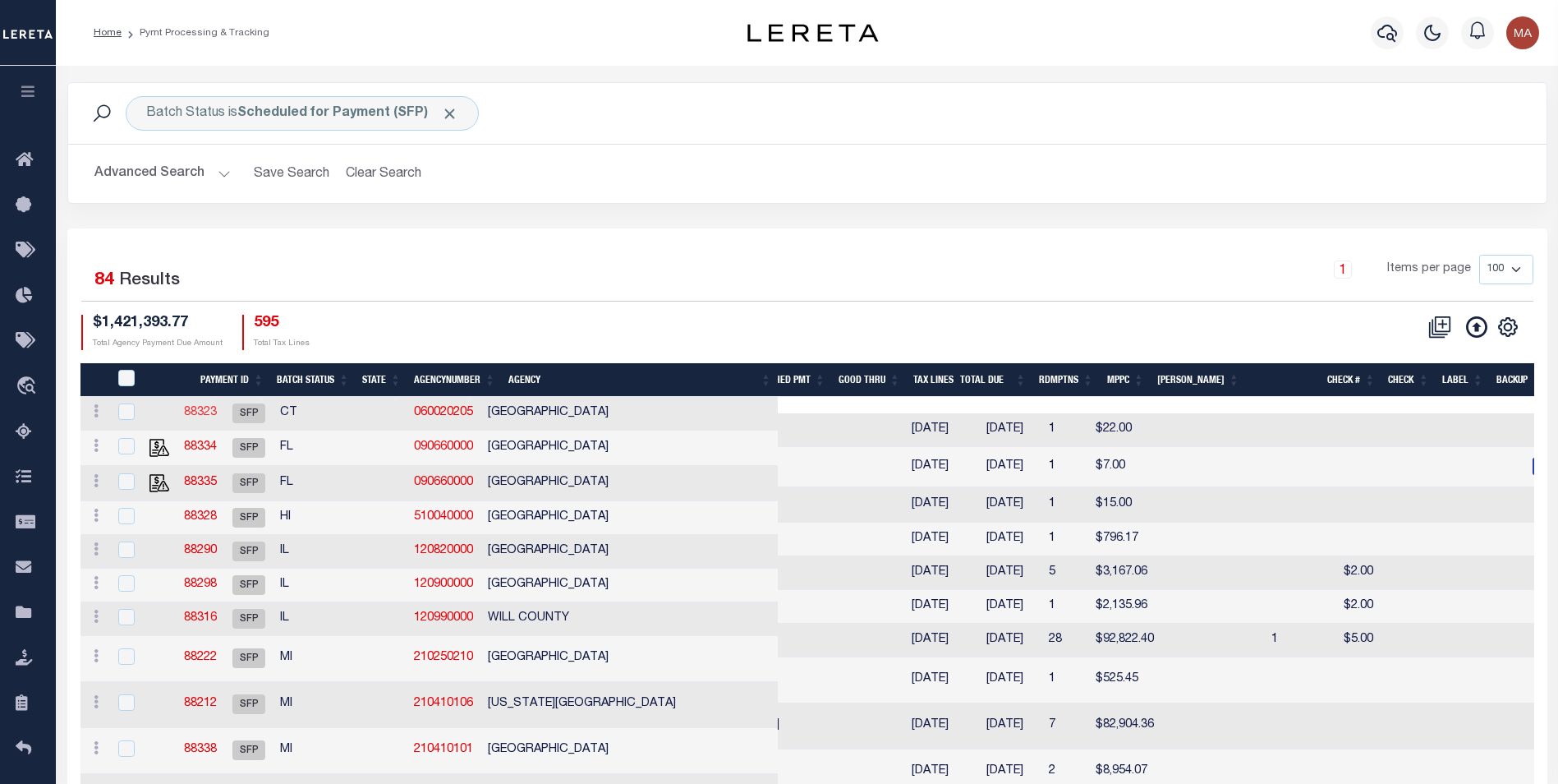
click at [217, 409] on link "88323" at bounding box center [201, 412] width 33 height 11
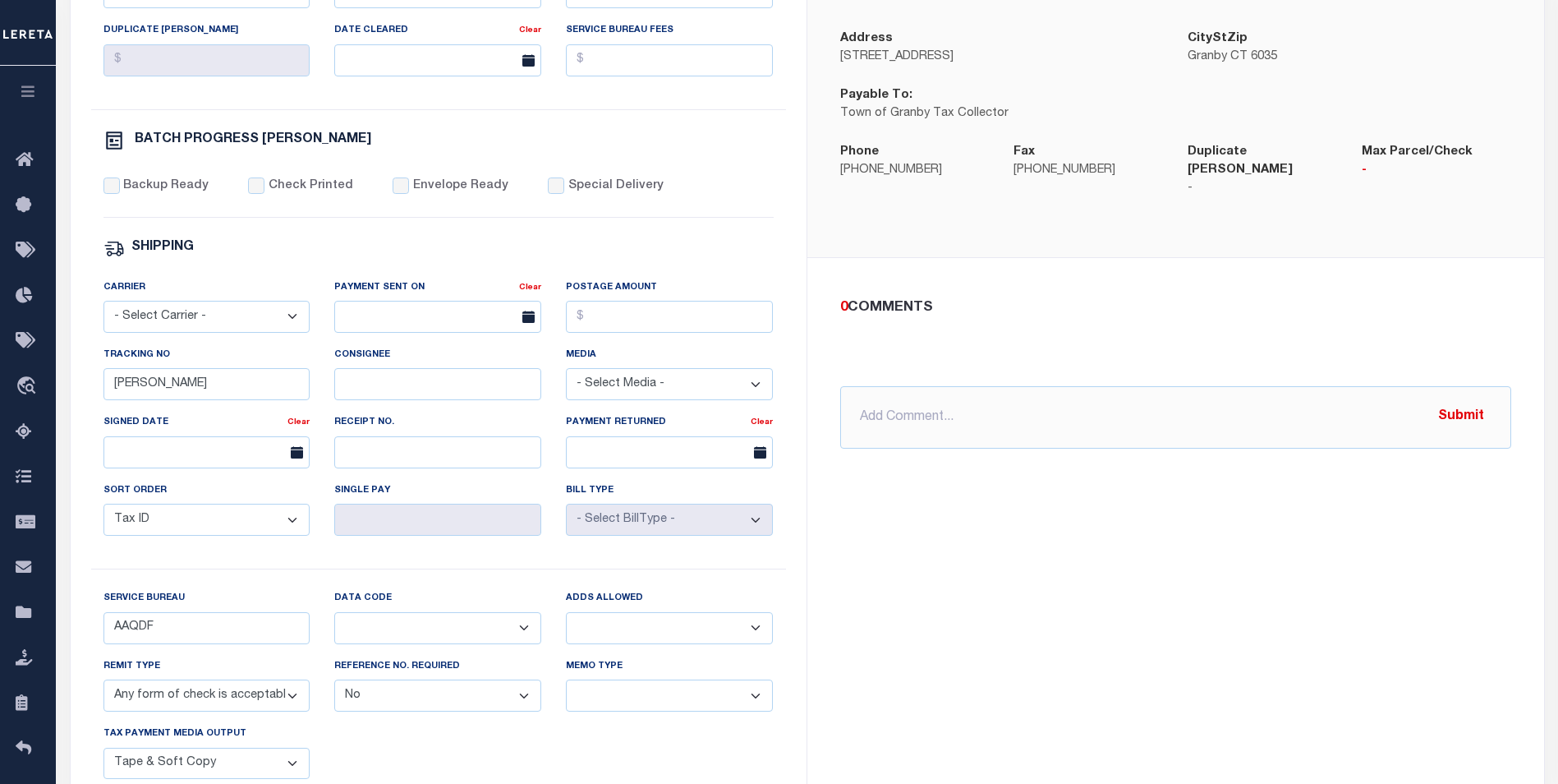
scroll to position [739, 0]
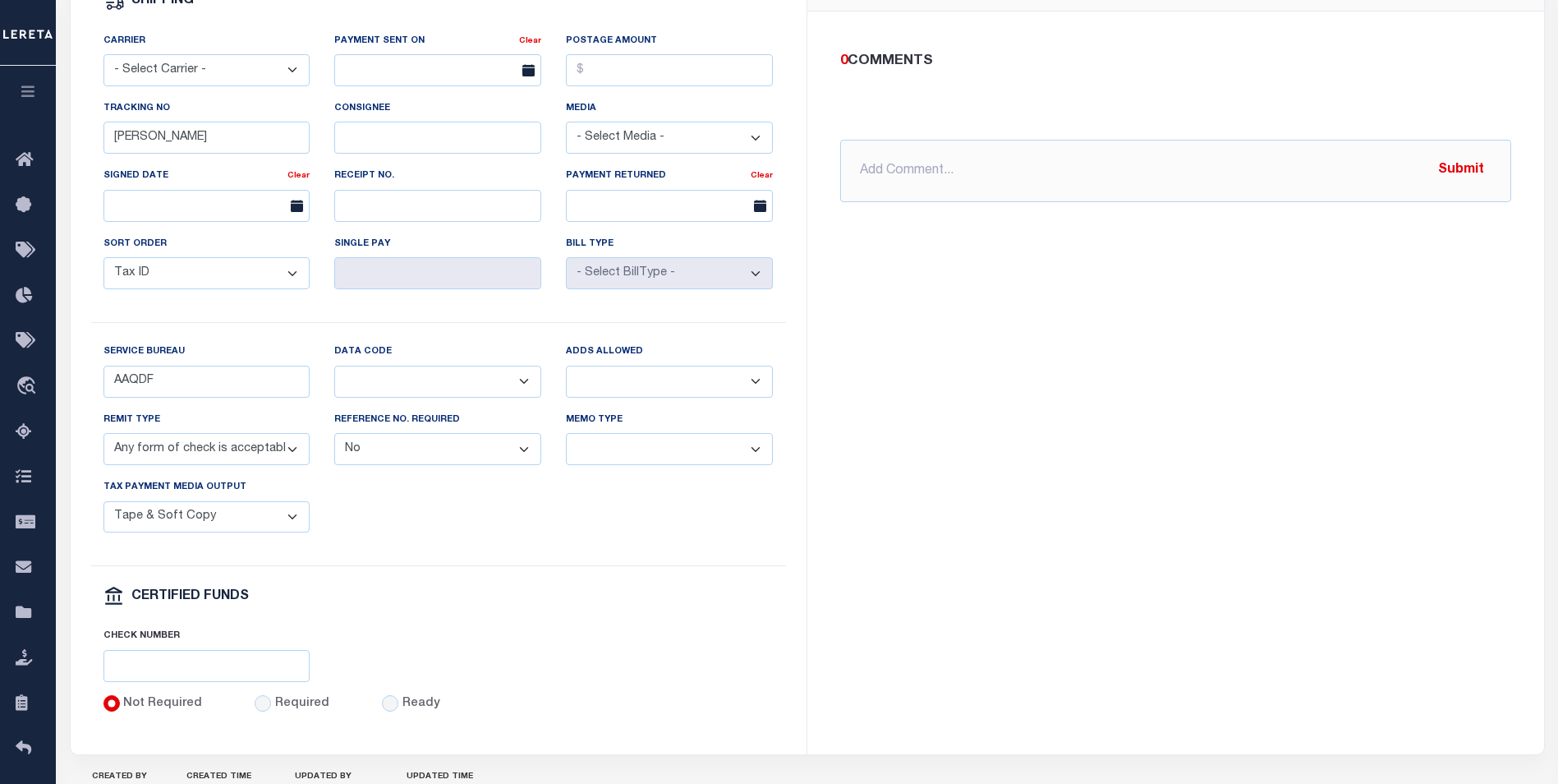
click at [294, 461] on select "Any form of check is acceptable for payment of current and prior year taxes. On…" at bounding box center [206, 448] width 207 height 32
click at [1037, 417] on div "GRANBY TOWN Instructions - Beneficiary Account Name GRANBY TOWN Bank Name - - -…" at bounding box center [1176, 151] width 737 height 1205
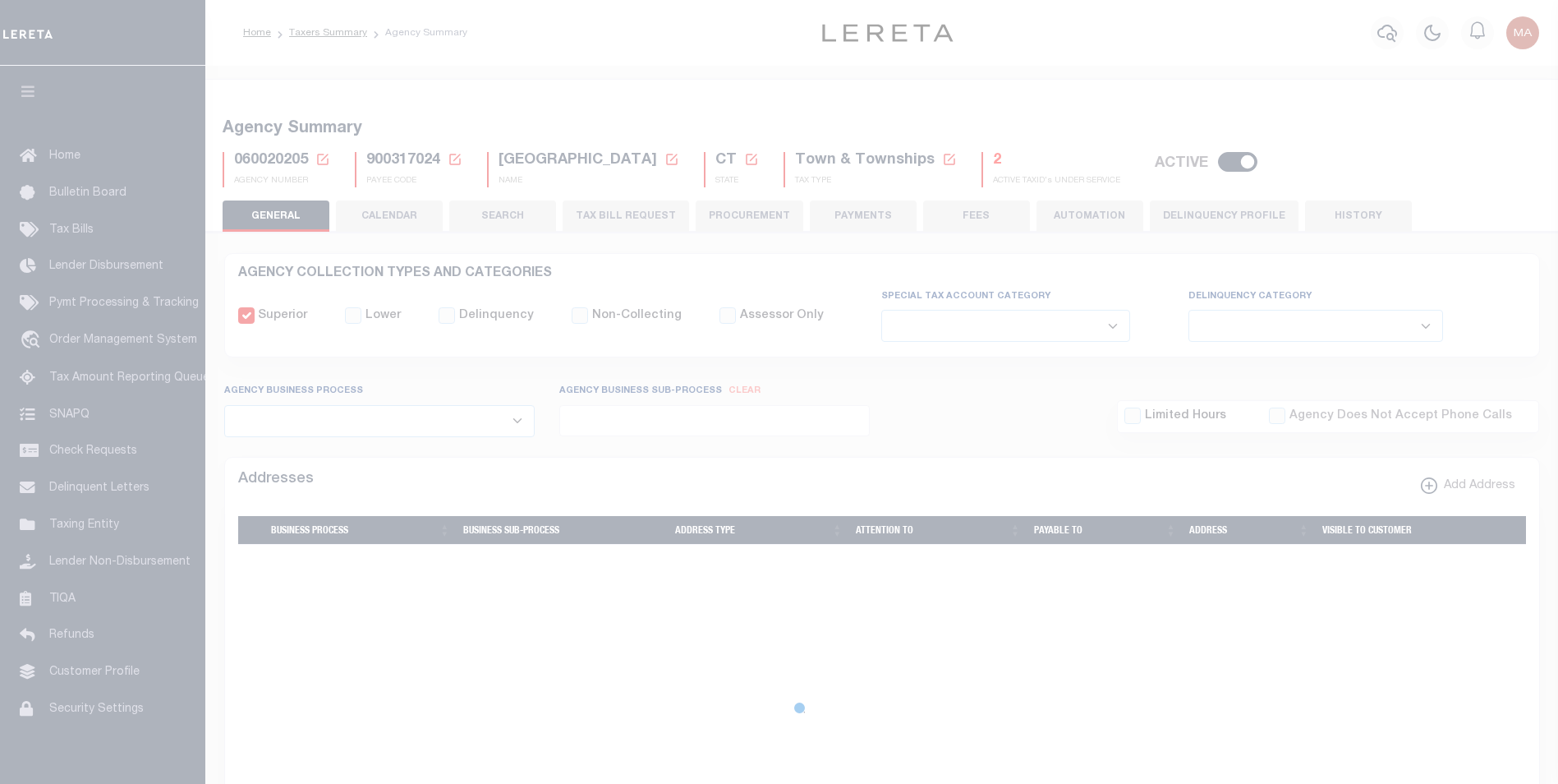
select select
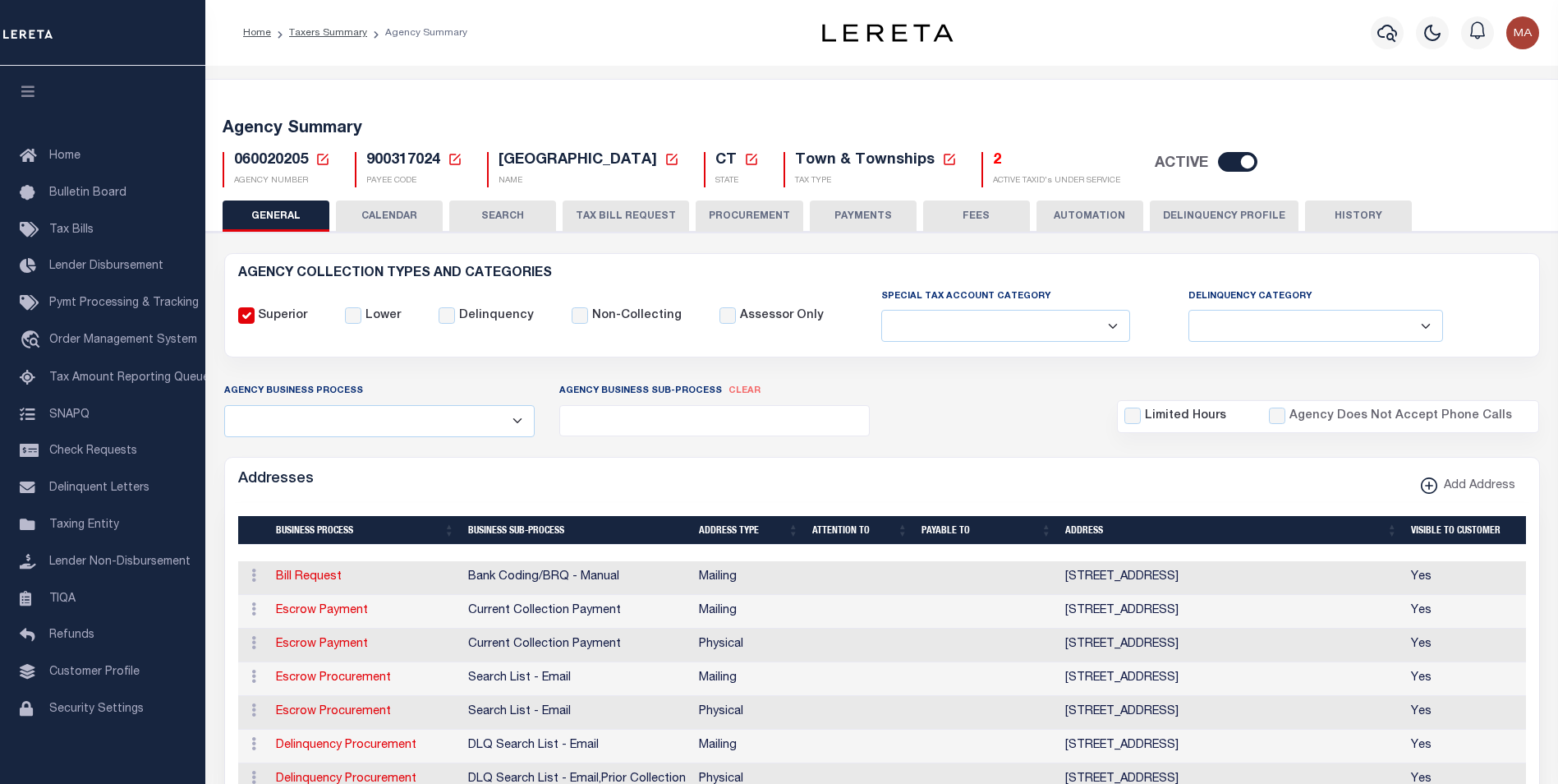
click at [827, 218] on button "PAYMENTS" at bounding box center [863, 216] width 107 height 31
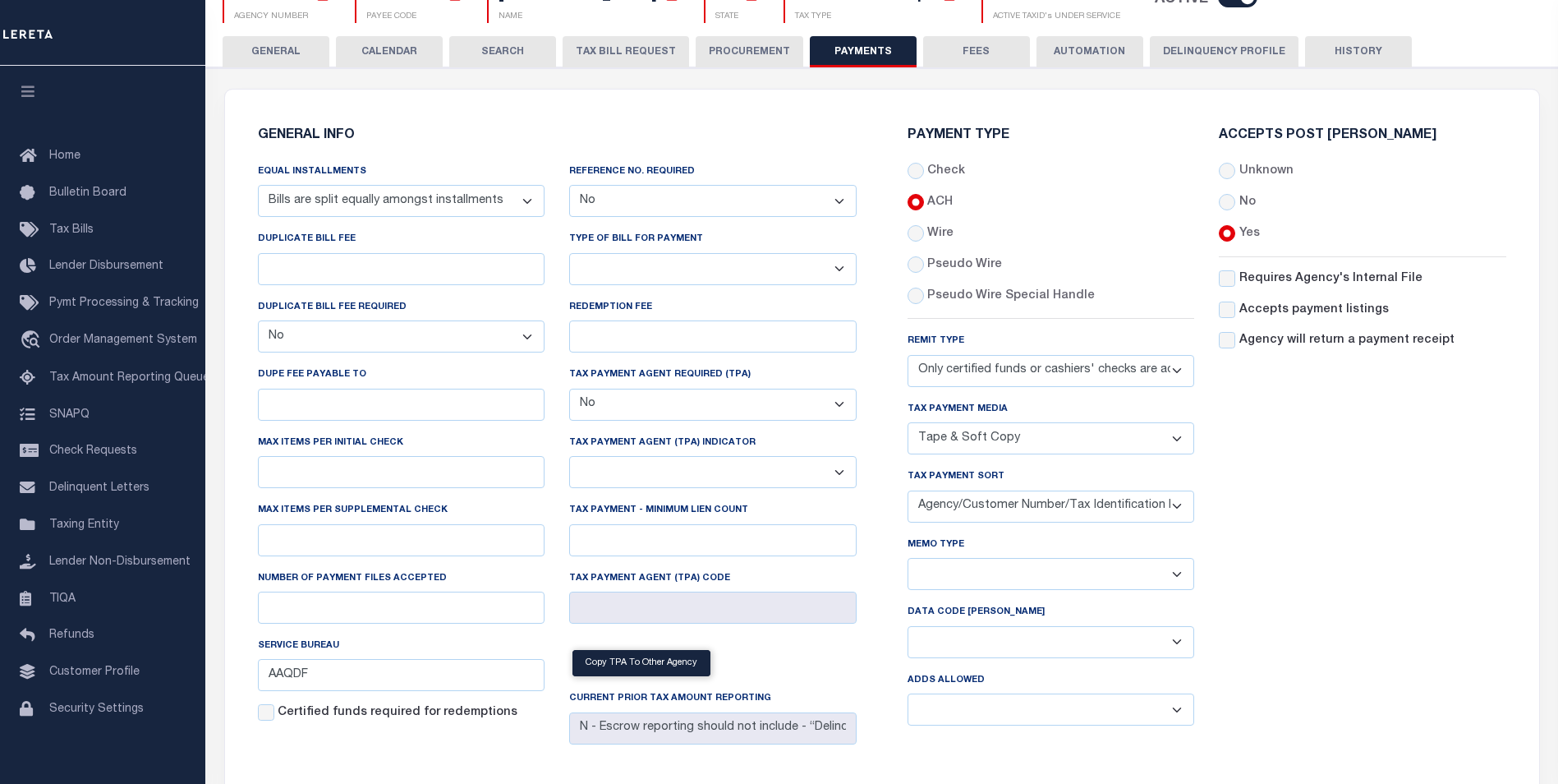
scroll to position [329, 0]
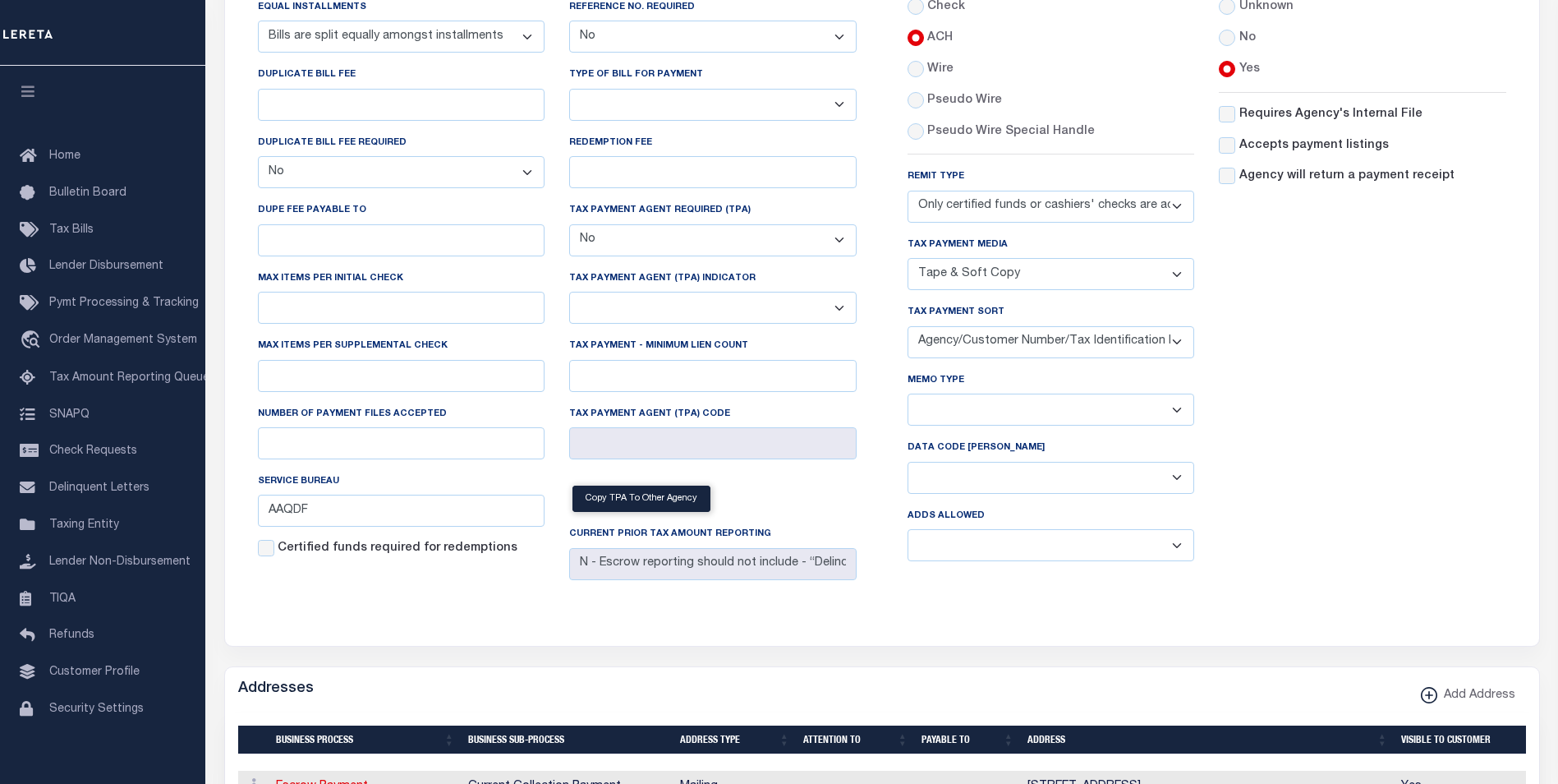
click at [991, 210] on select "Any form of check is acceptable for payment of current and prior year taxes. On…" at bounding box center [1051, 206] width 287 height 32
click at [907, 190] on select "Any form of check is acceptable for payment of current and prior year taxes. On…" at bounding box center [1051, 206] width 287 height 32
click at [947, 203] on select "Any form of check is acceptable for payment of current and prior year taxes. On…" at bounding box center [1051, 206] width 287 height 32
click at [1369, 319] on div "Accepts Post Mark Unknown No Yes" at bounding box center [1362, 270] width 312 height 609
click at [955, 551] on select "Yes No" at bounding box center [1051, 545] width 287 height 32
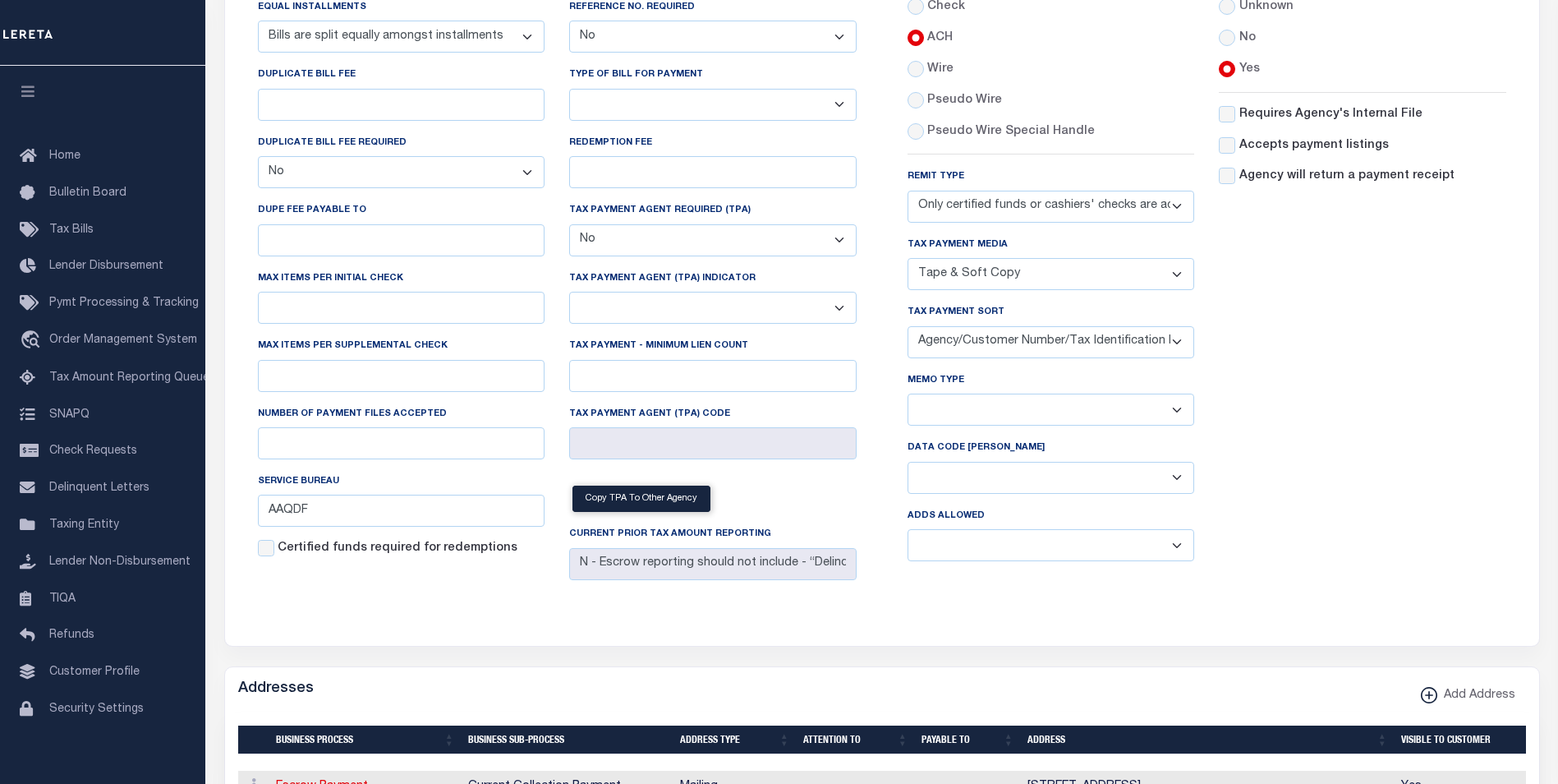
select select "1"
click at [907, 534] on select "Yes No" at bounding box center [1051, 545] width 287 height 32
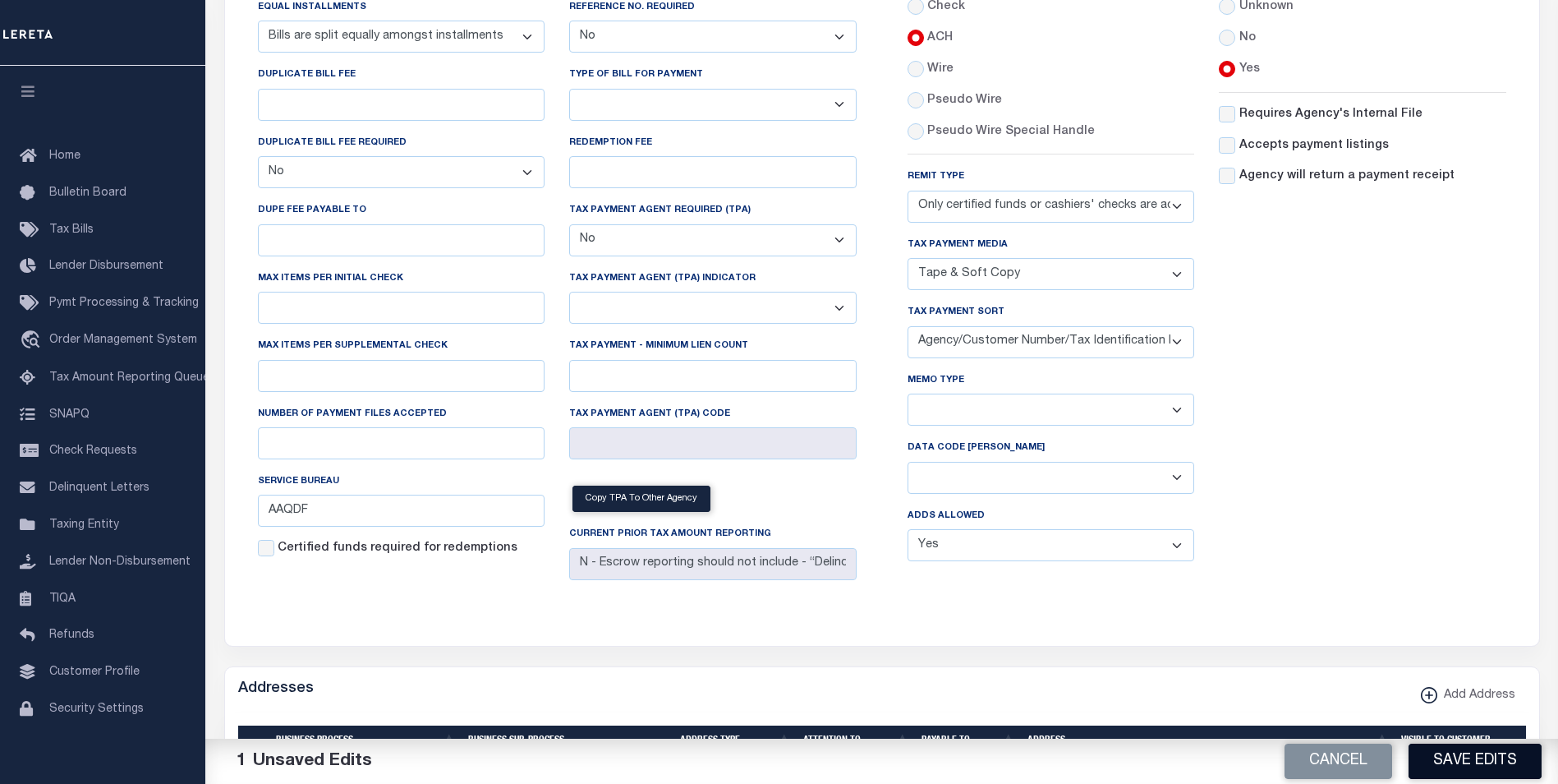
click at [1468, 765] on button "Save Edits" at bounding box center [1475, 761] width 133 height 35
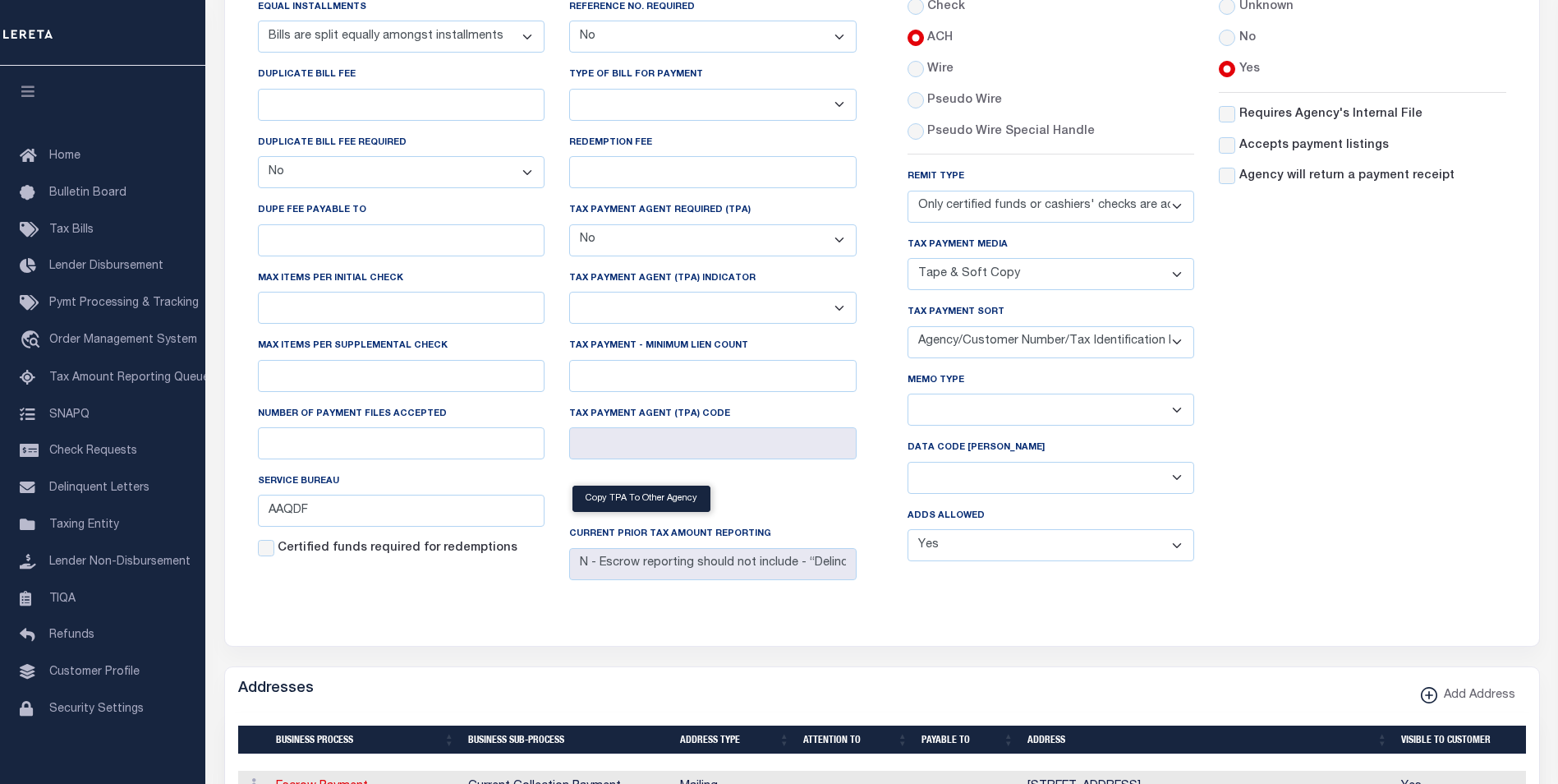
scroll to position [0, 0]
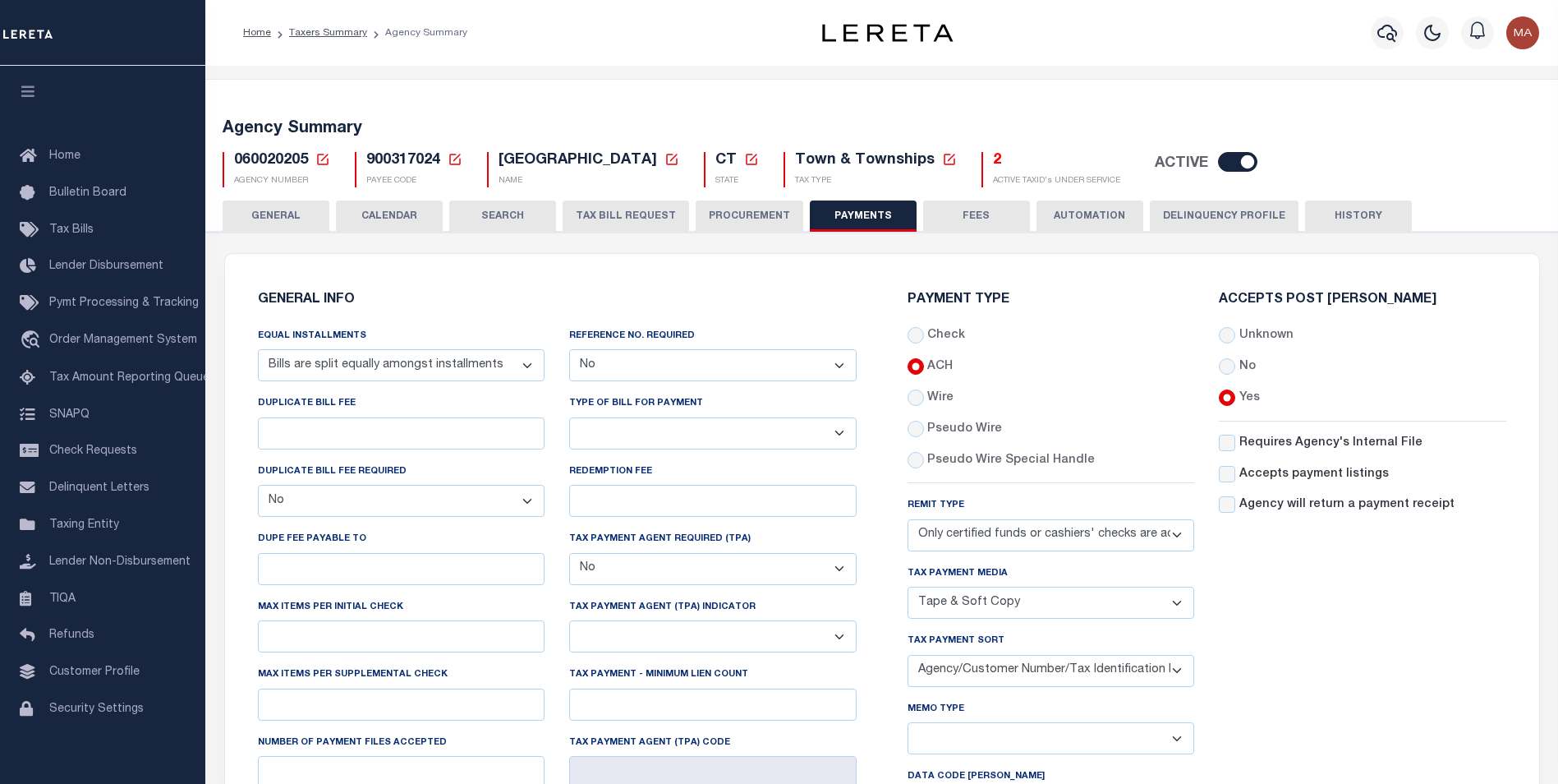
click at [1344, 216] on button "HISTORY" at bounding box center [1359, 216] width 107 height 31
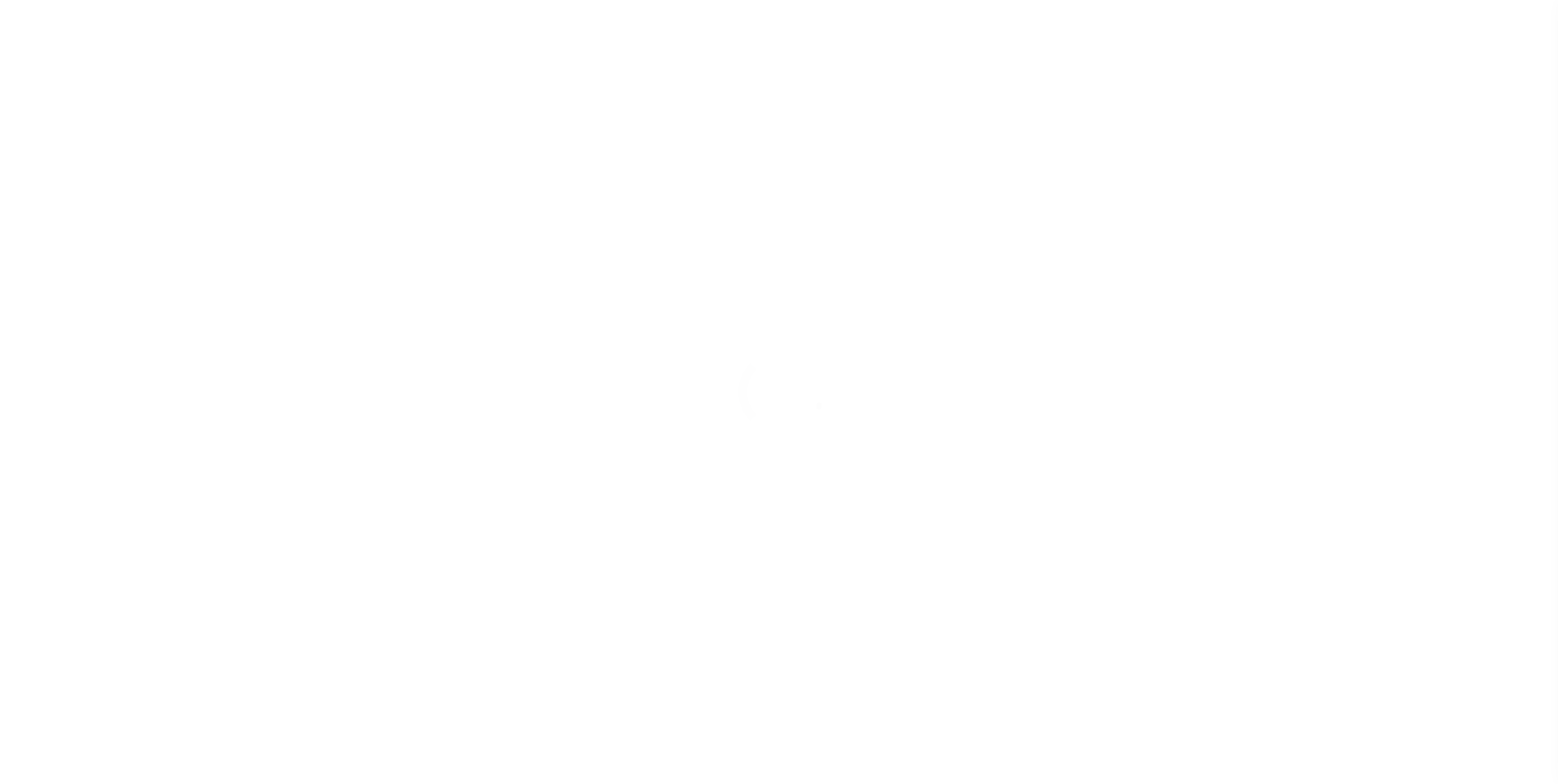
select select "SFP"
type input "[DATE]"
type input "[PERSON_NAME]"
type input "AAQDF"
select select "1"
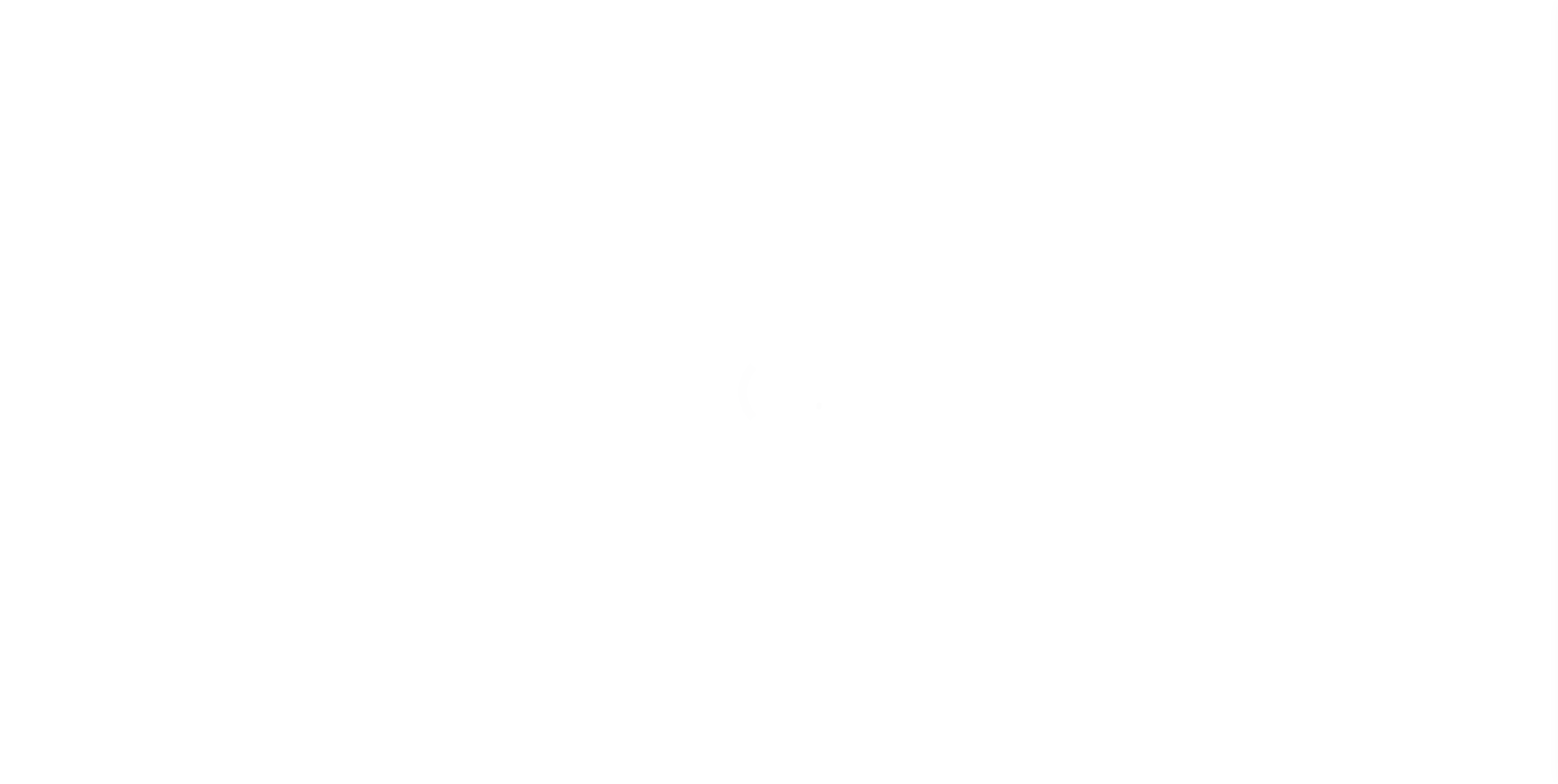
select select "71"
select select "0"
select select "44"
radio input "true"
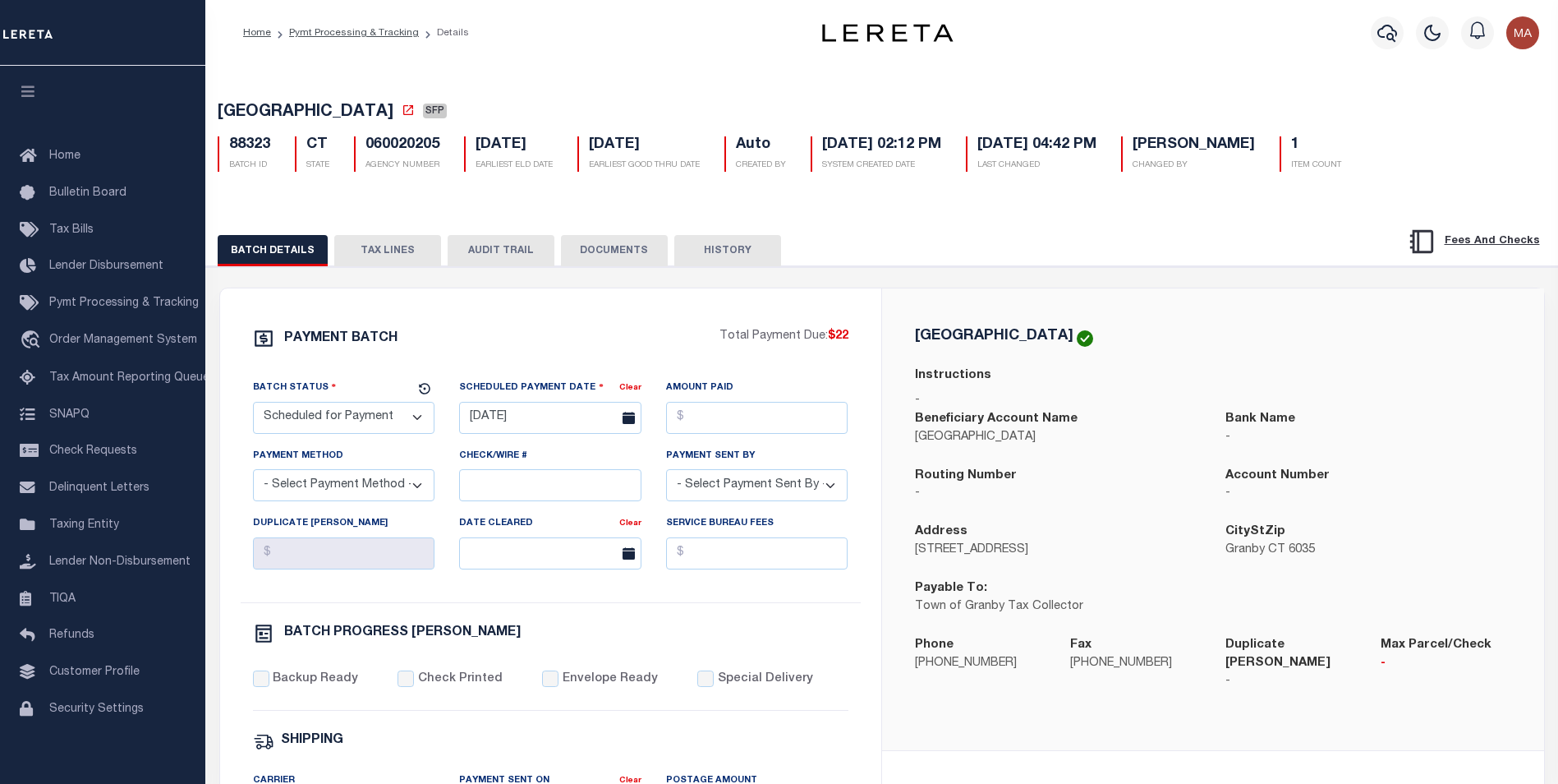
click at [711, 247] on button "HISTORY" at bounding box center [728, 250] width 107 height 31
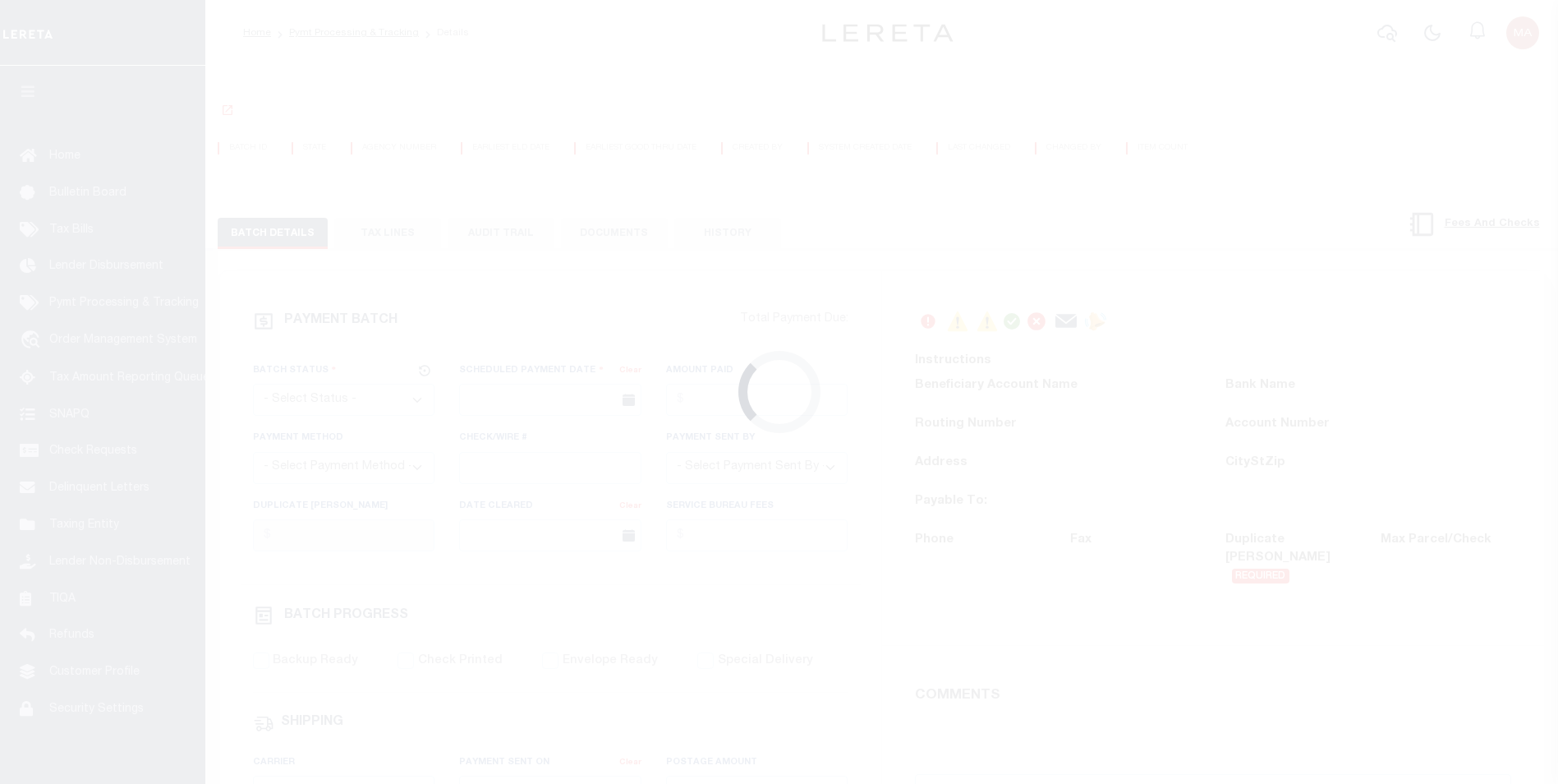
select select "SFP"
type input "[DATE]"
type input "[PERSON_NAME]"
type input "AAQDF"
select select "1"
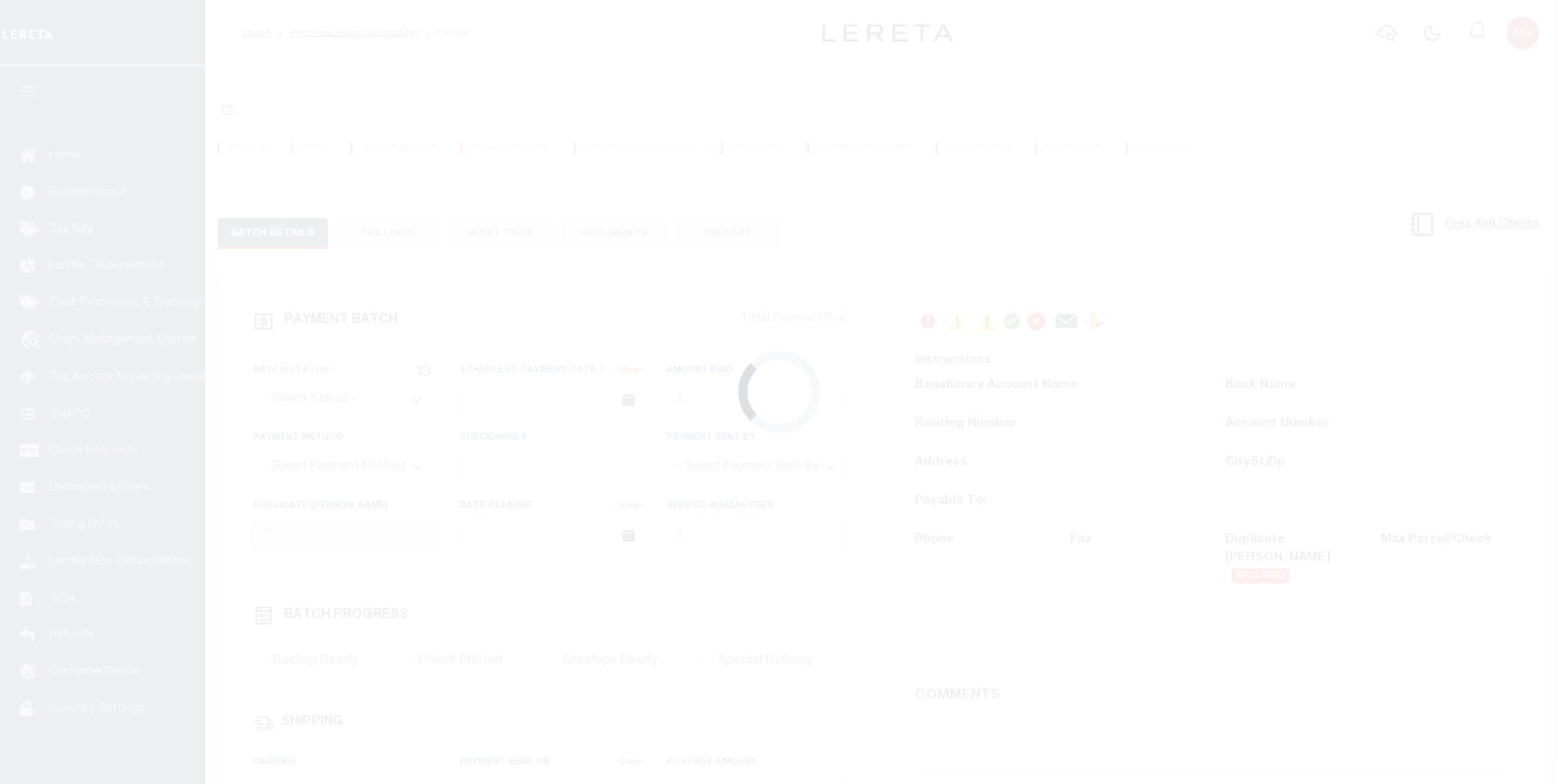
select select "71"
select select "0"
select select "44"
radio input "true"
